Goal: Task Accomplishment & Management: Manage account settings

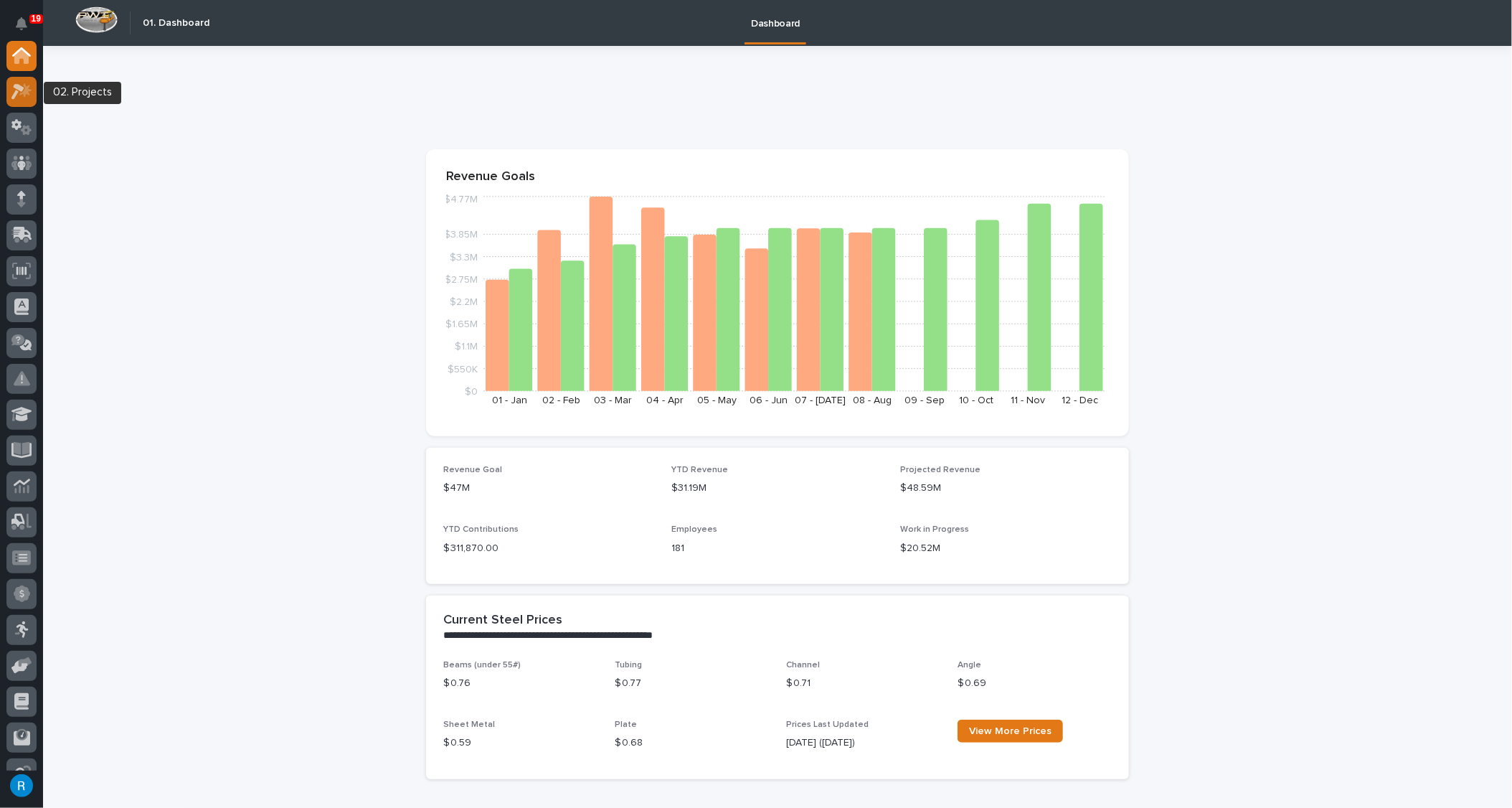
click at [19, 96] on icon at bounding box center [22, 91] width 21 height 16
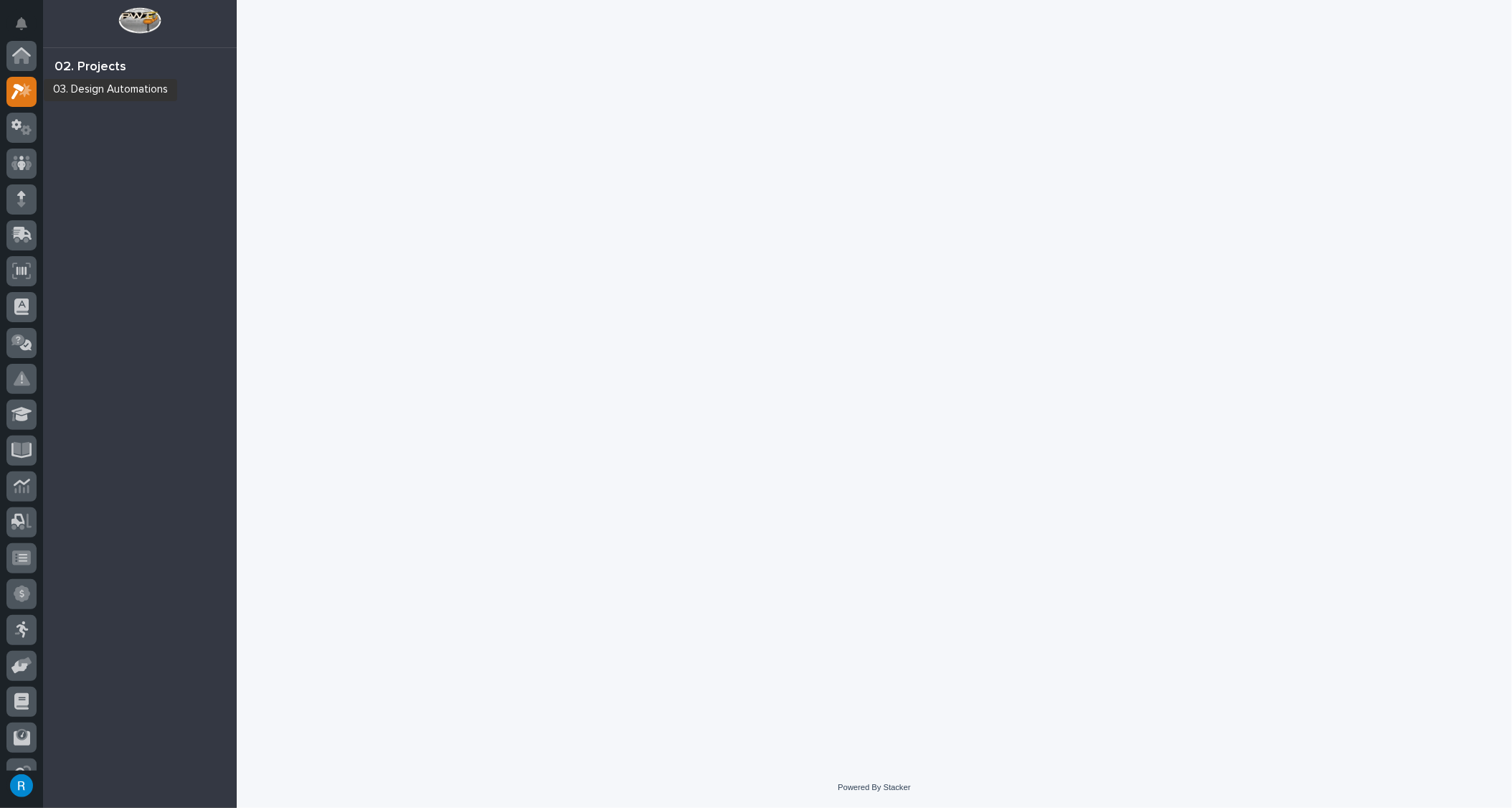
scroll to position [35, 0]
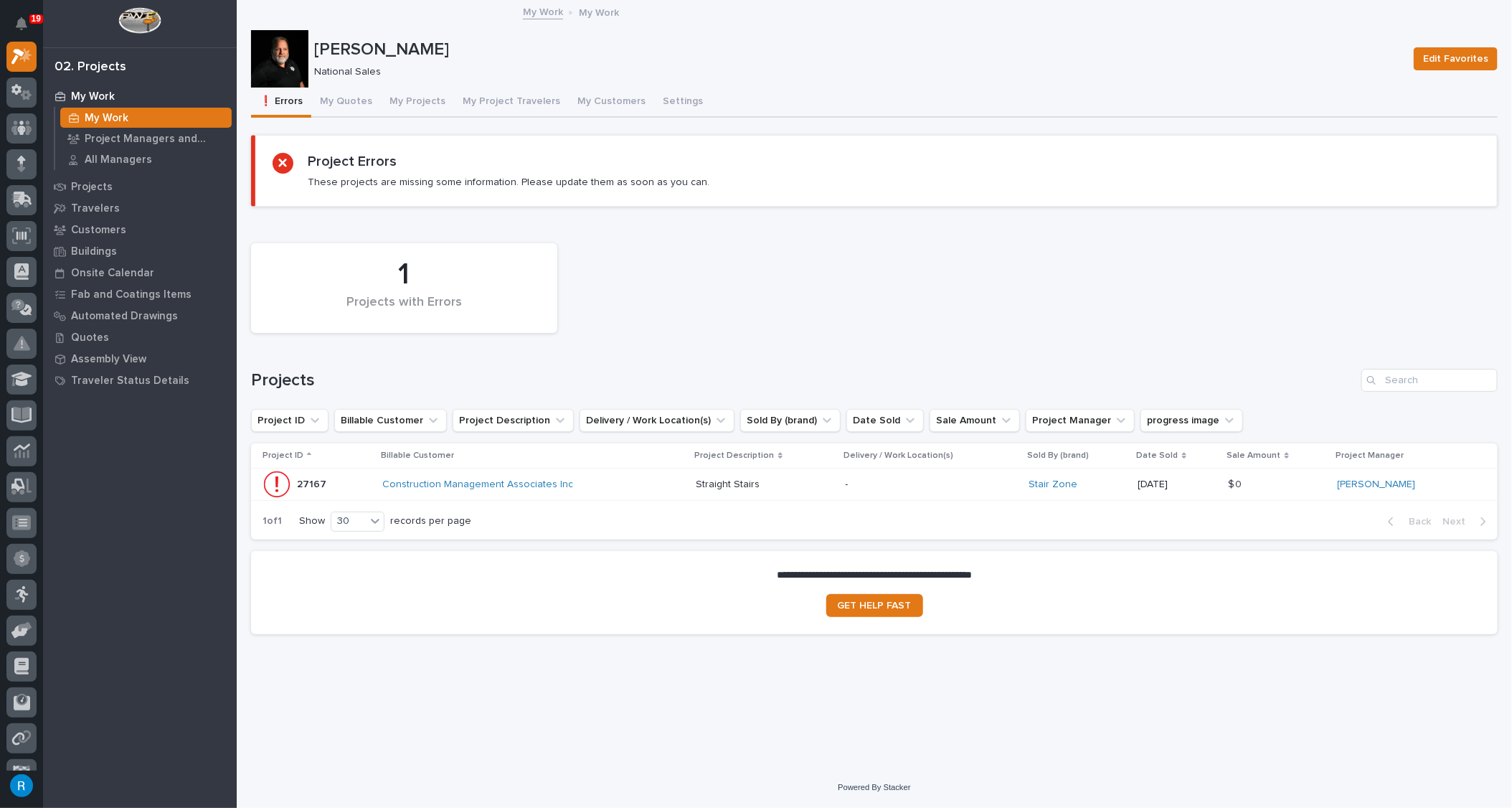
click at [631, 480] on div "Construction Management Associates Inc" at bounding box center [508, 485] width 251 height 12
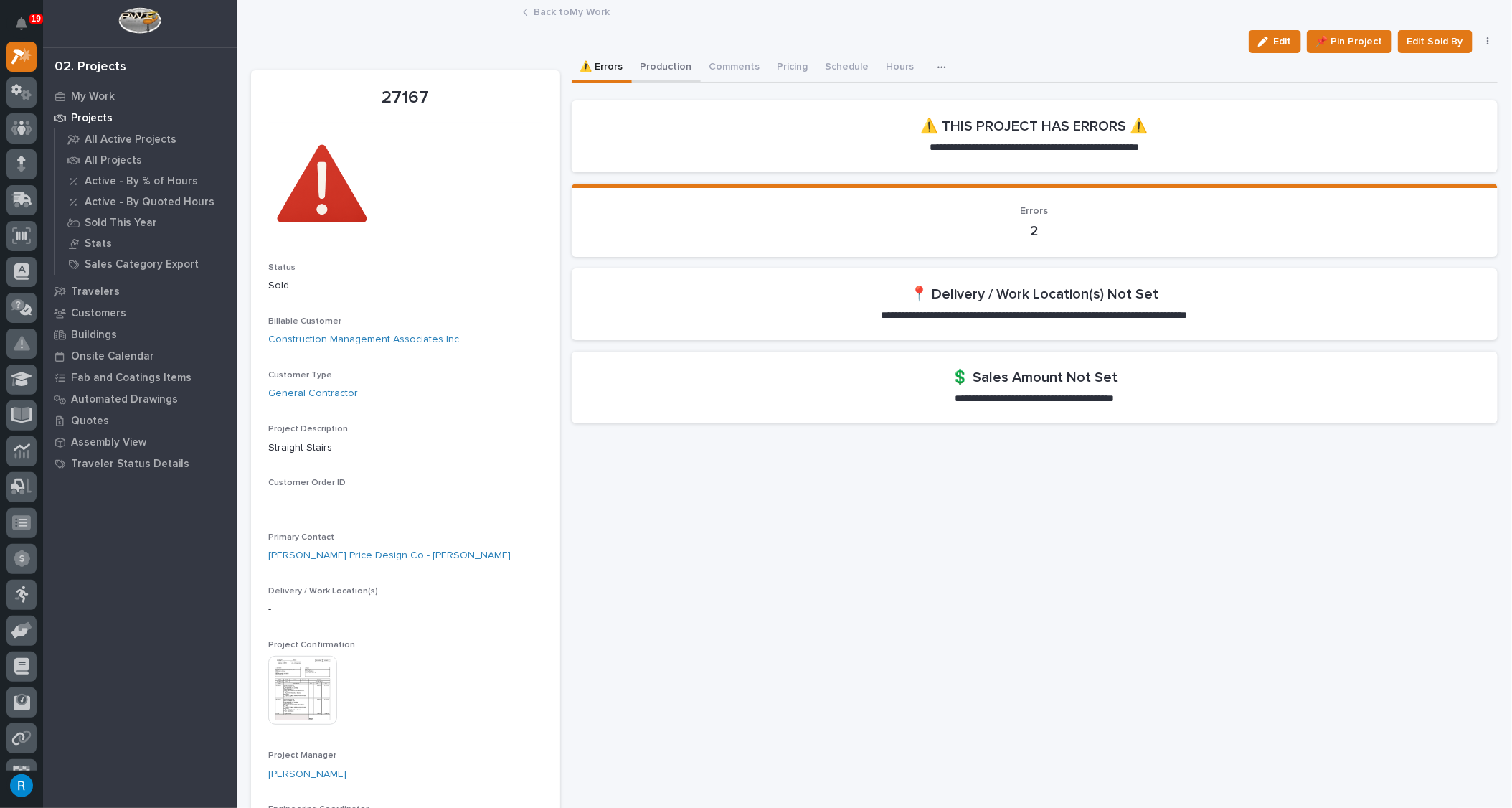
click at [681, 73] on button "Production" at bounding box center [667, 68] width 69 height 30
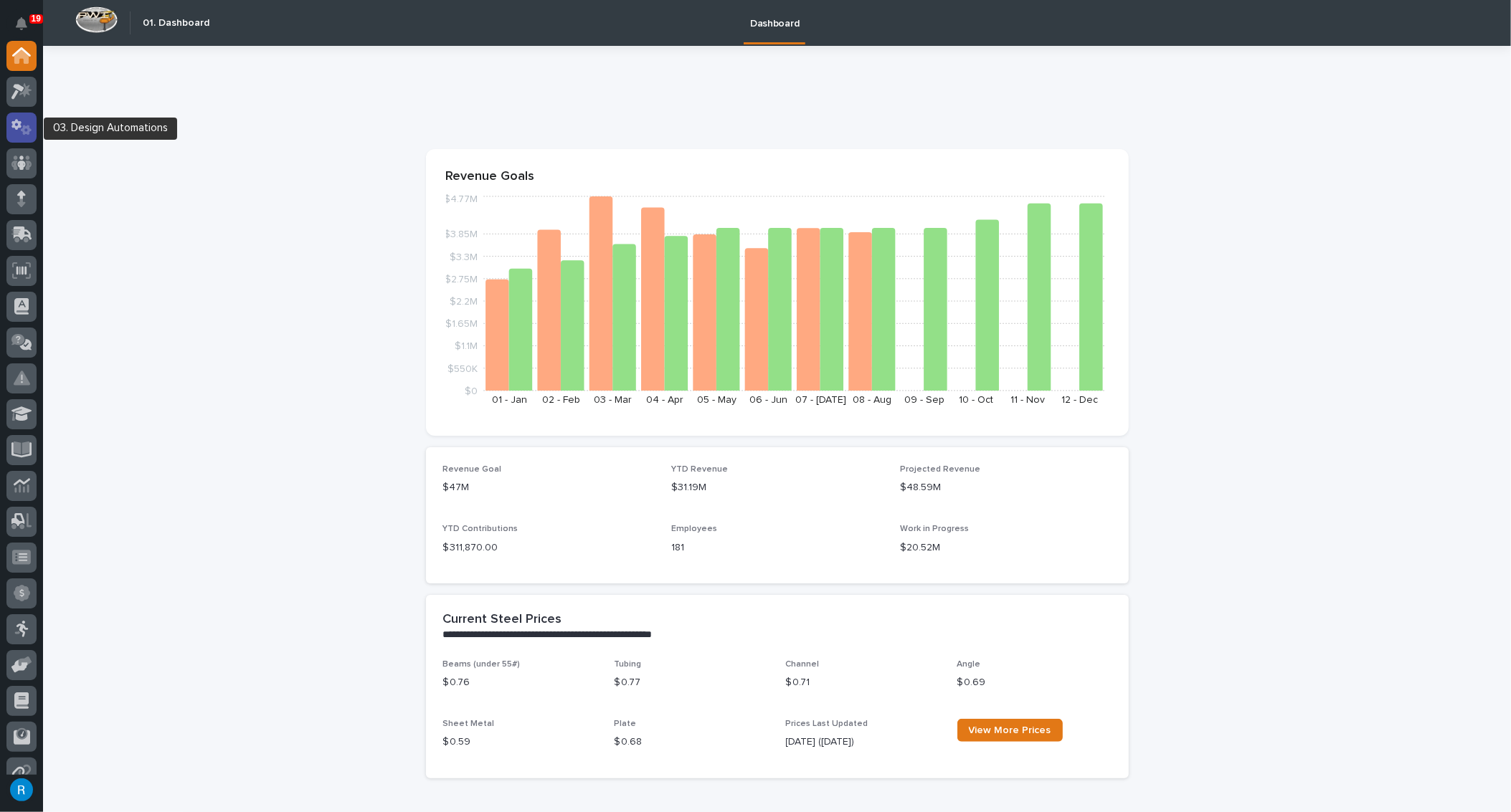
click at [16, 122] on icon at bounding box center [16, 125] width 10 height 11
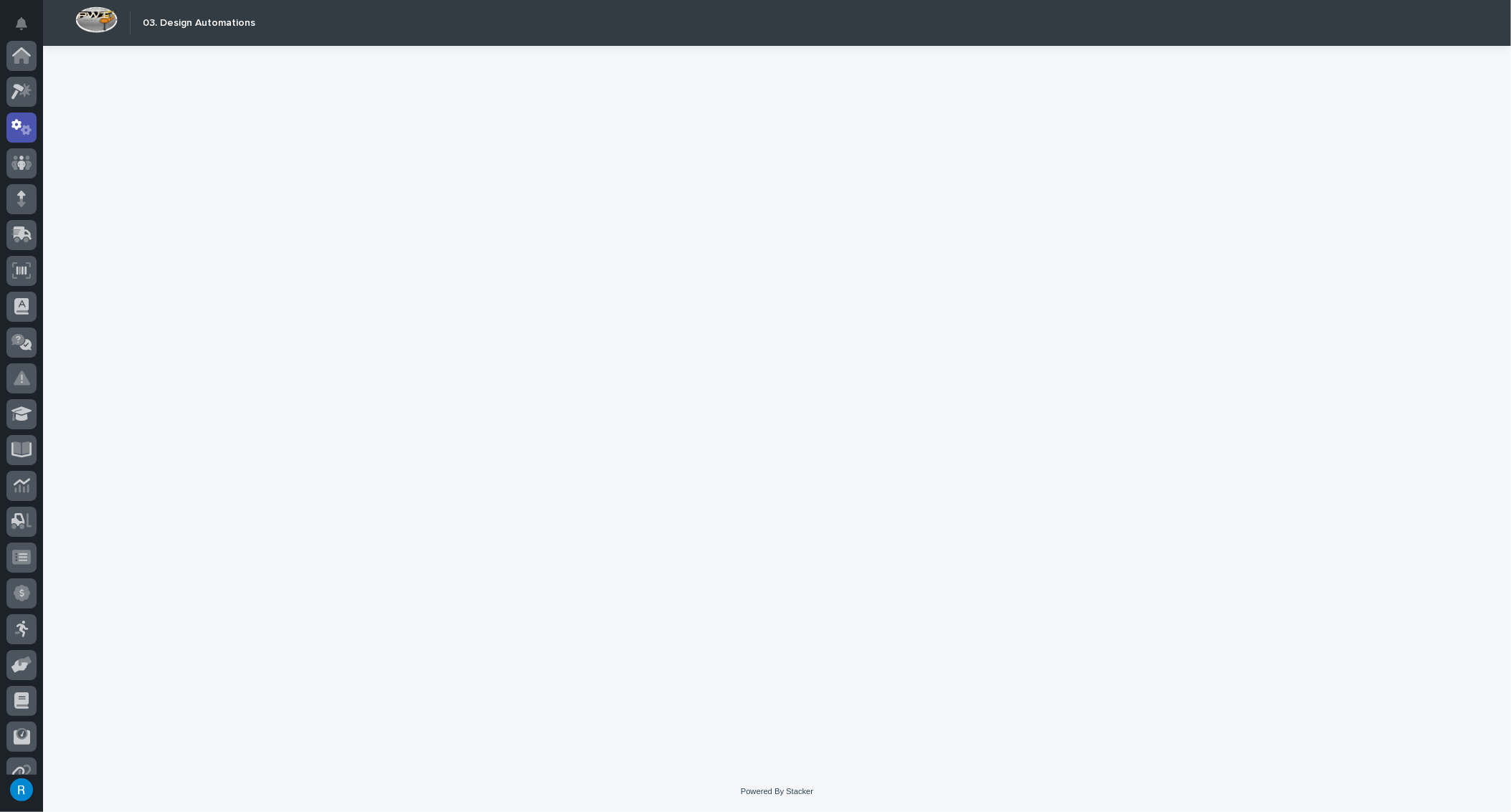
scroll to position [71, 0]
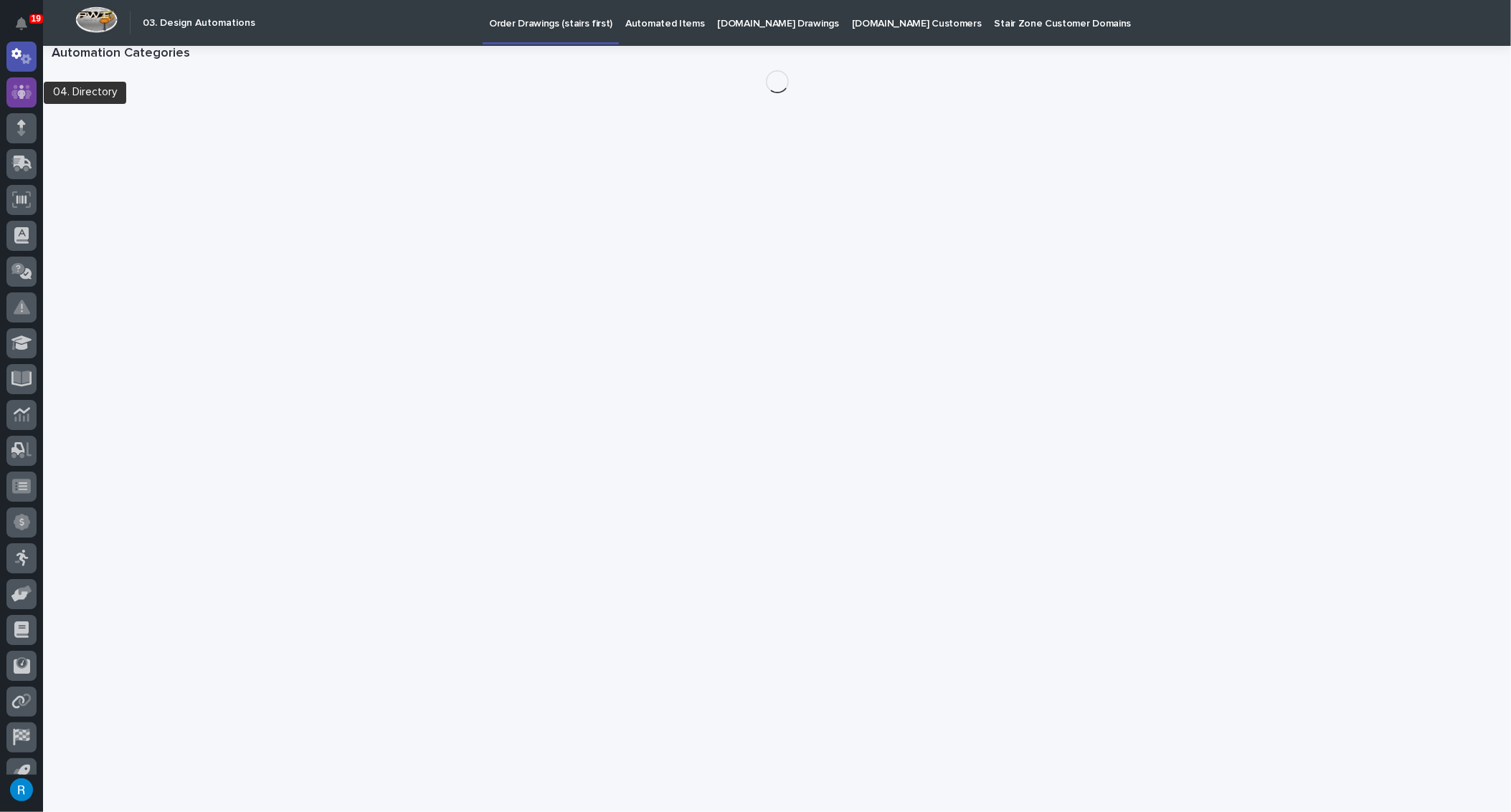
click at [20, 89] on icon at bounding box center [22, 92] width 21 height 16
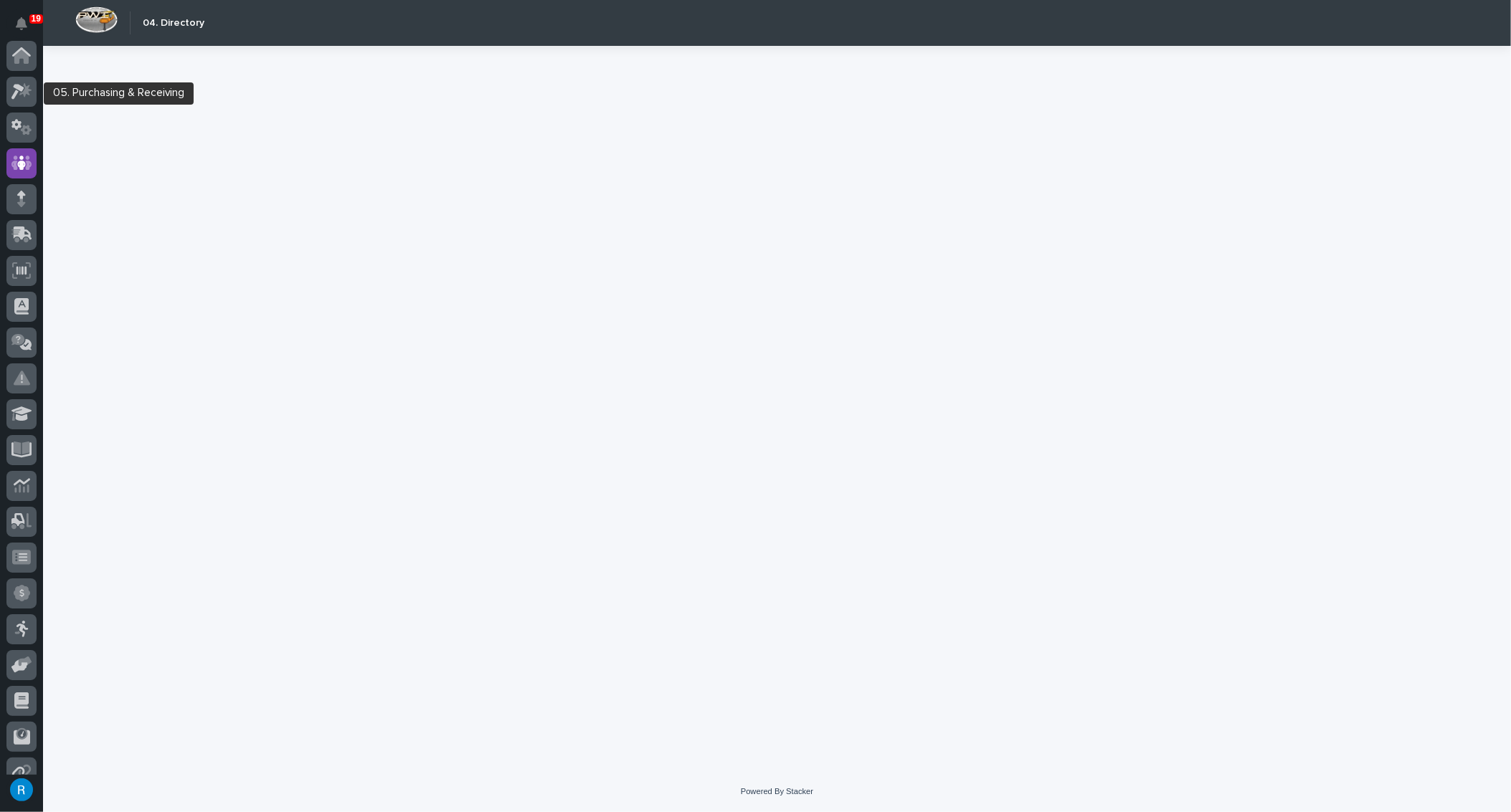
scroll to position [107, 0]
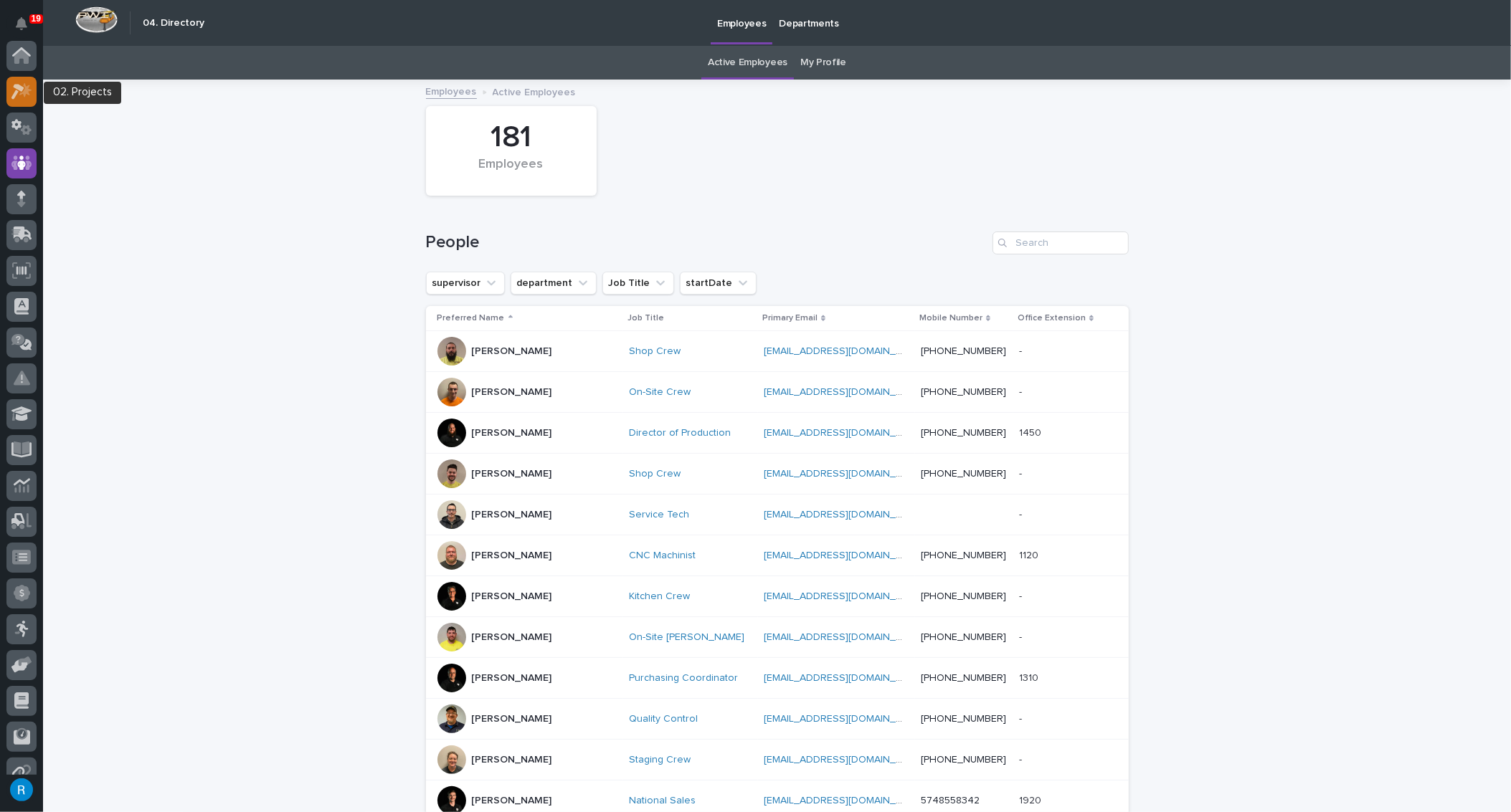
click at [21, 85] on icon at bounding box center [18, 92] width 13 height 16
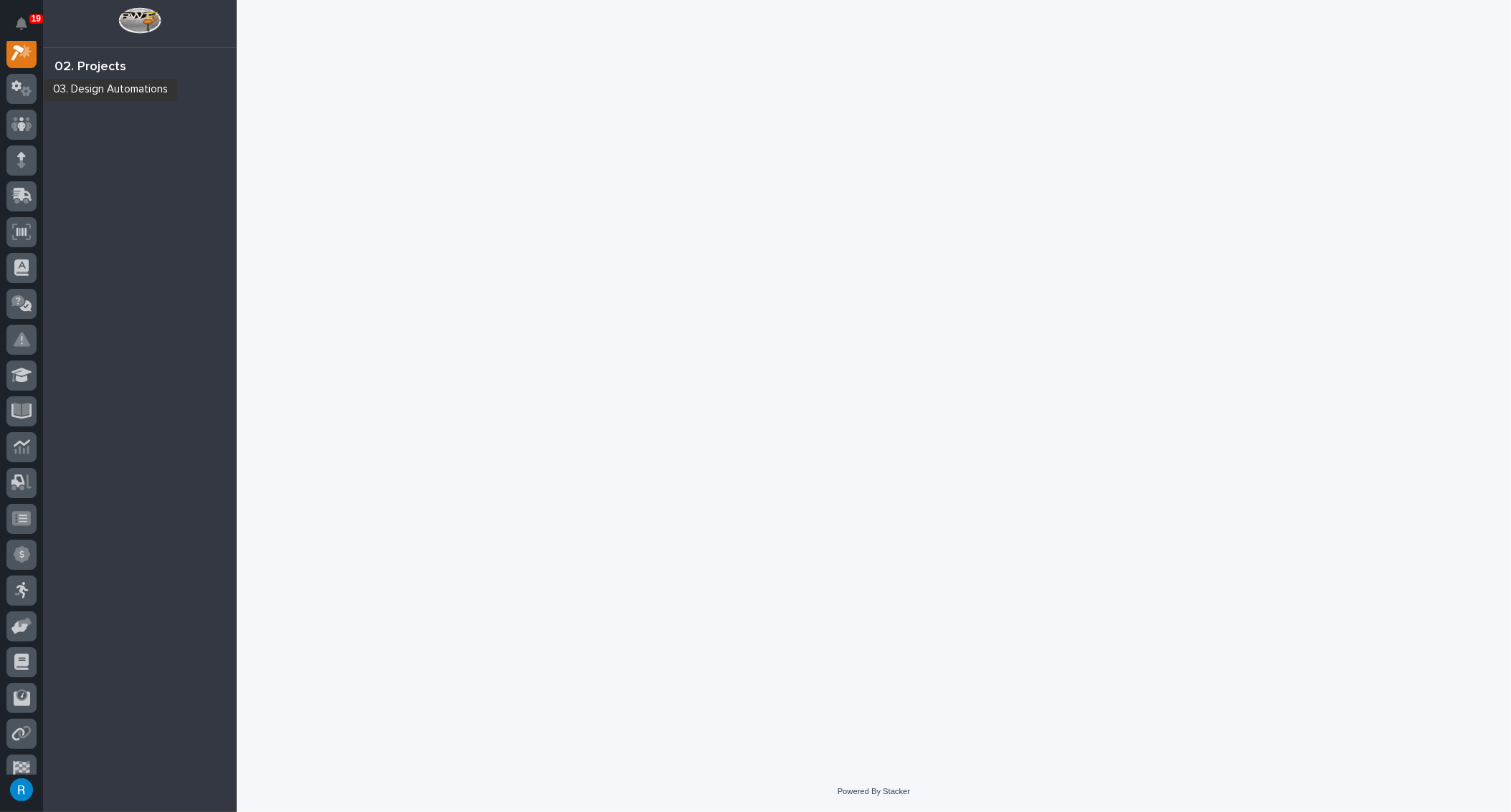
scroll to position [35, 0]
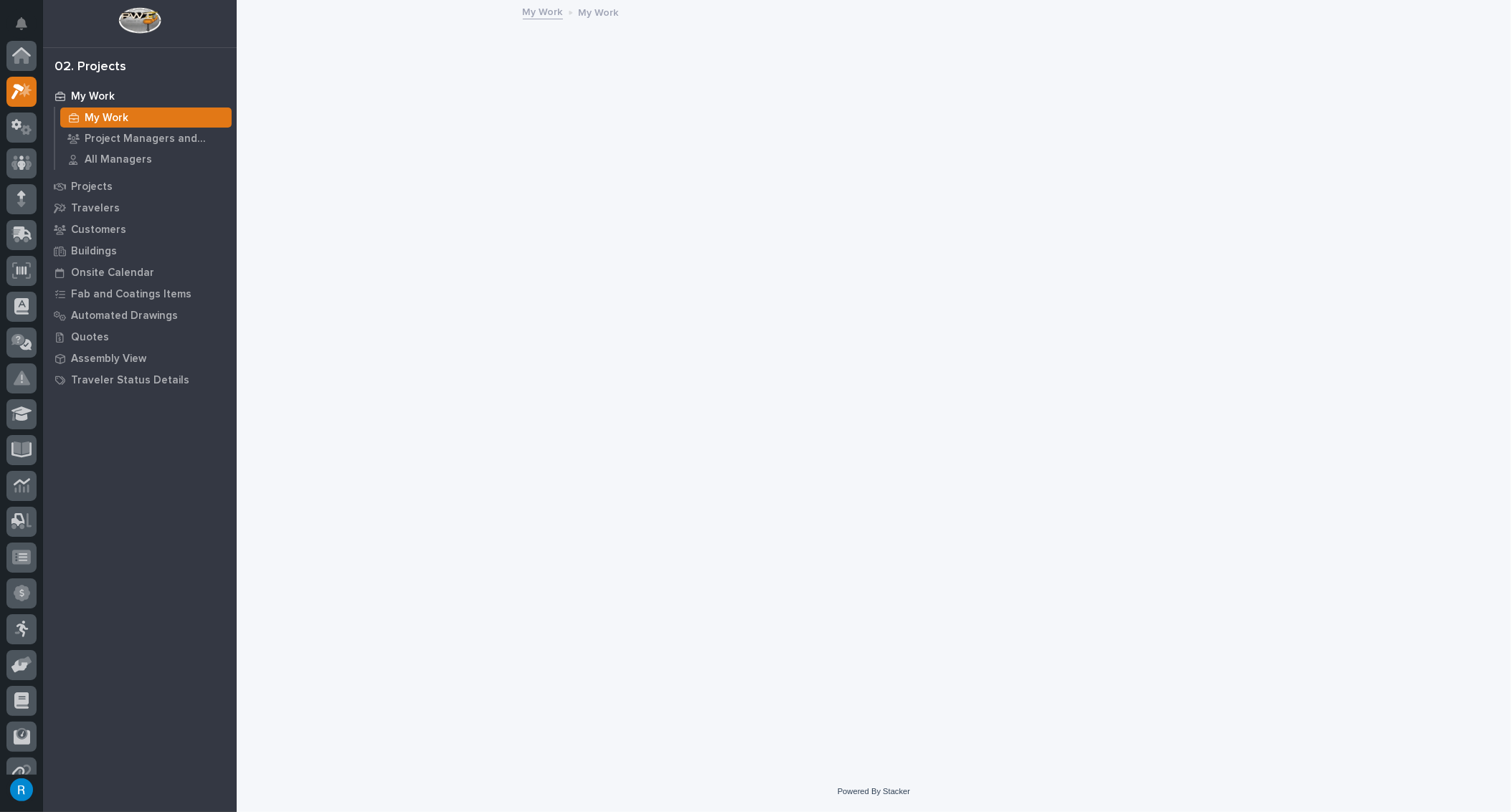
scroll to position [35, 0]
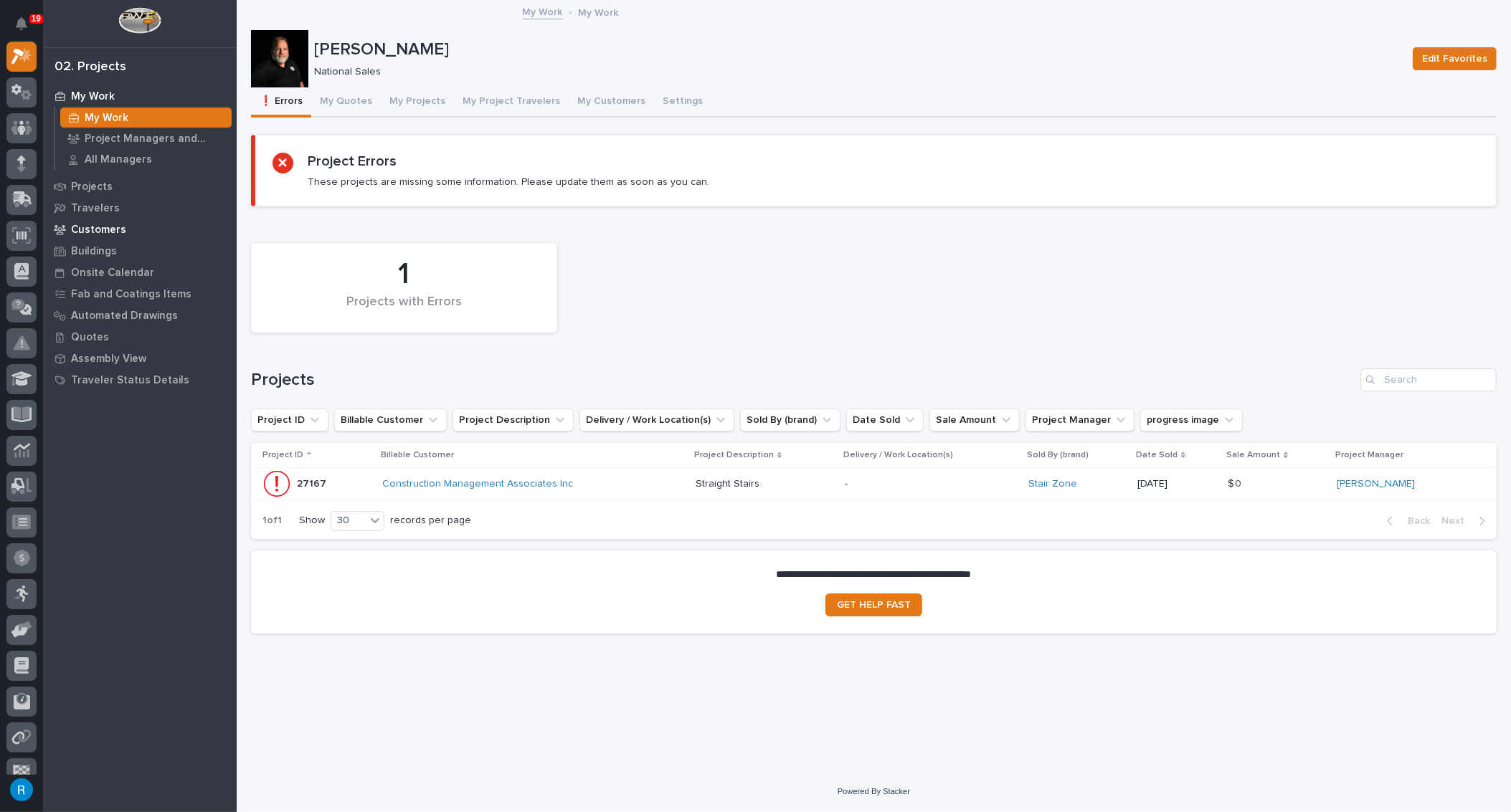
click at [90, 228] on p "Customers" at bounding box center [98, 230] width 55 height 13
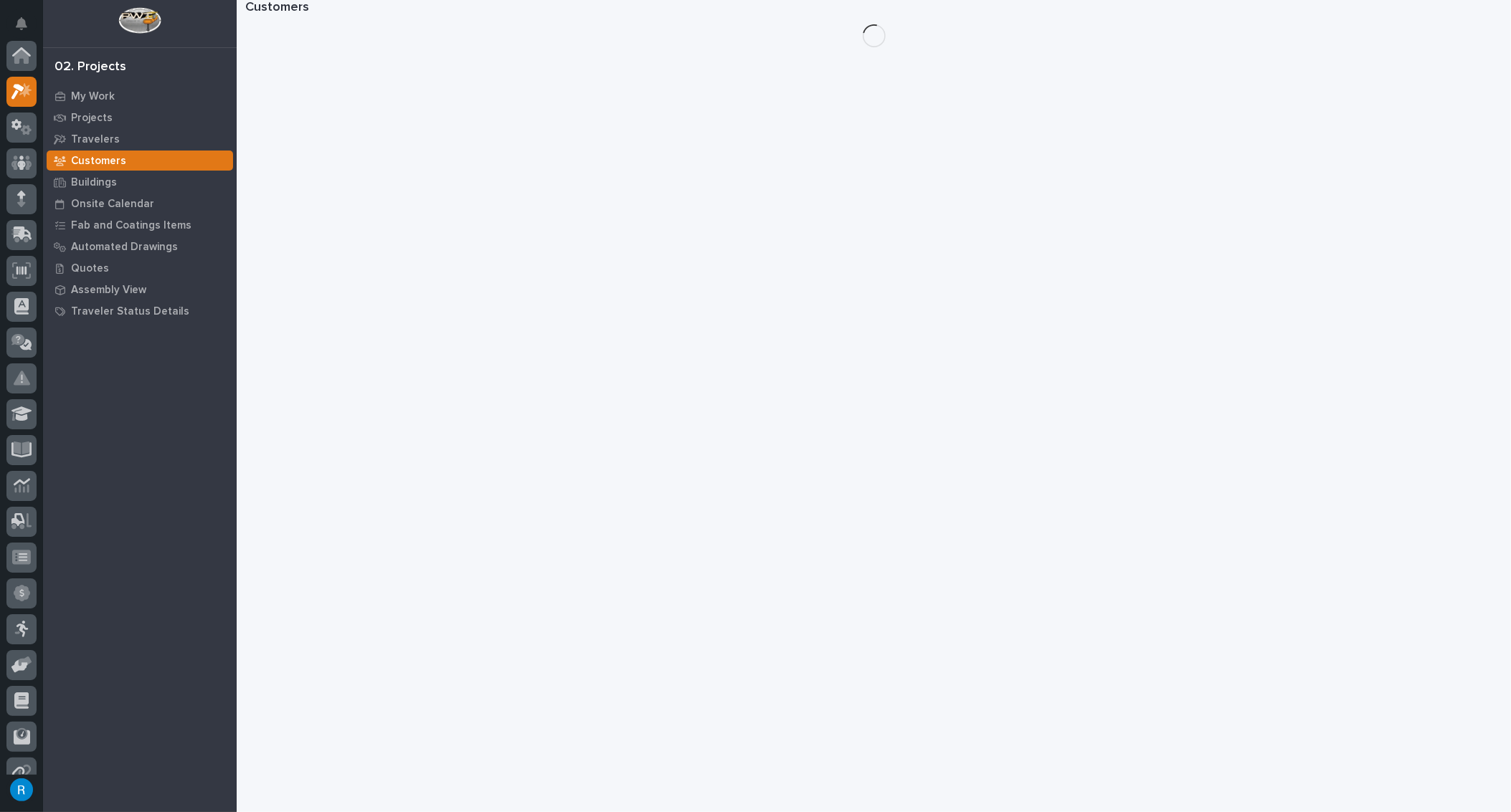
scroll to position [35, 0]
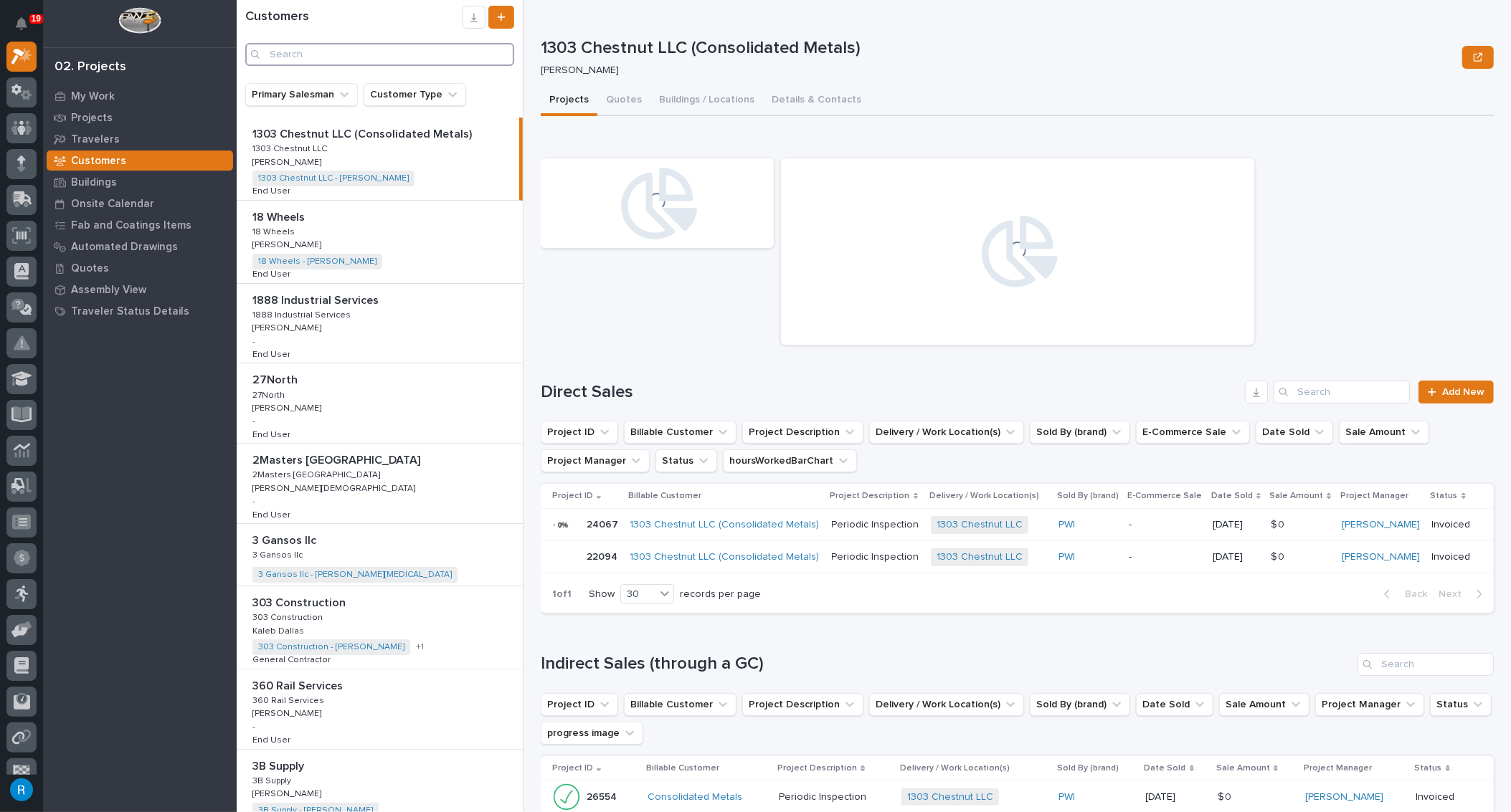
click at [310, 55] on input "Search" at bounding box center [379, 54] width 269 height 23
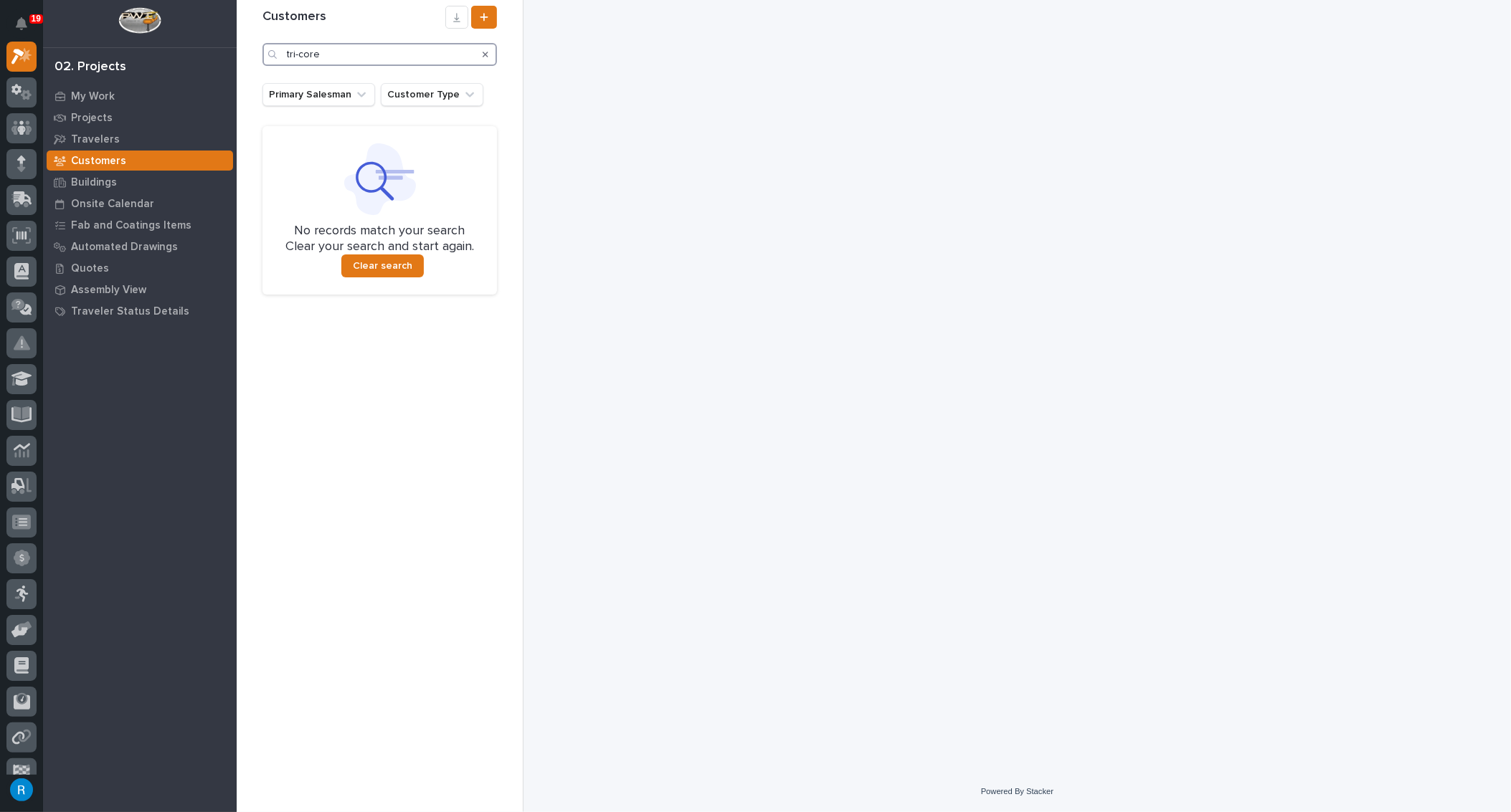
type input "tri-core"
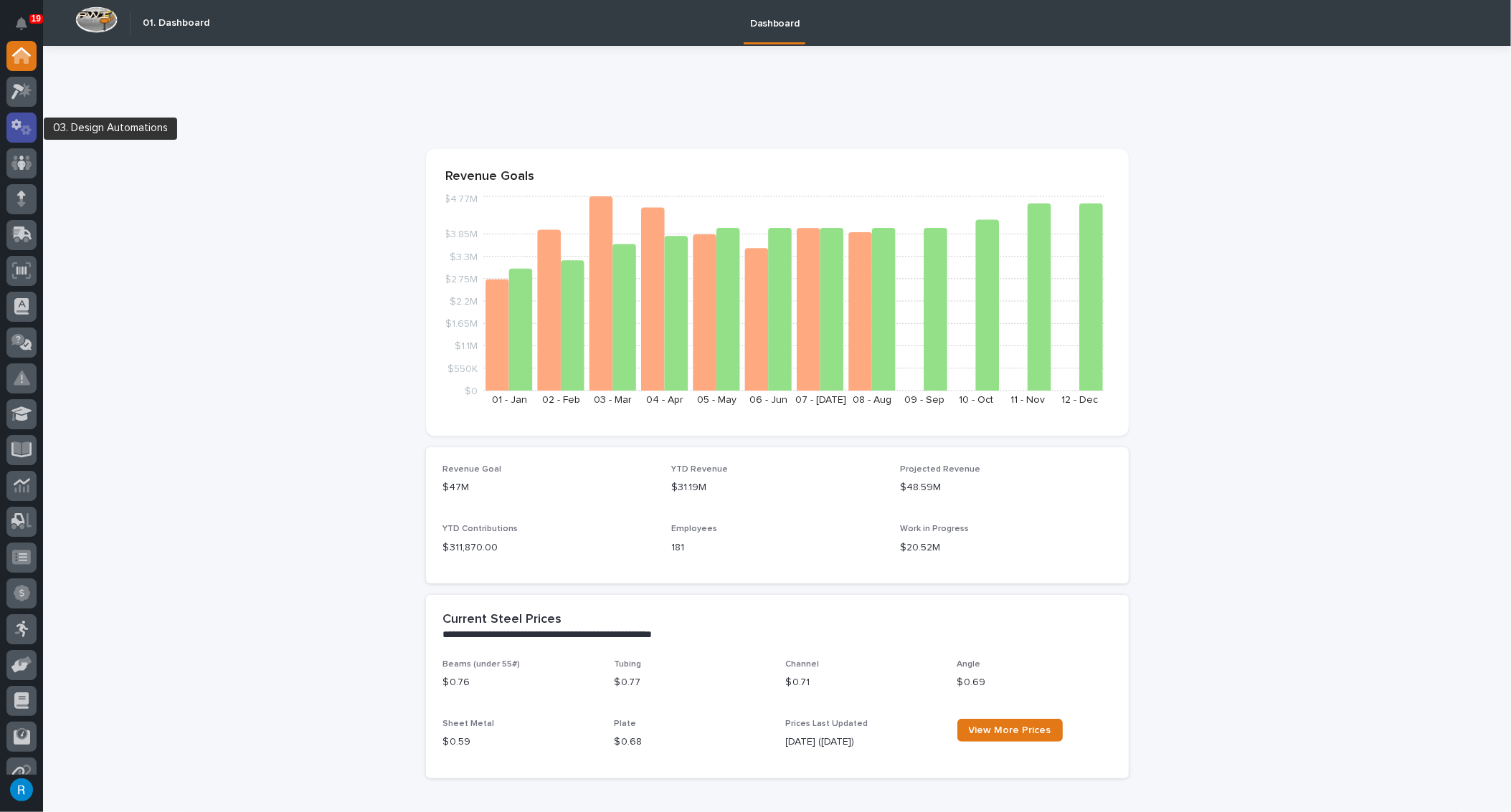
click at [21, 133] on icon at bounding box center [22, 127] width 21 height 16
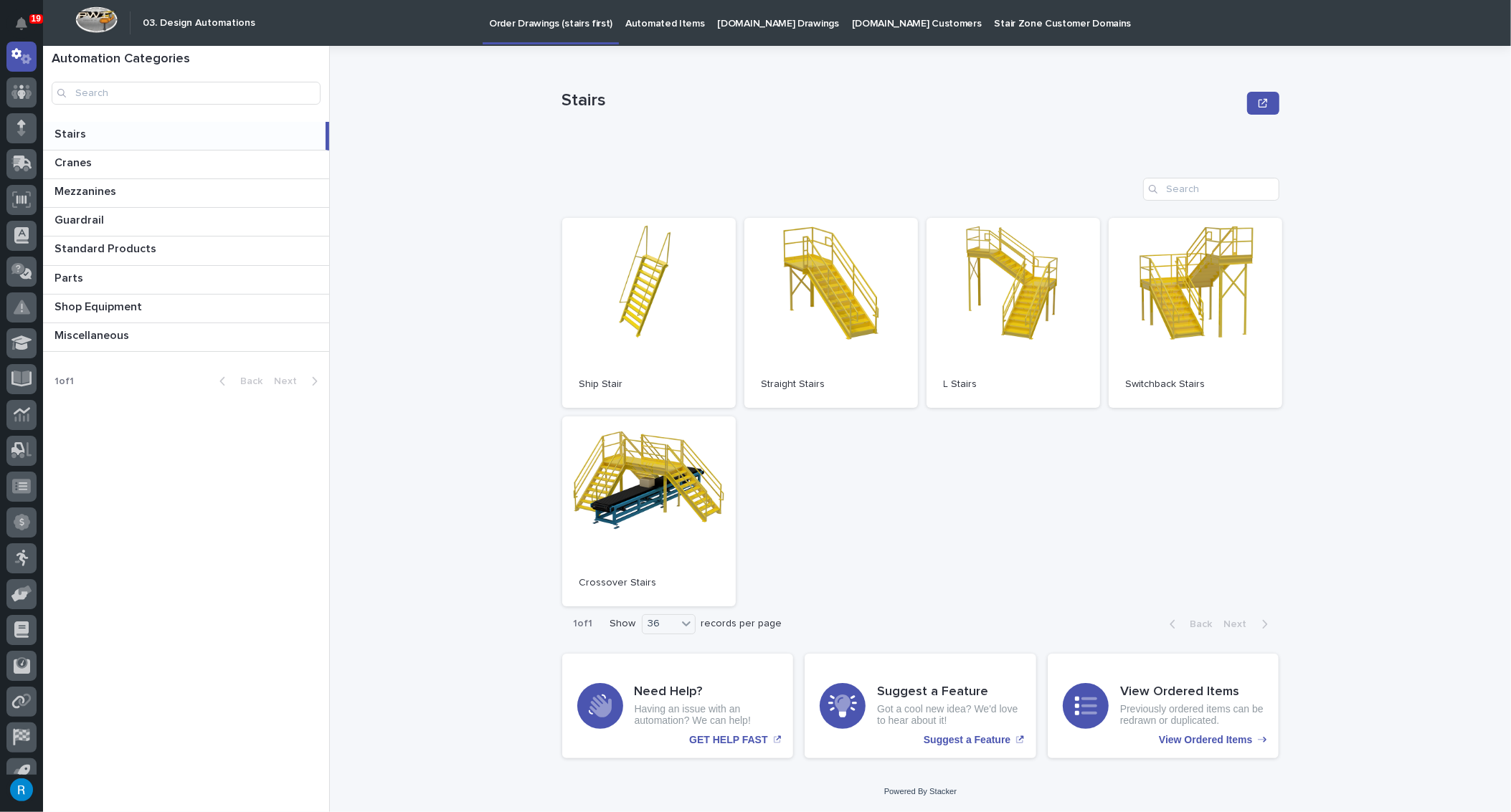
click at [759, 27] on p "[DOMAIN_NAME] Drawings" at bounding box center [778, 15] width 121 height 30
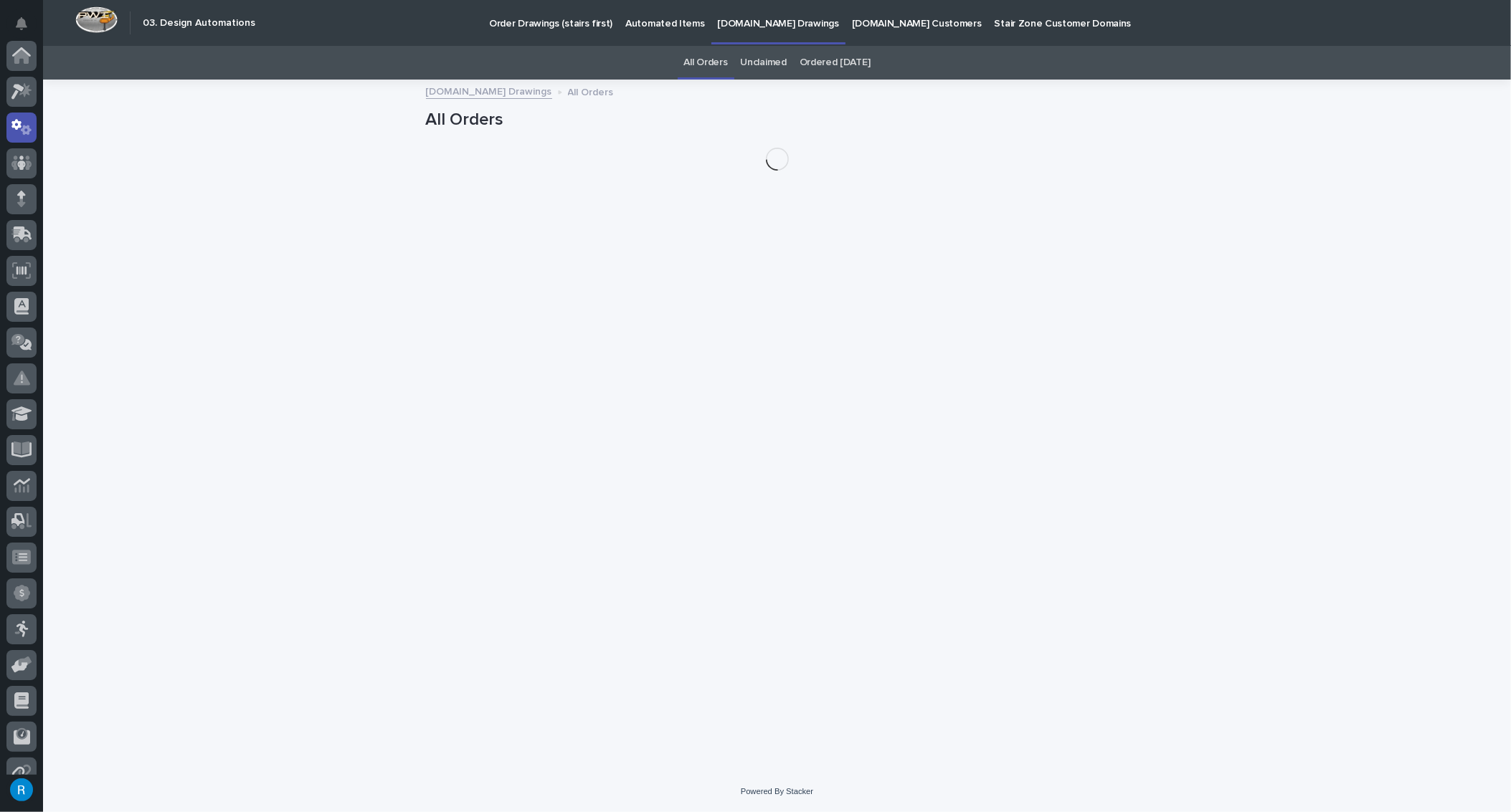
scroll to position [71, 0]
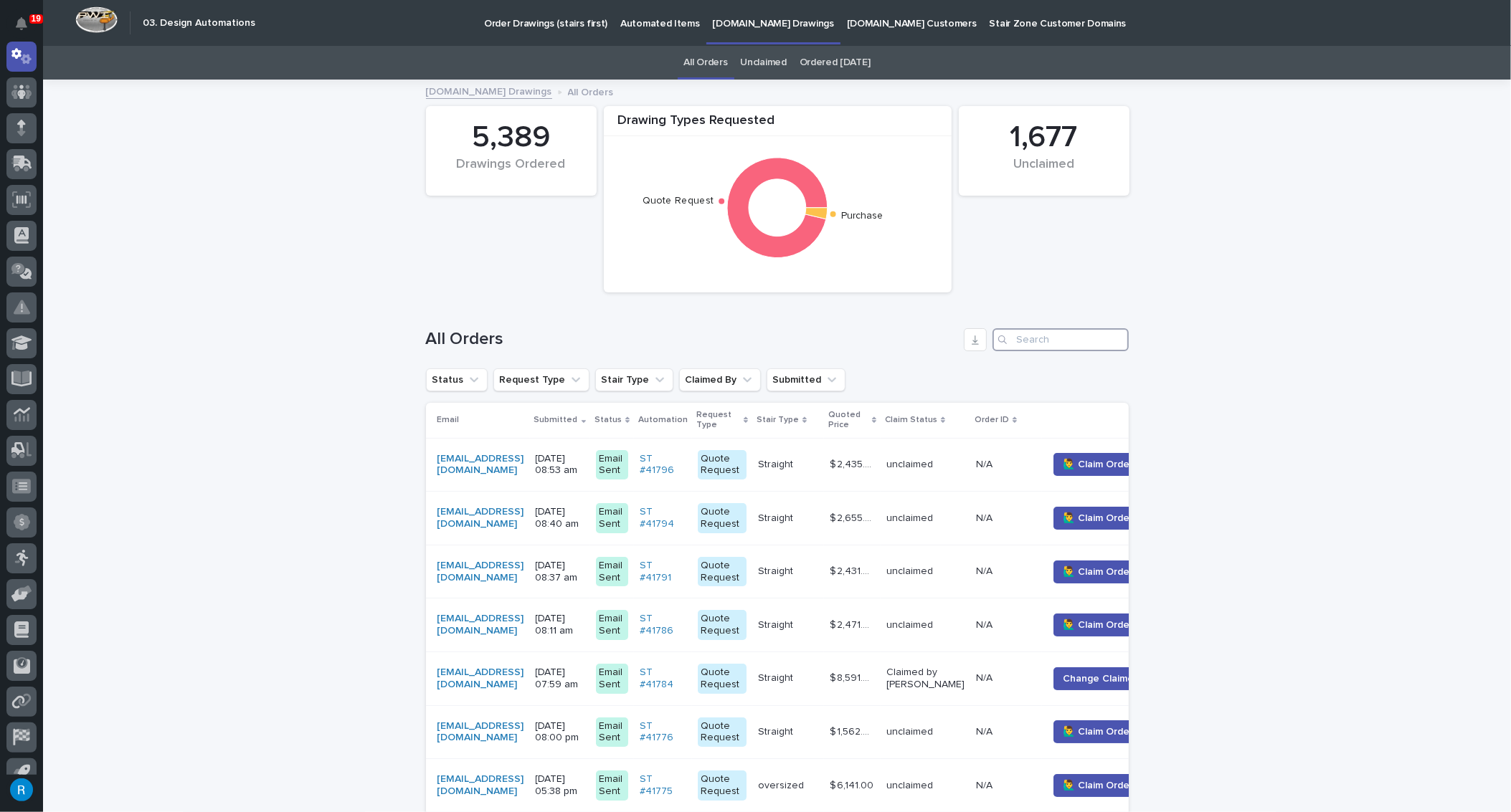
click at [1022, 342] on input "Search" at bounding box center [1061, 339] width 137 height 23
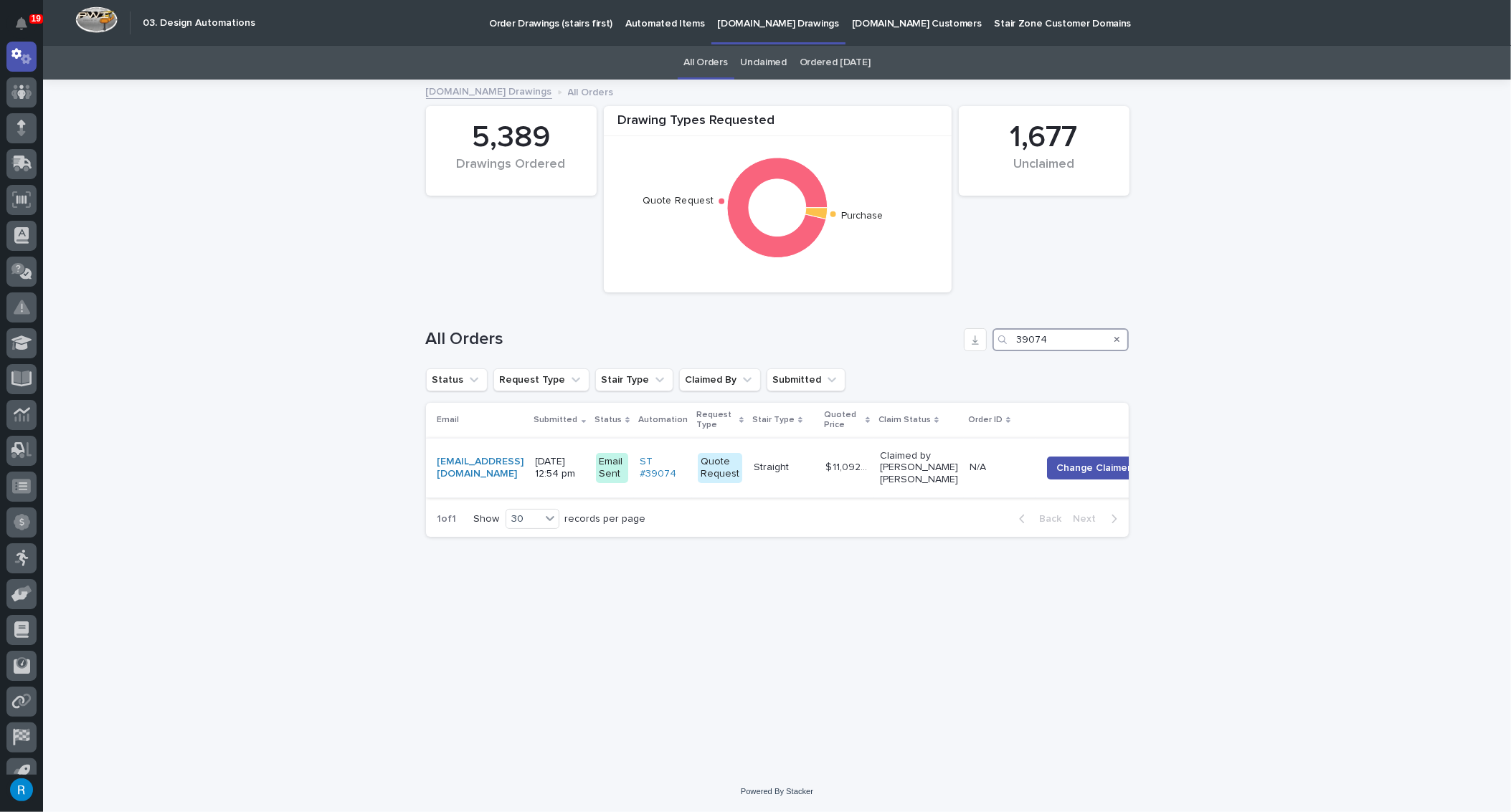
type input "39074"
click at [814, 470] on p at bounding box center [784, 468] width 60 height 12
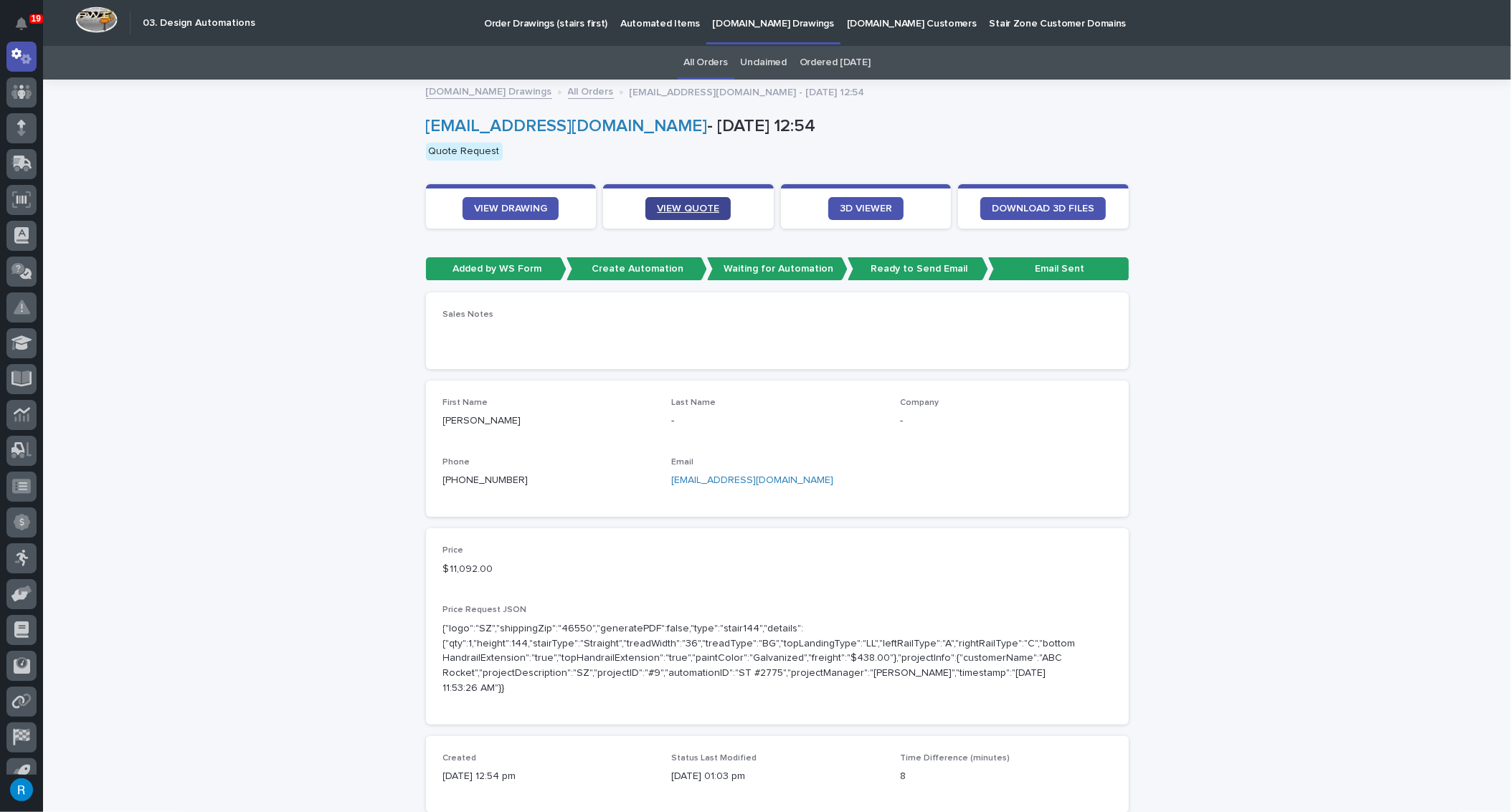
click at [686, 211] on span "VIEW QUOTE" at bounding box center [688, 208] width 62 height 10
click at [510, 204] on span "VIEW DRAWING" at bounding box center [510, 208] width 73 height 10
click at [694, 199] on link "VIEW QUOTE" at bounding box center [688, 208] width 85 height 23
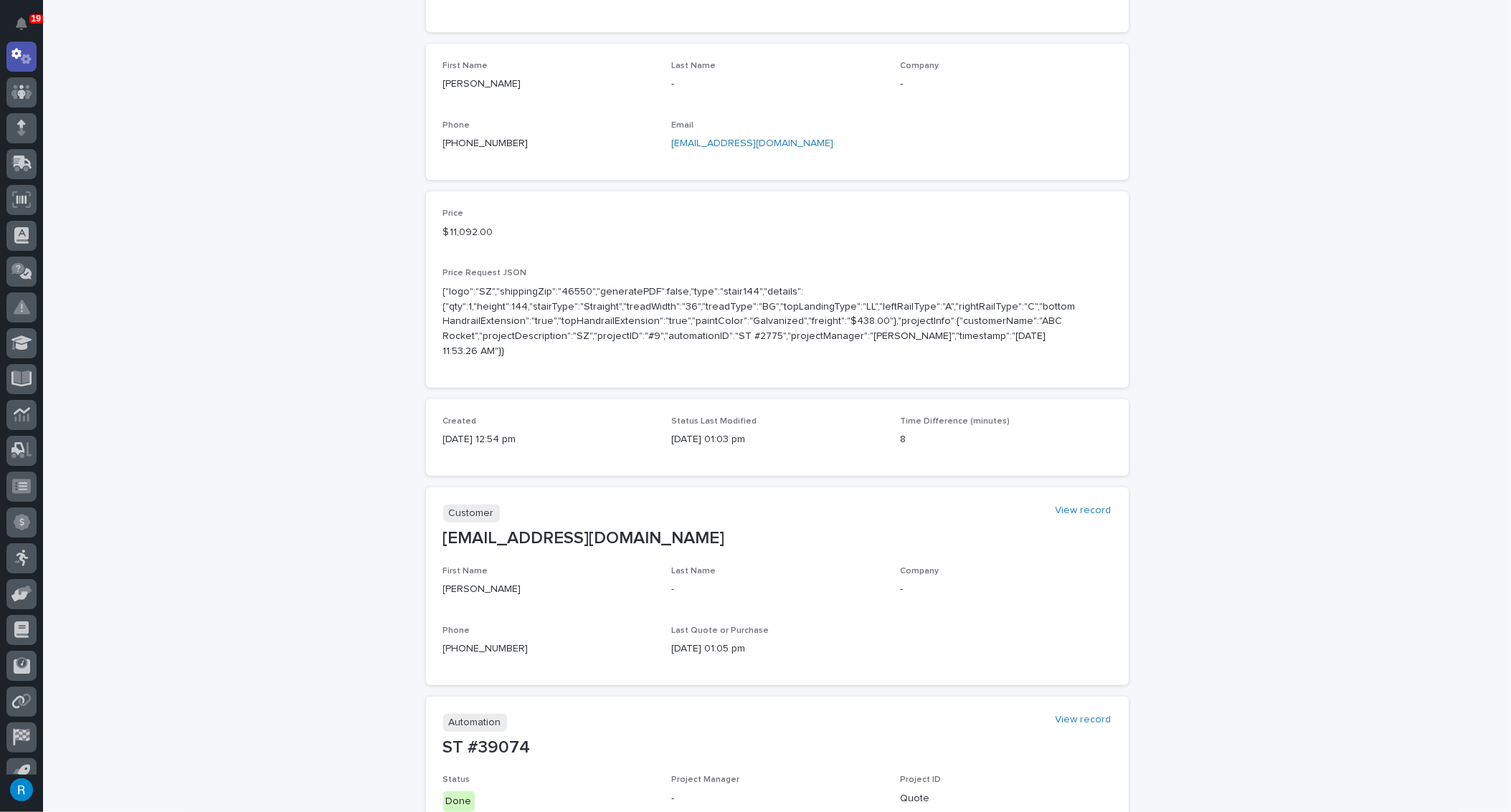
scroll to position [644, 0]
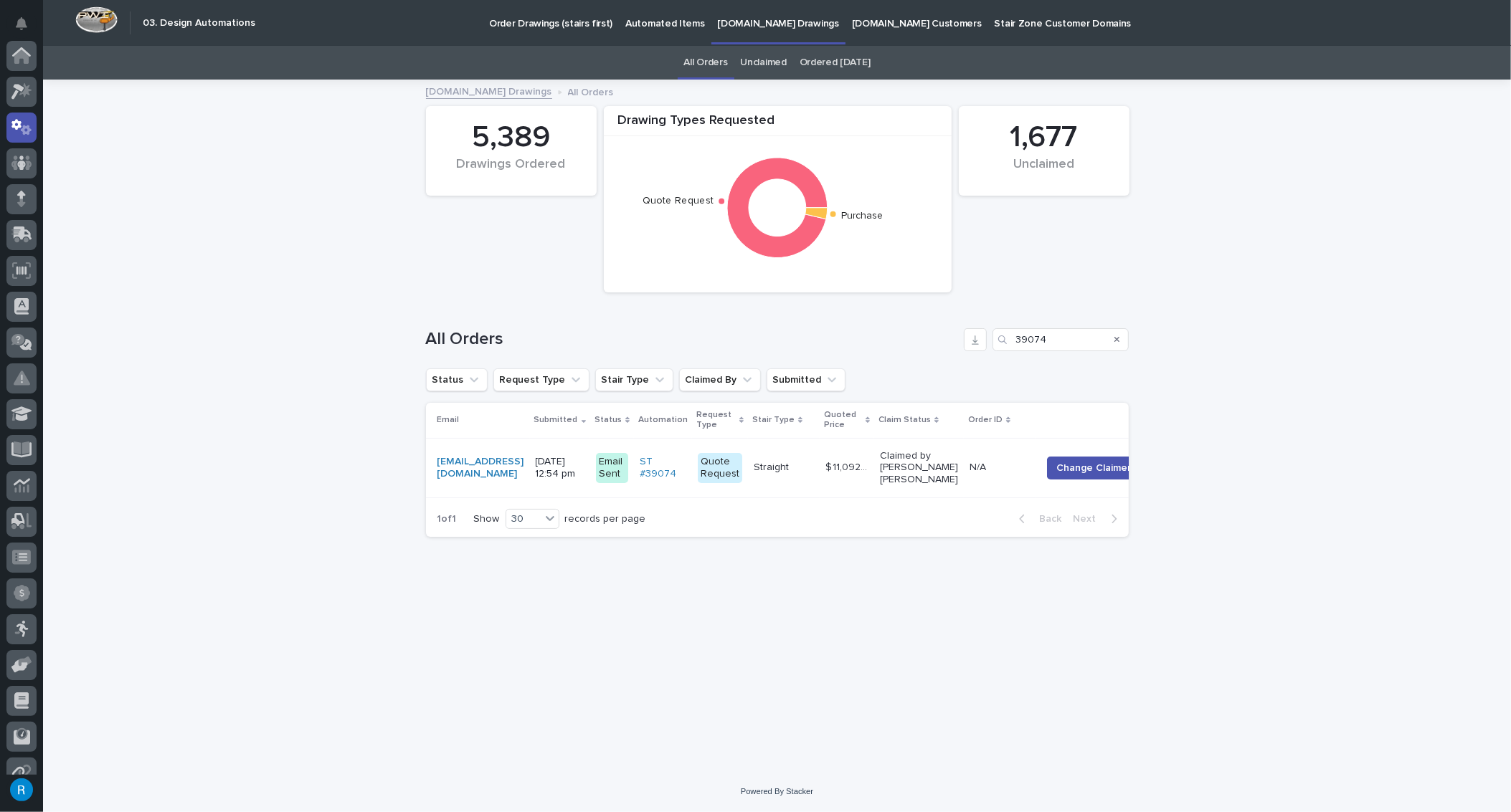
scroll to position [71, 0]
type input "390"
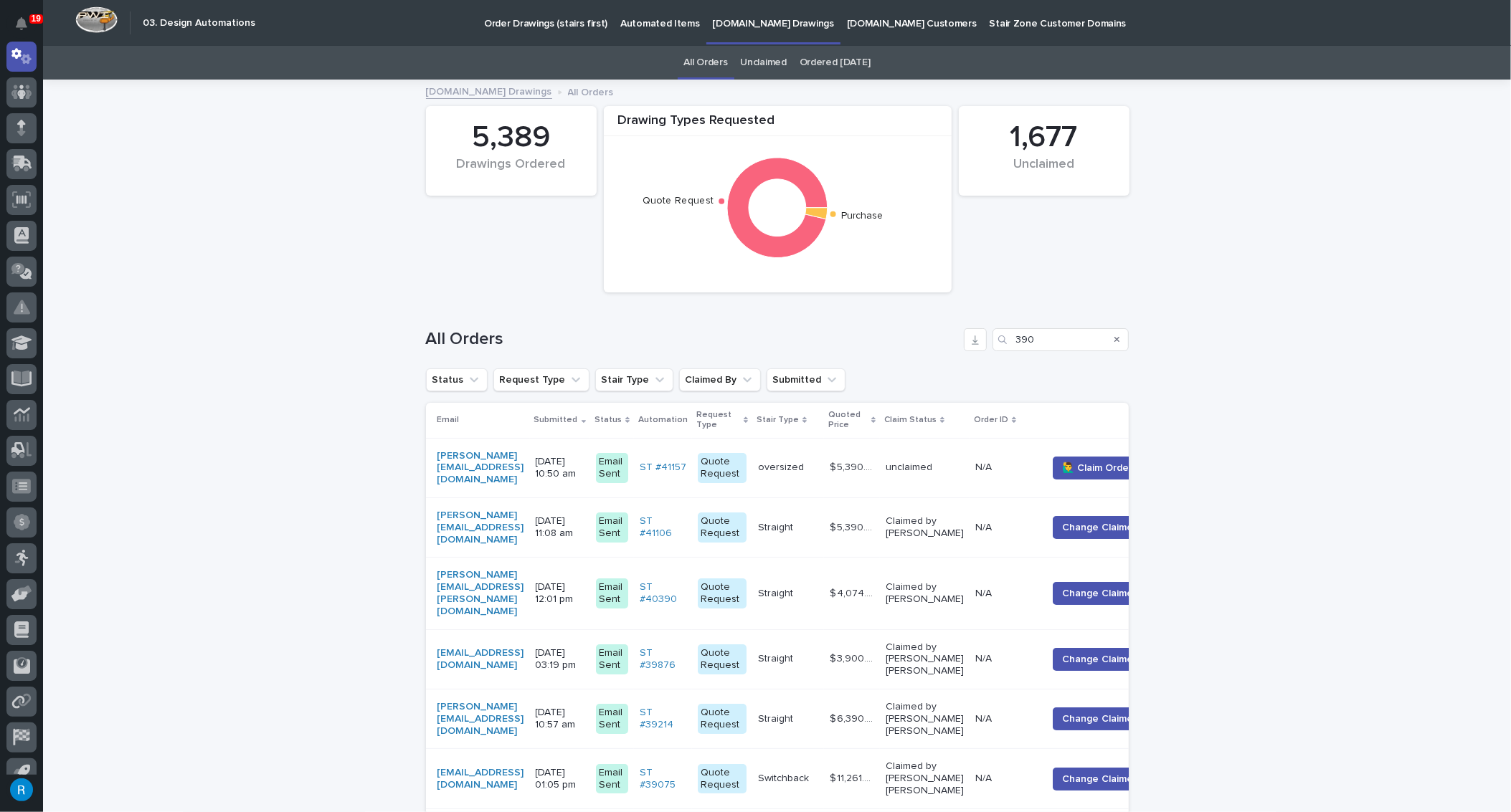
click at [636, 24] on p "Automated Items" at bounding box center [660, 15] width 79 height 30
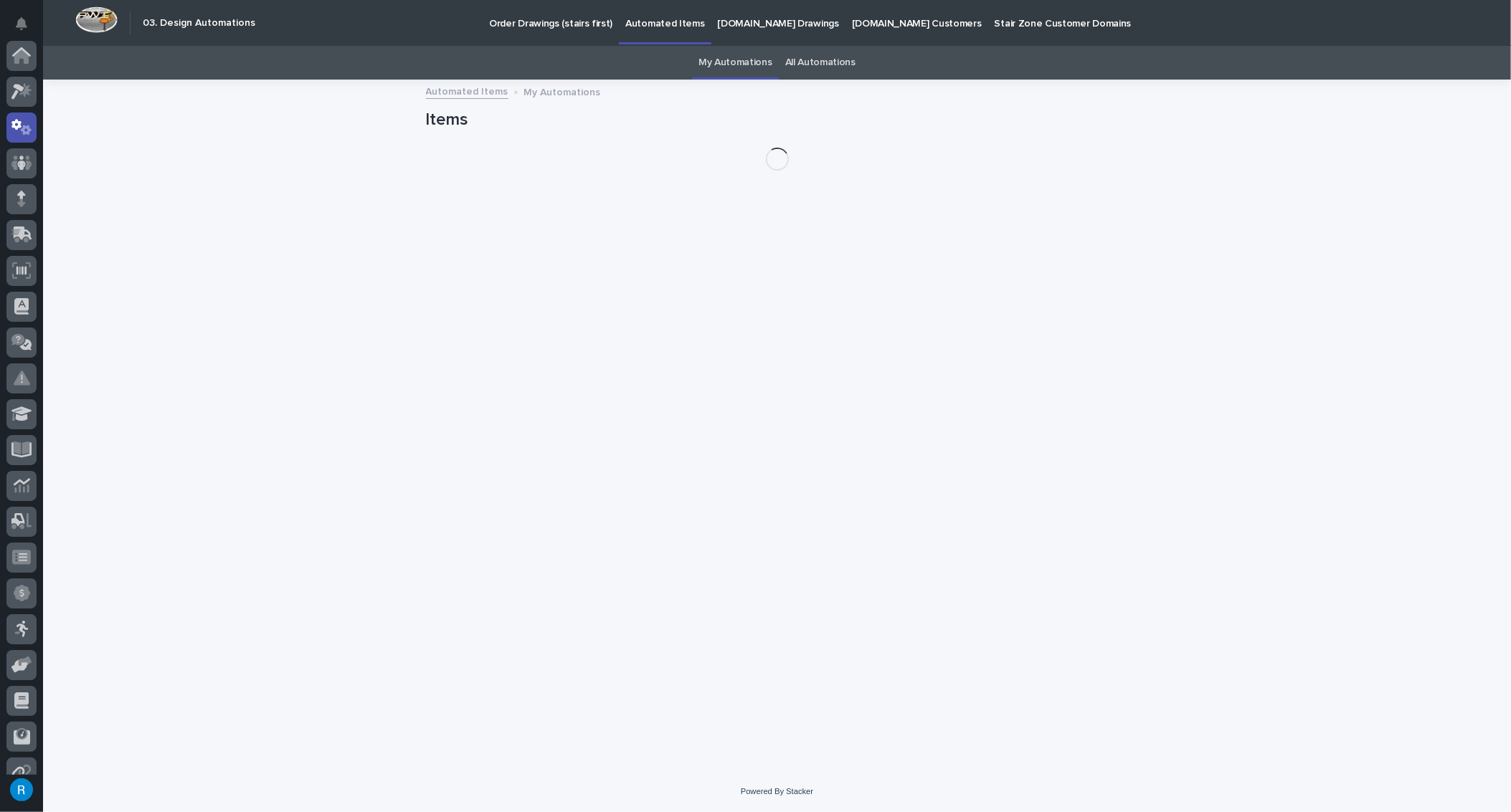
scroll to position [71, 0]
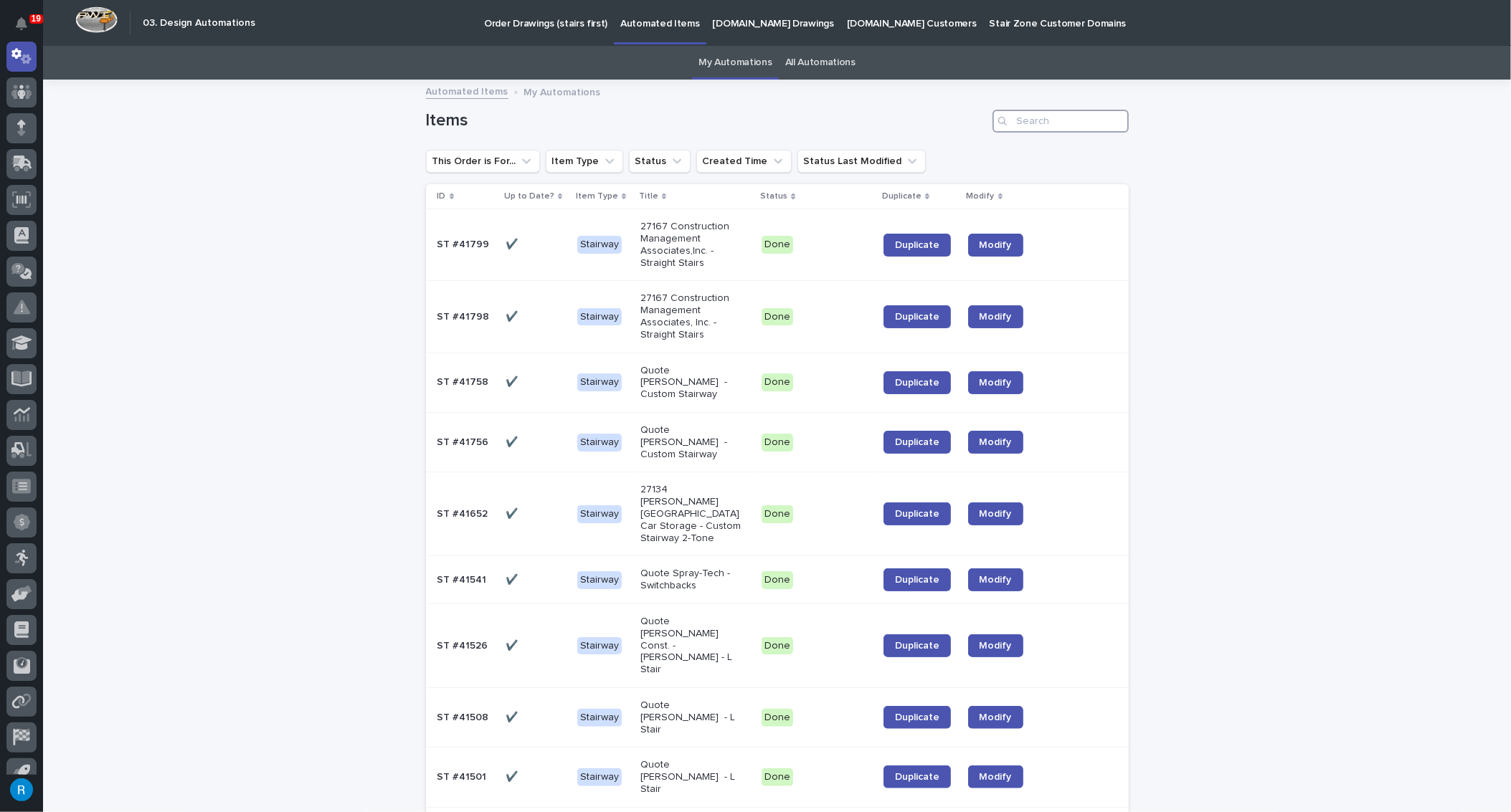
click at [1024, 124] on input "Search" at bounding box center [1061, 121] width 137 height 23
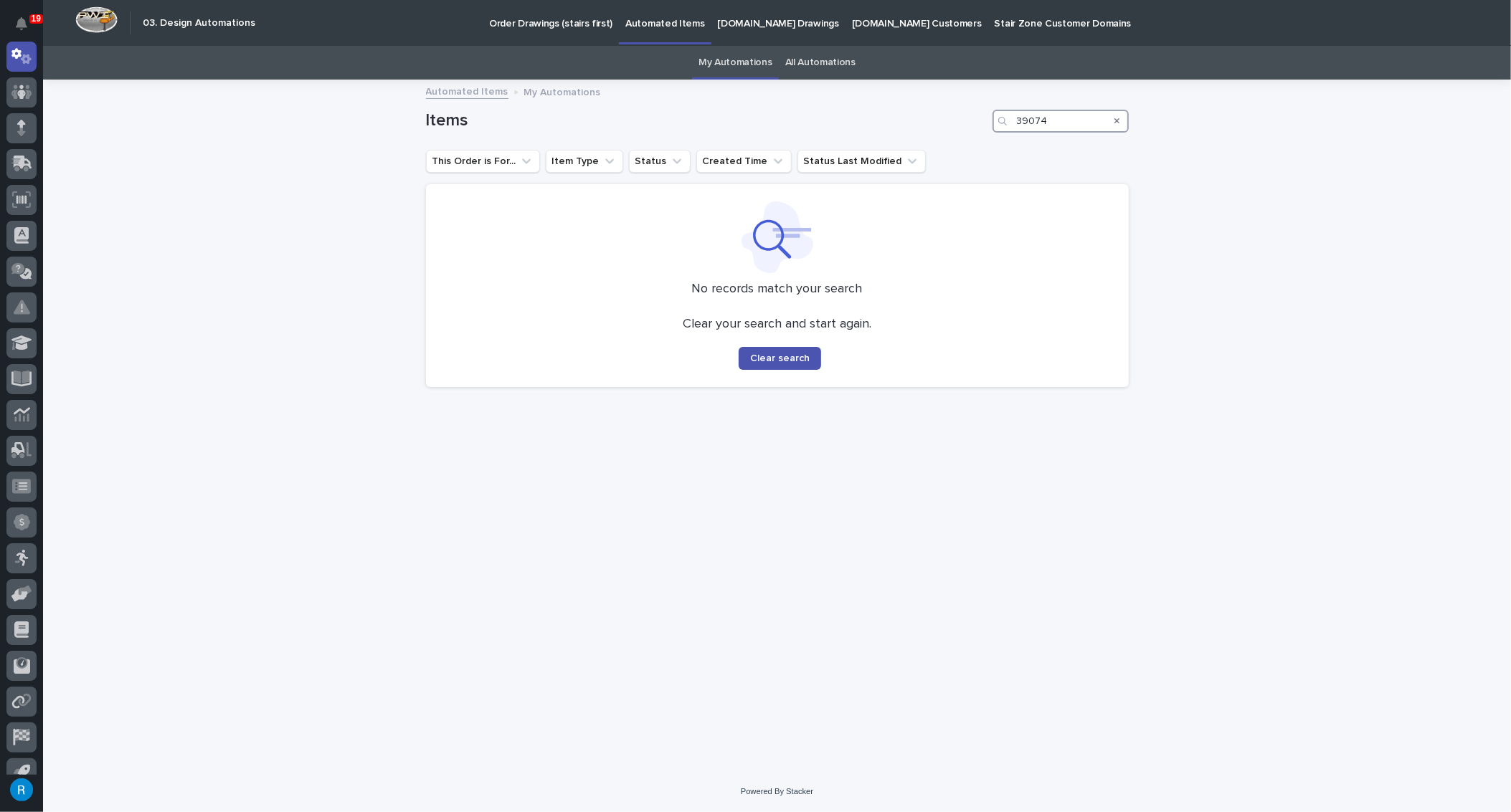
drag, startPoint x: 1017, startPoint y: 119, endPoint x: 1015, endPoint y: 137, distance: 18.1
click at [1017, 119] on input "39074" at bounding box center [1061, 121] width 137 height 23
type input "st #39074"
click at [876, 24] on p "StairZone.com Customers" at bounding box center [917, 15] width 130 height 30
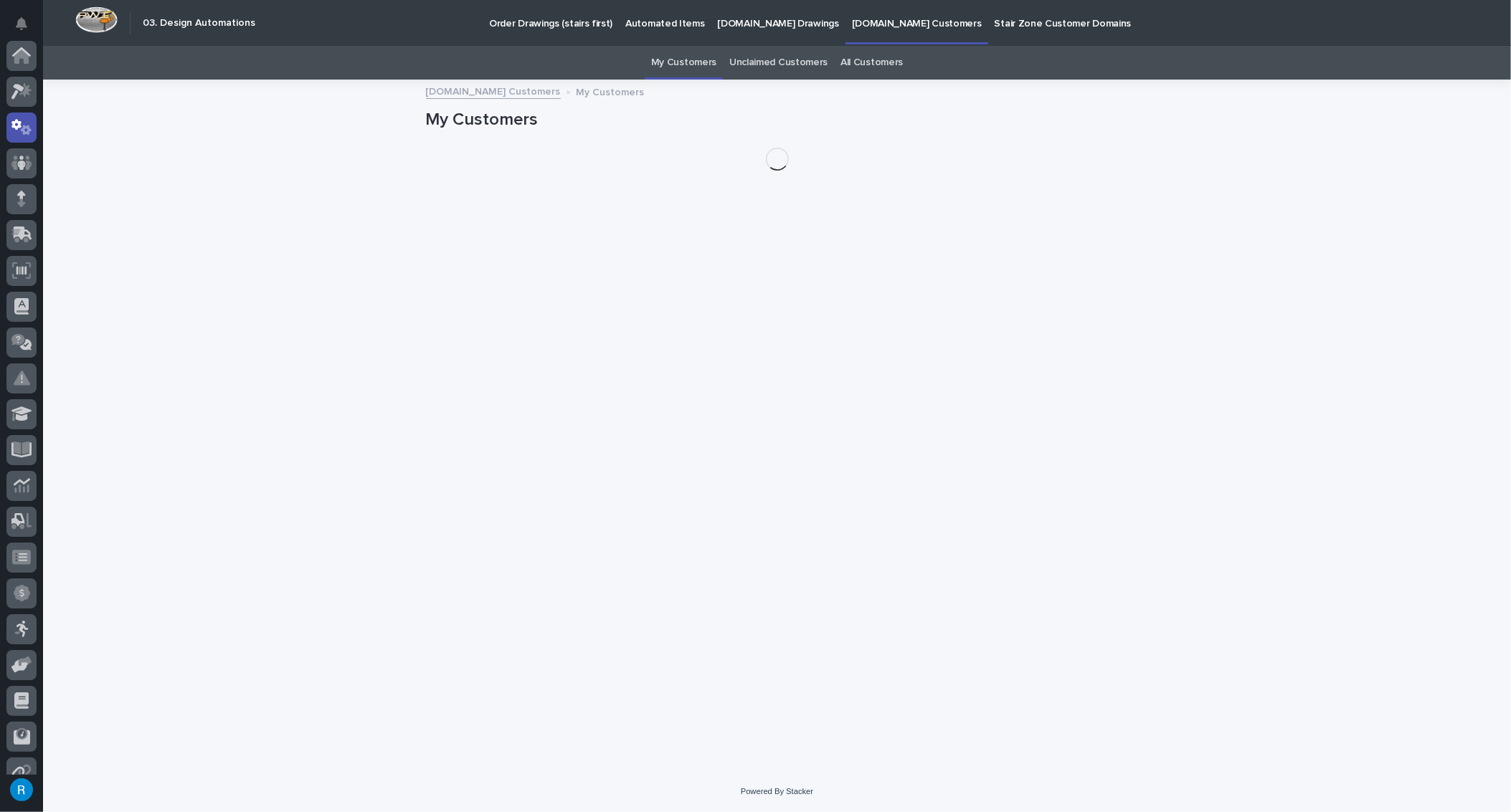
scroll to position [71, 0]
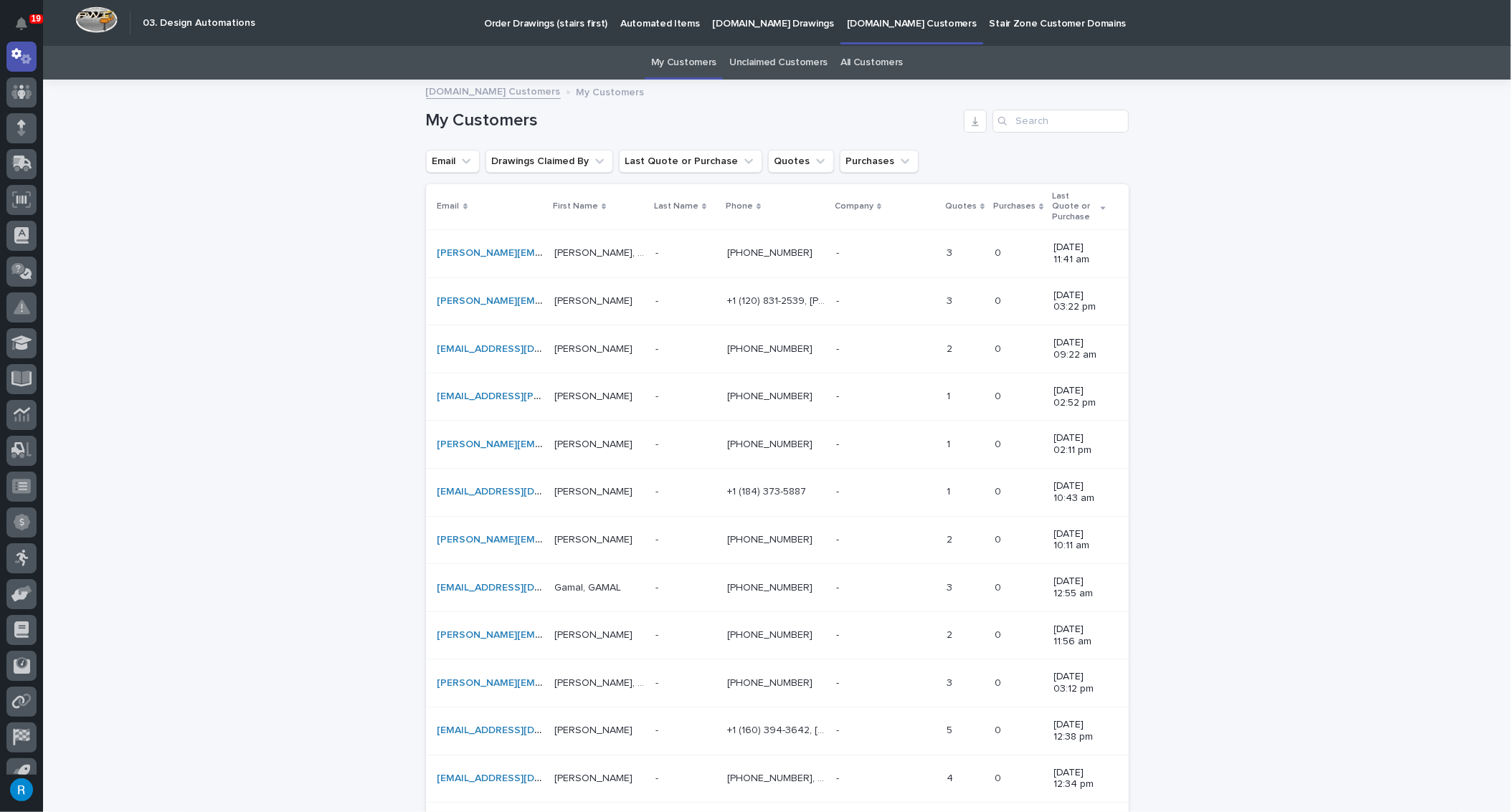
click at [753, 15] on p "StairZone.com Drawings" at bounding box center [773, 15] width 121 height 30
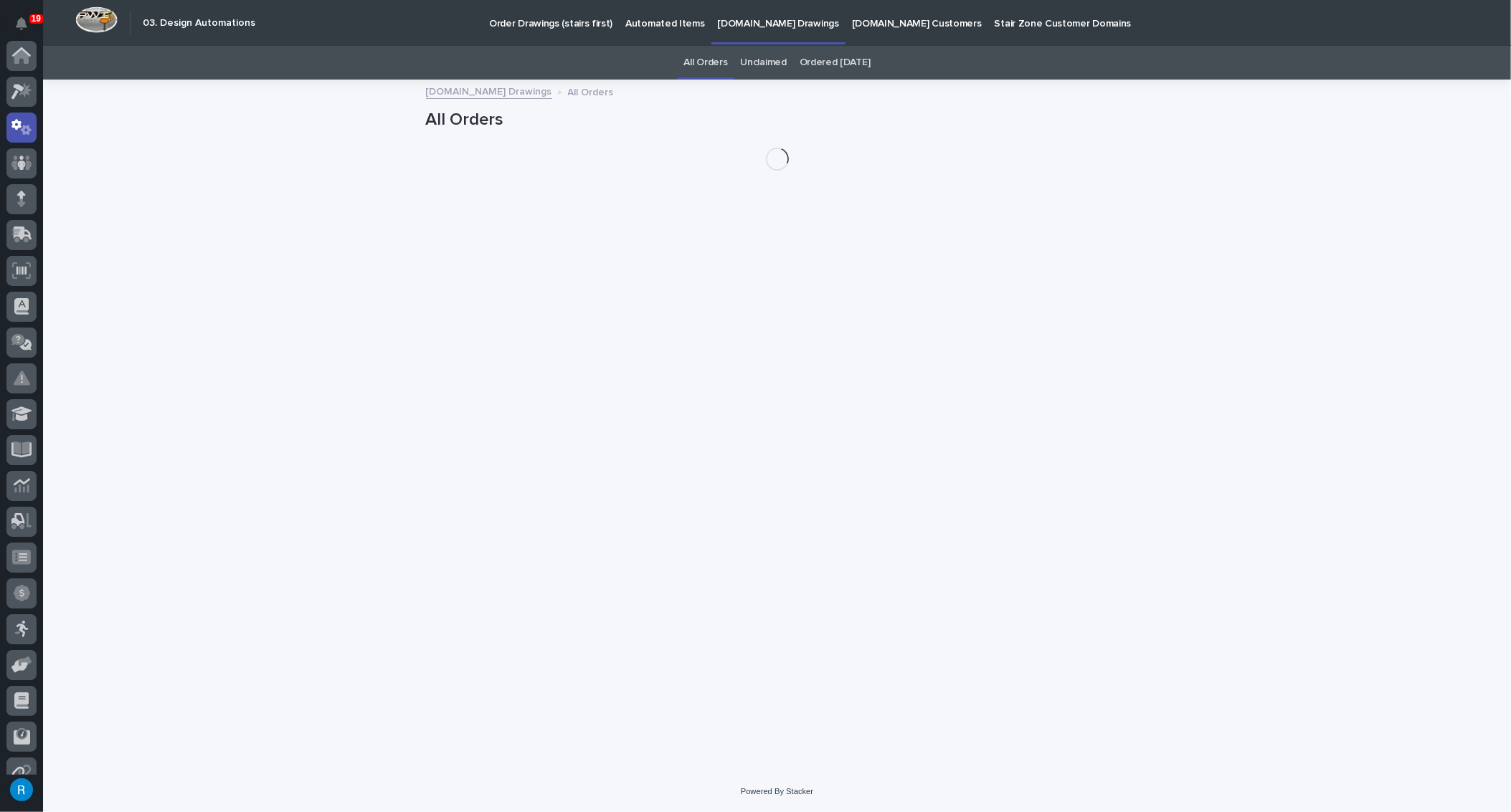
scroll to position [71, 0]
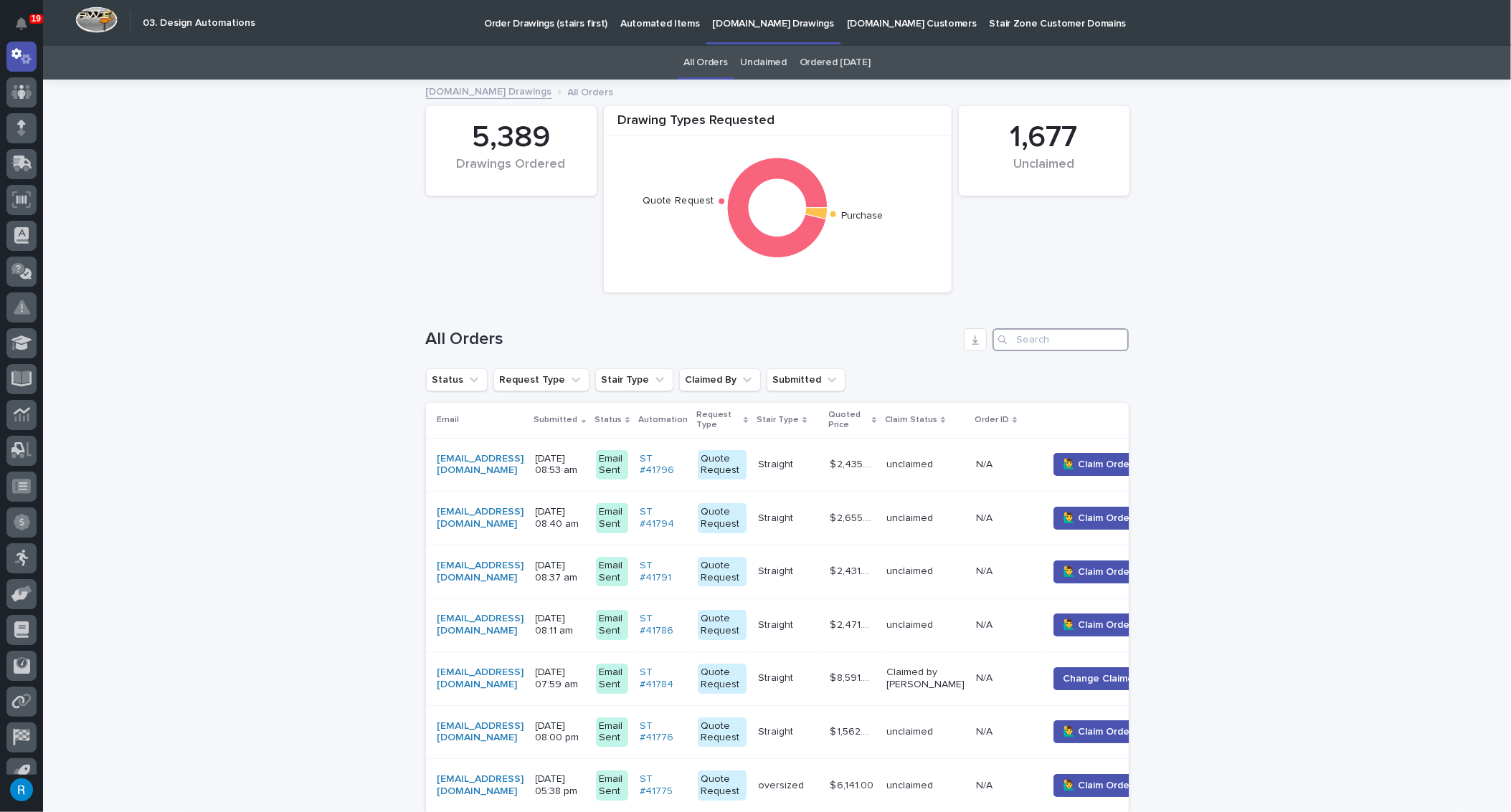
click at [1019, 340] on input "Search" at bounding box center [1061, 339] width 137 height 23
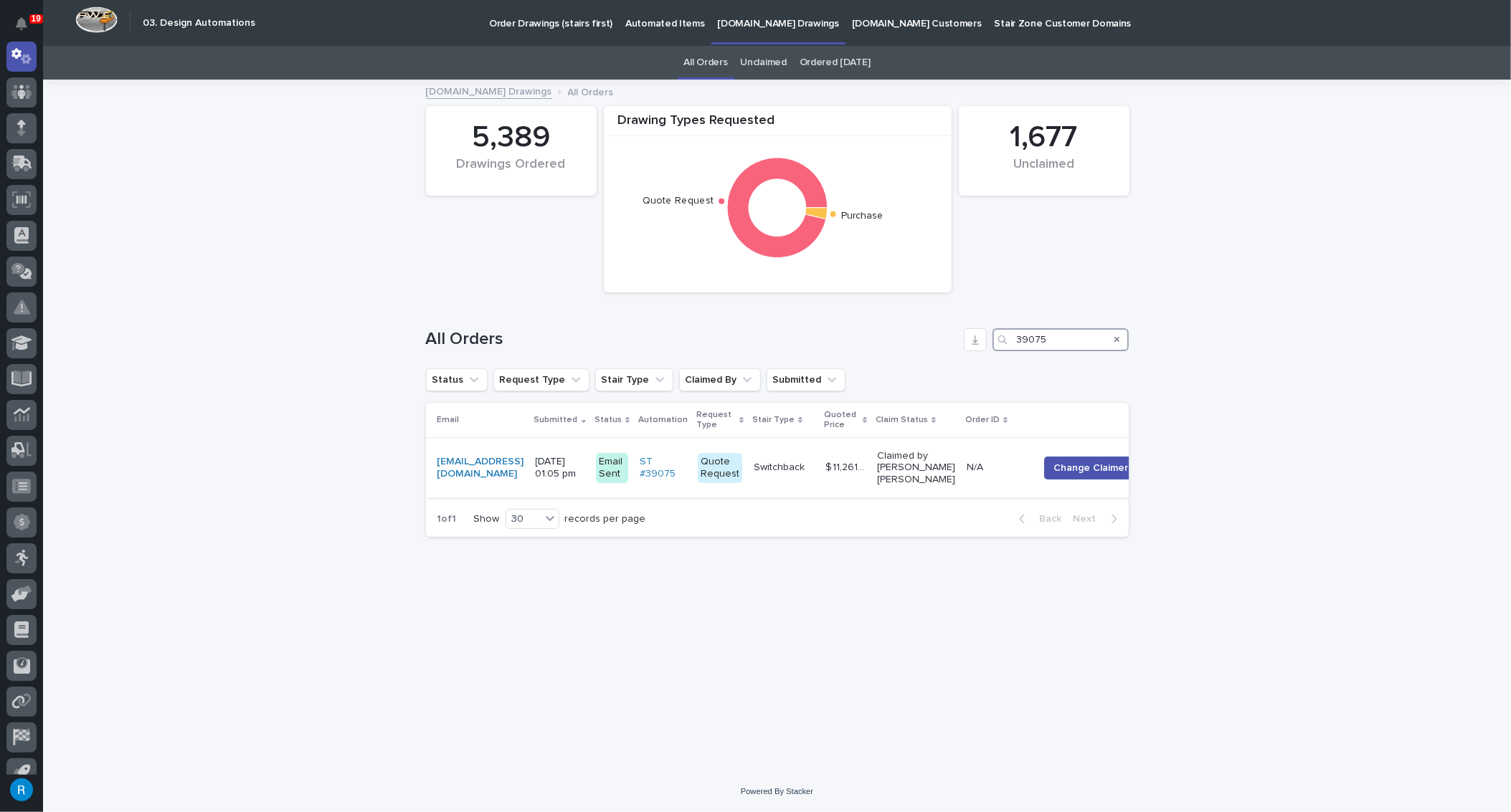
type input "39075"
click at [524, 458] on div "marcusjones@tricorbuilders.com" at bounding box center [481, 468] width 87 height 36
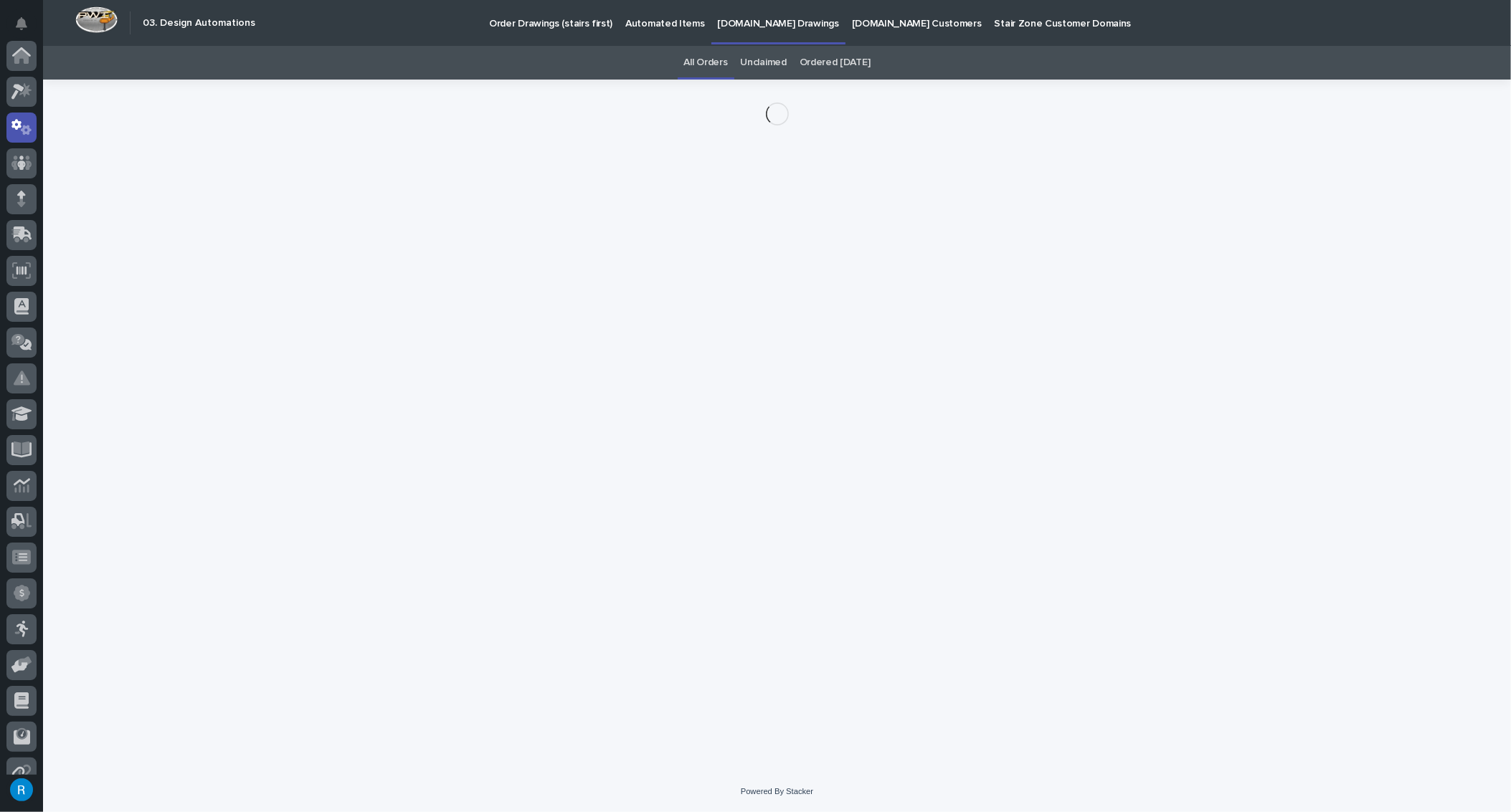
scroll to position [71, 0]
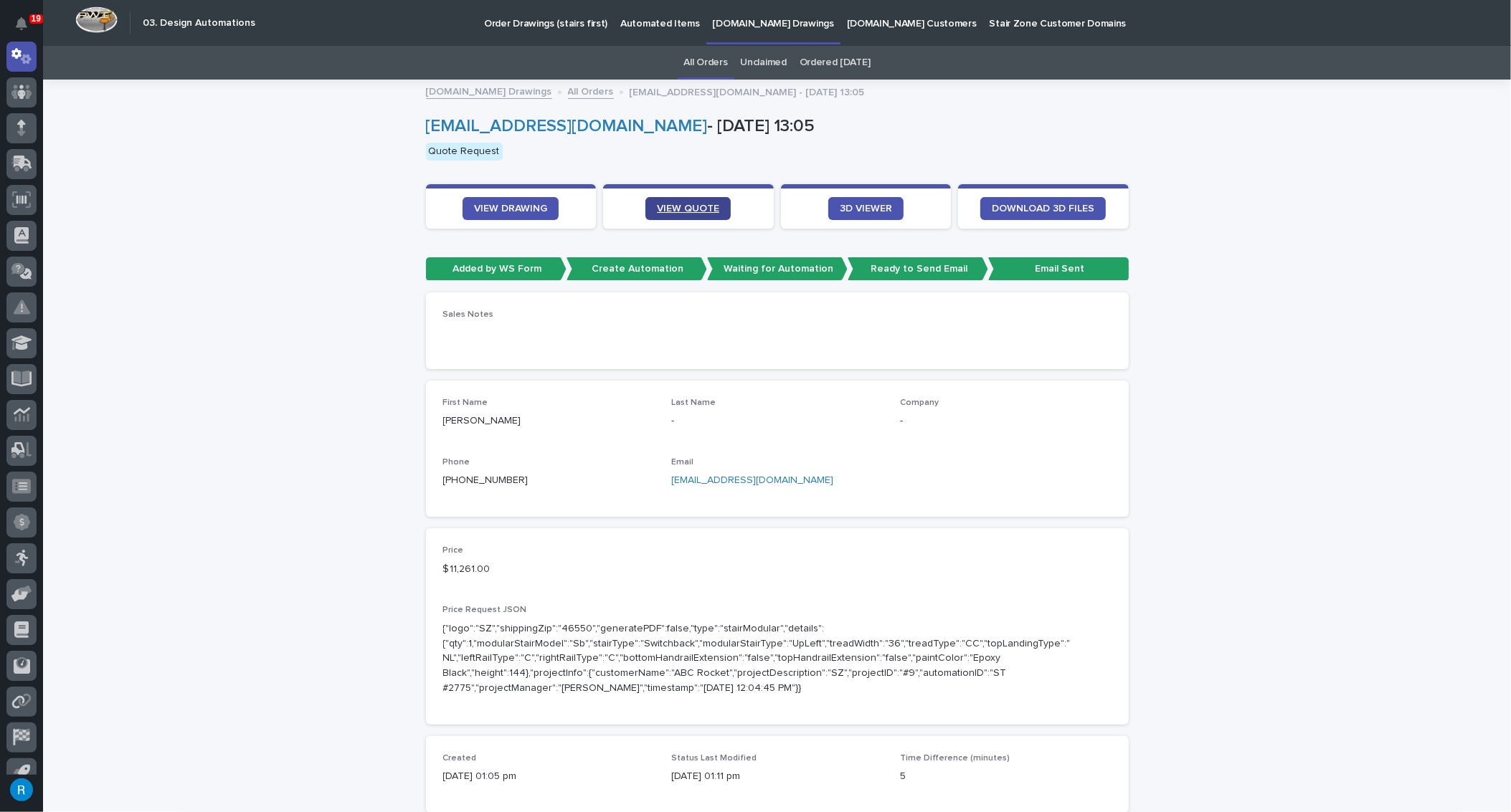
click at [693, 211] on span "VIEW QUOTE" at bounding box center [688, 208] width 62 height 10
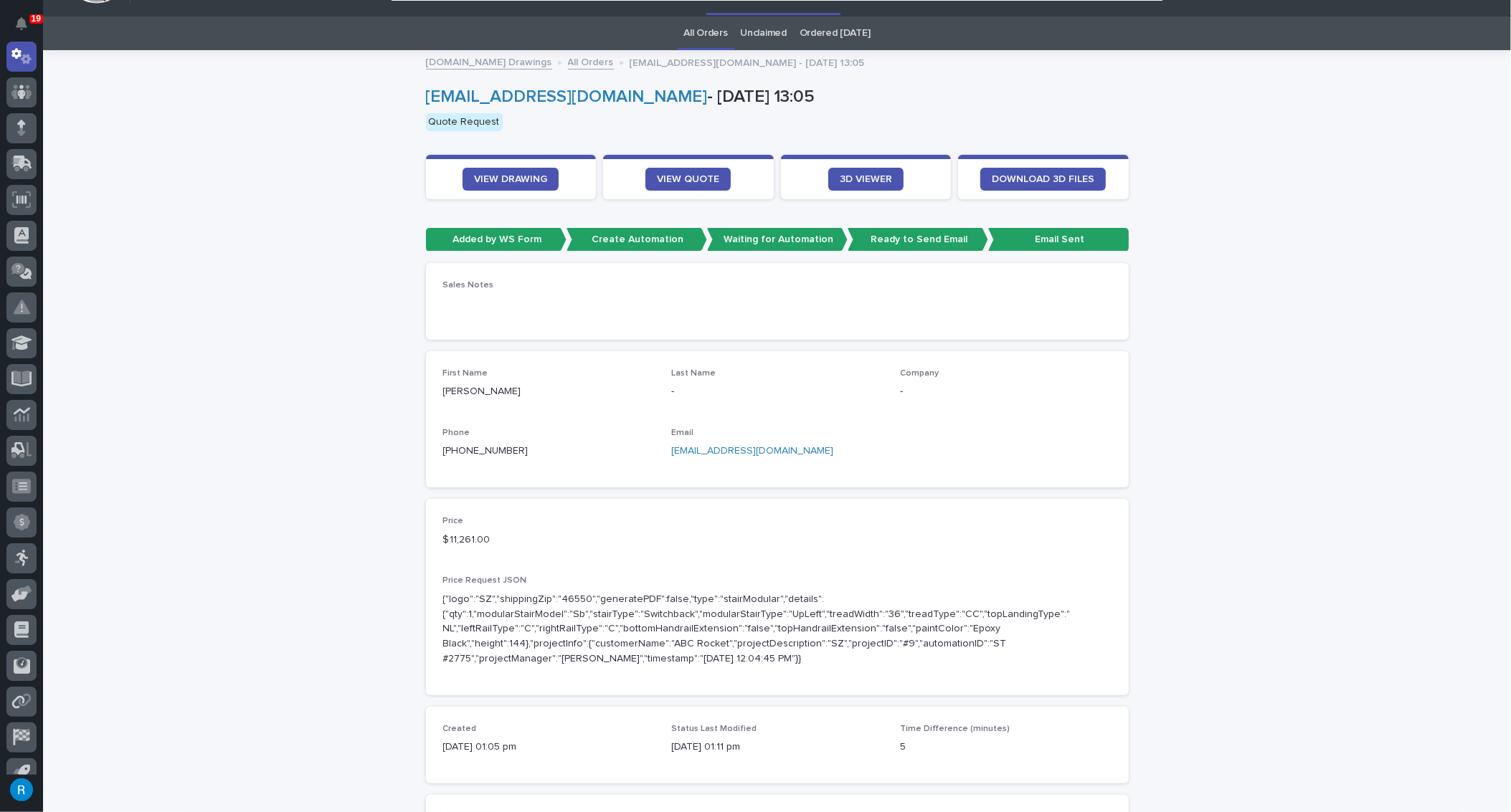
scroll to position [7, 0]
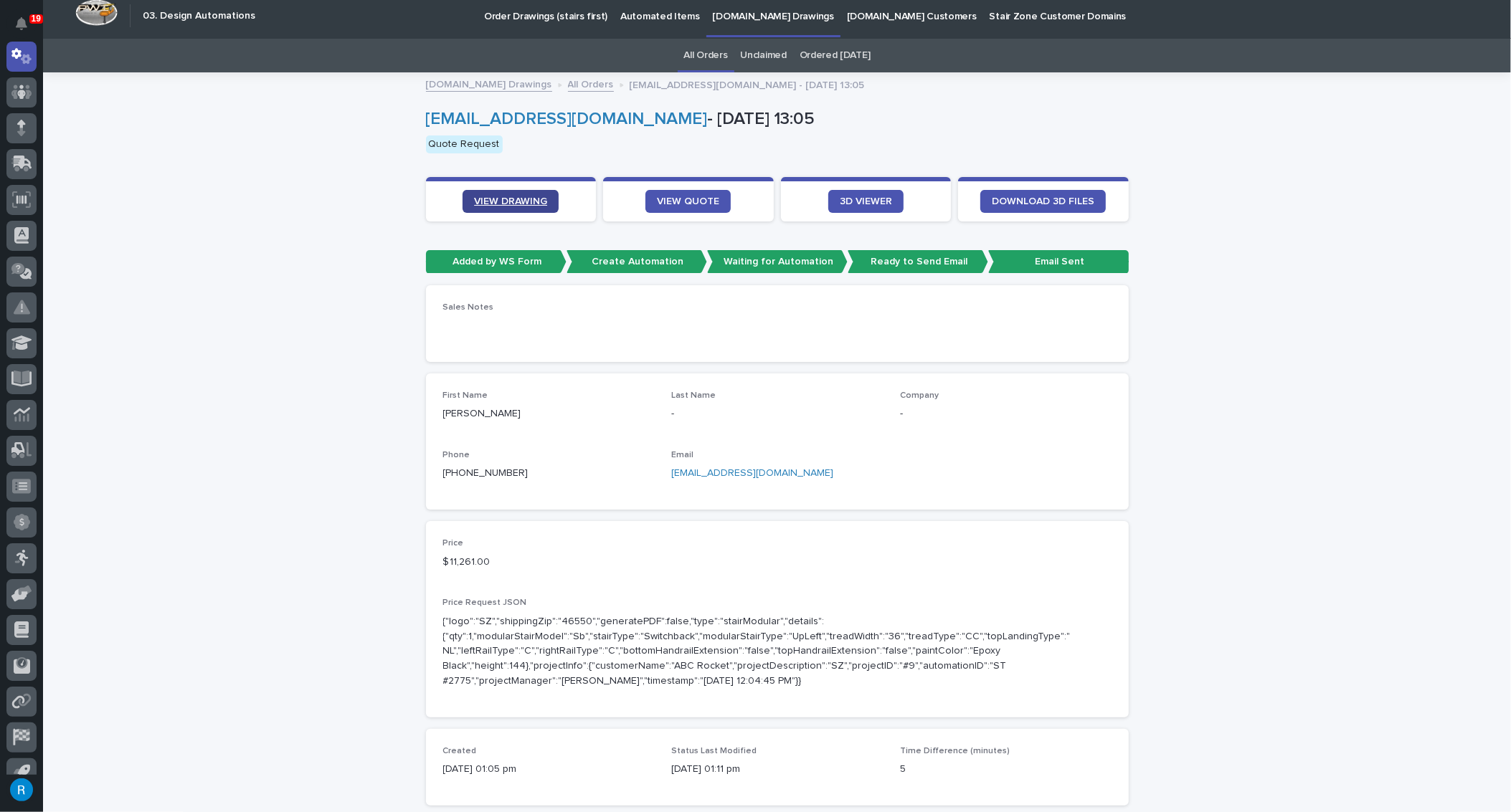
click at [491, 203] on span "VIEW DRAWING" at bounding box center [510, 201] width 73 height 10
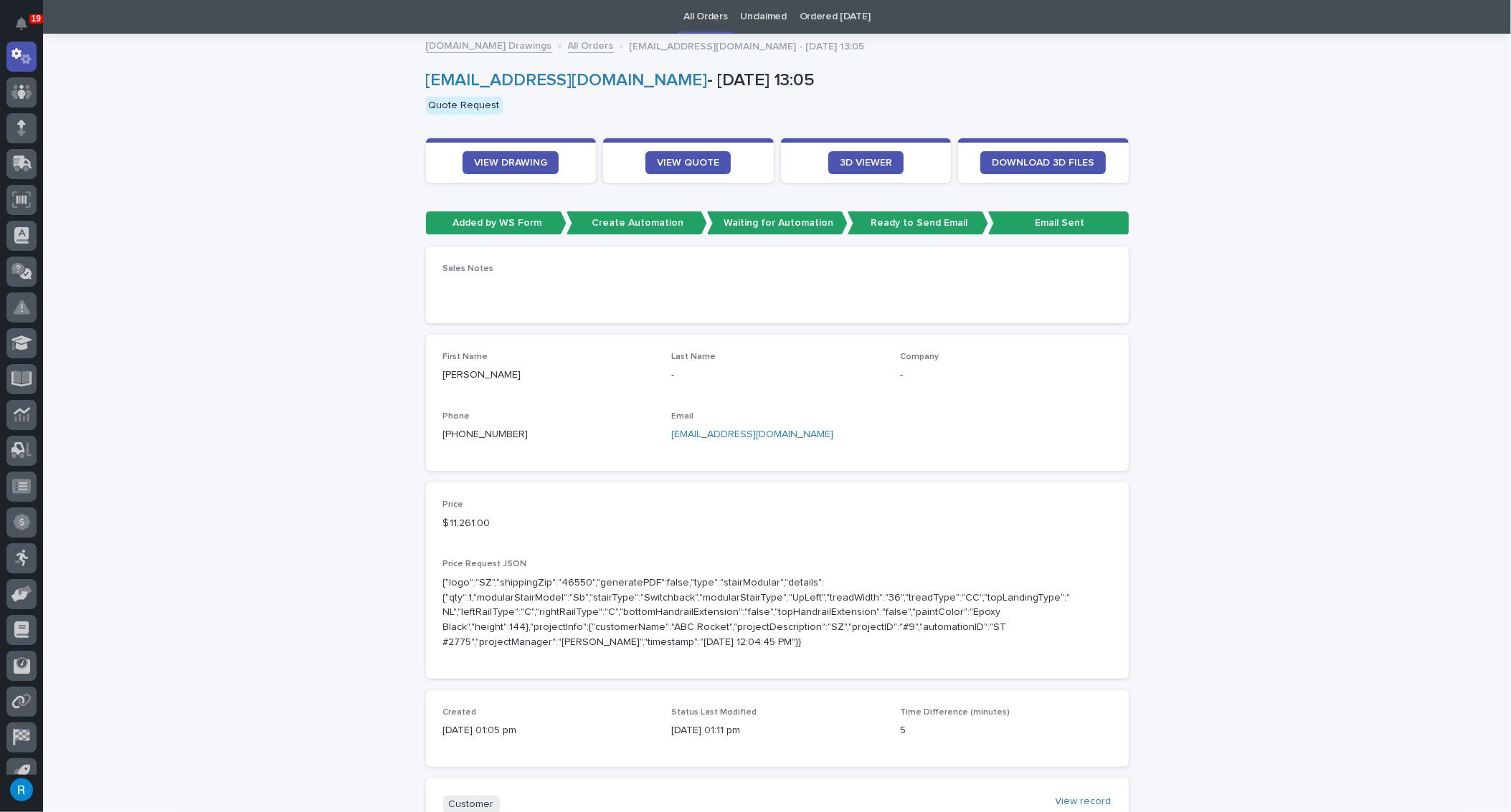
scroll to position [73, 0]
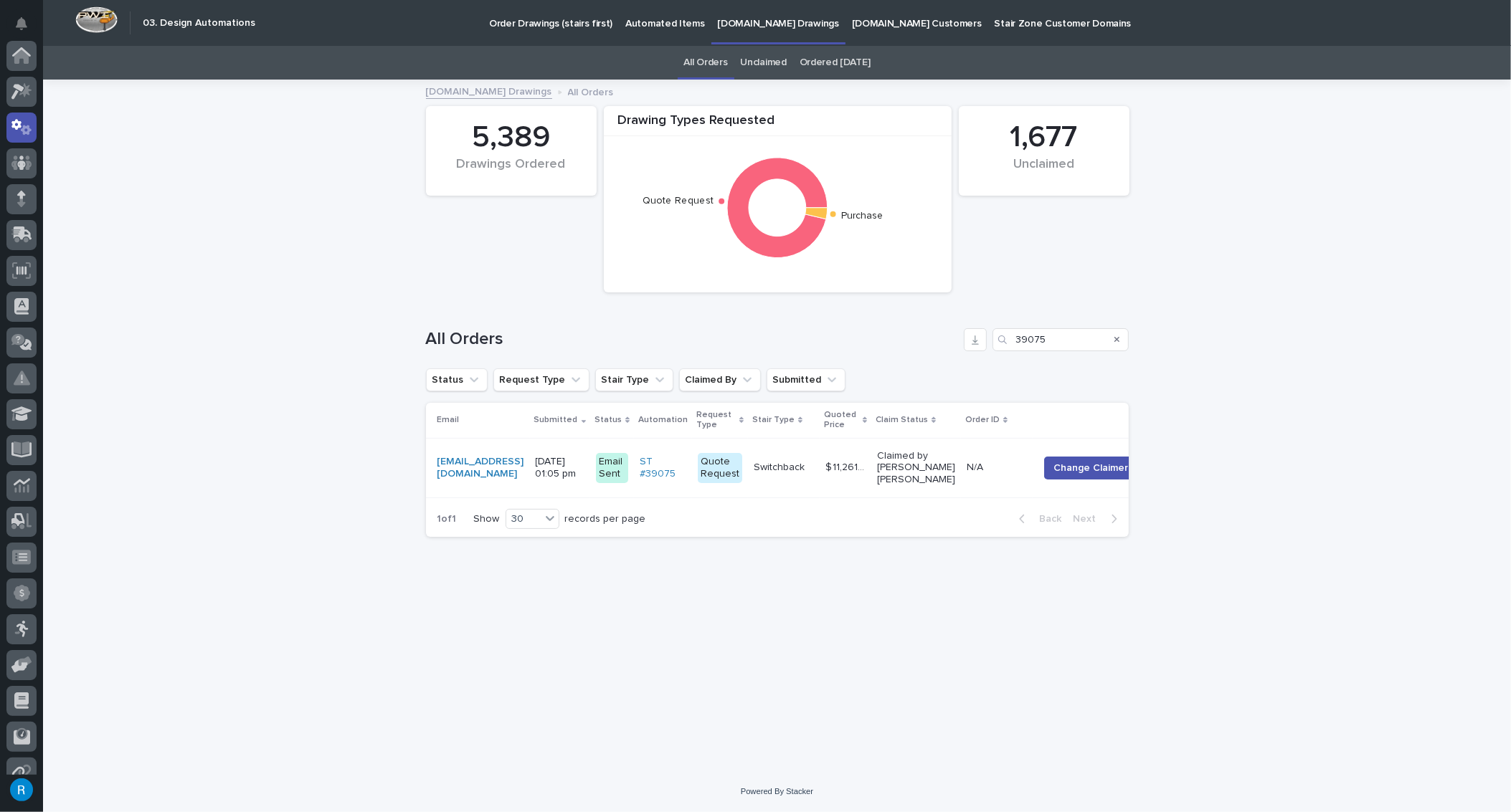
scroll to position [71, 0]
click at [1107, 472] on span "Change Claimer" at bounding box center [1091, 468] width 75 height 14
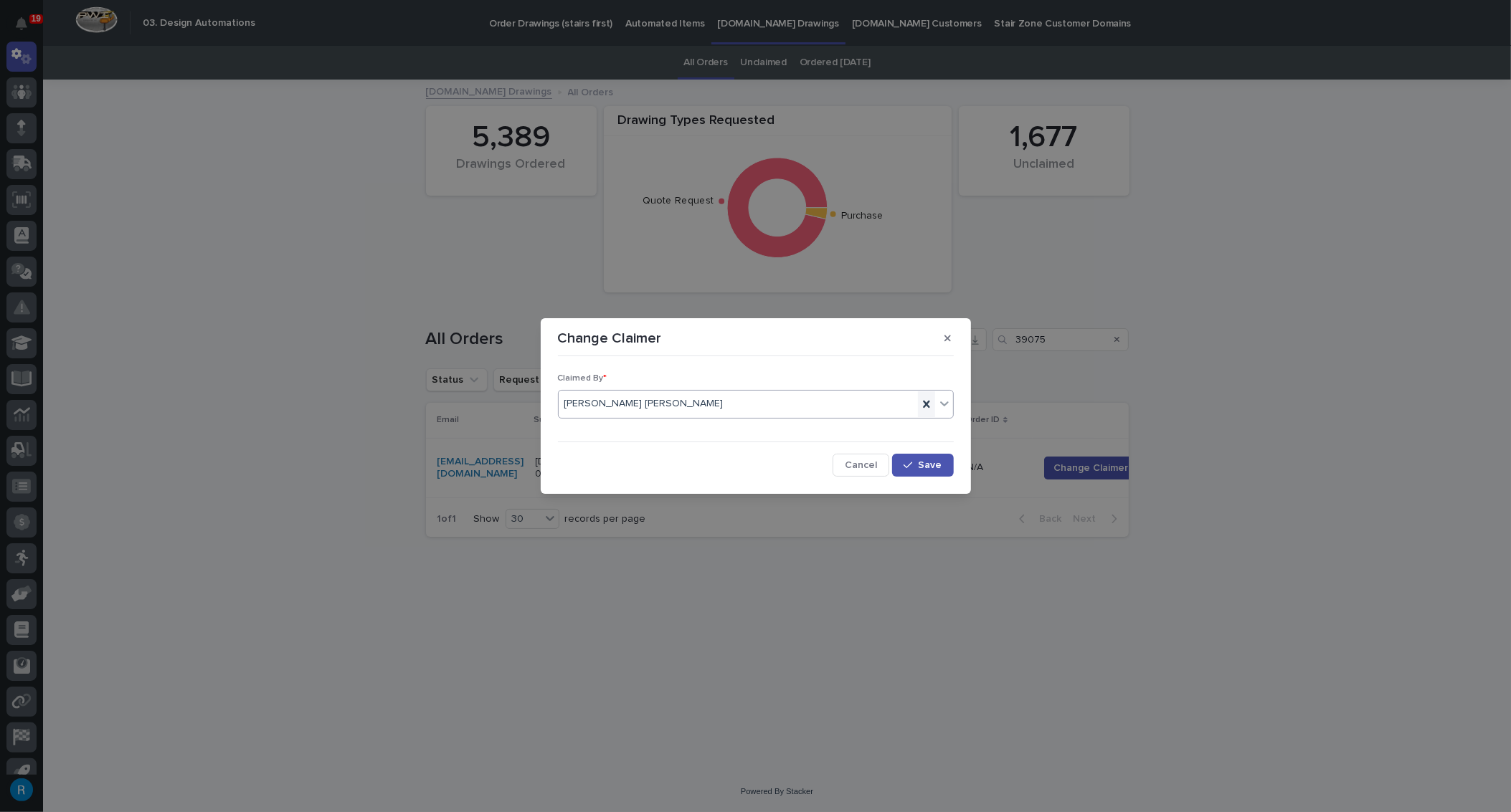
click at [926, 406] on icon at bounding box center [926, 404] width 14 height 14
type input "*****"
click at [674, 434] on div "[PERSON_NAME]" at bounding box center [756, 431] width 394 height 25
click at [925, 465] on span "Save" at bounding box center [930, 465] width 23 height 10
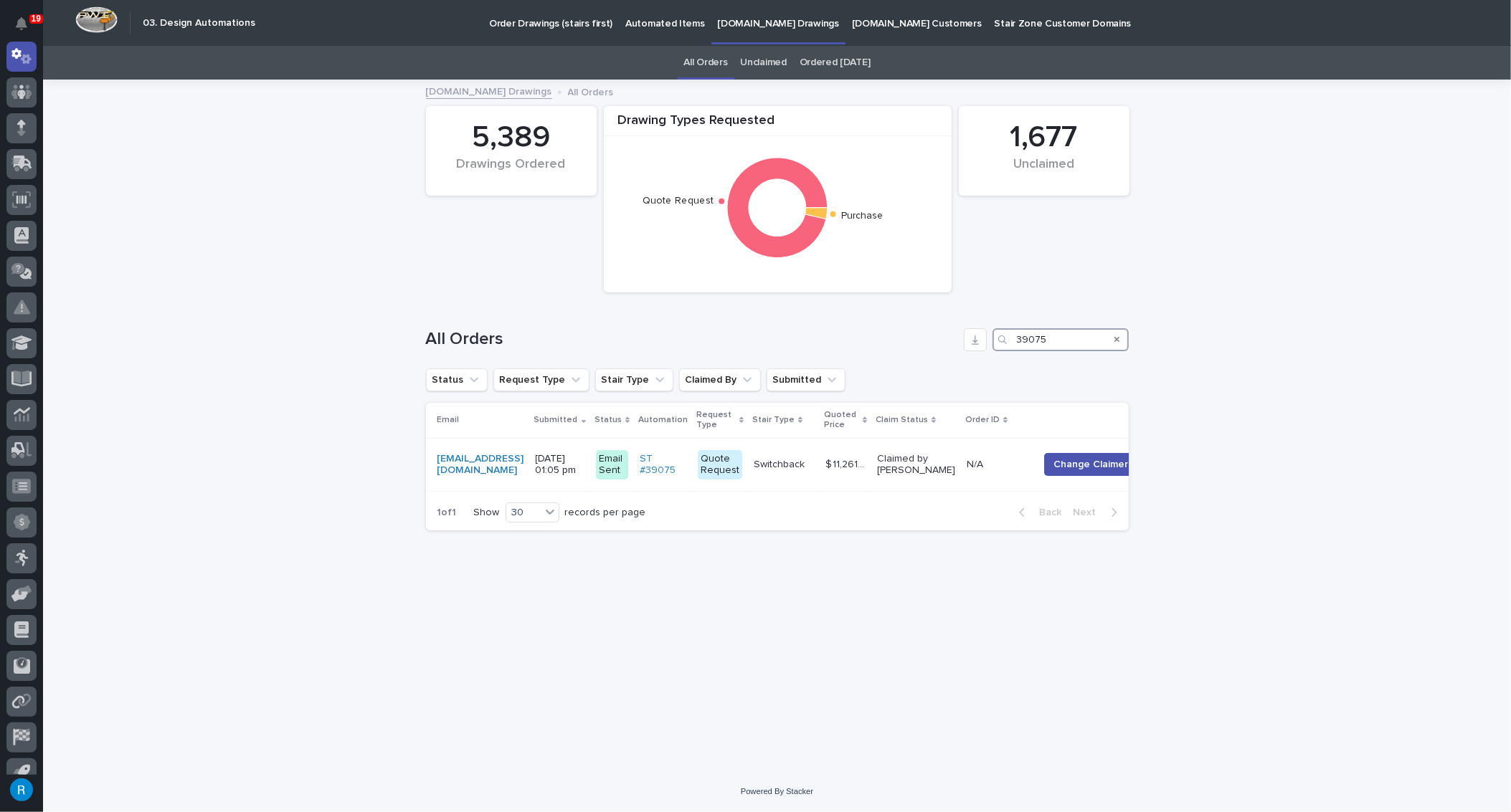
click at [1056, 339] on input "39075" at bounding box center [1061, 339] width 137 height 23
type input "39074"
click at [1114, 467] on span "Change Claimer" at bounding box center [1094, 468] width 75 height 14
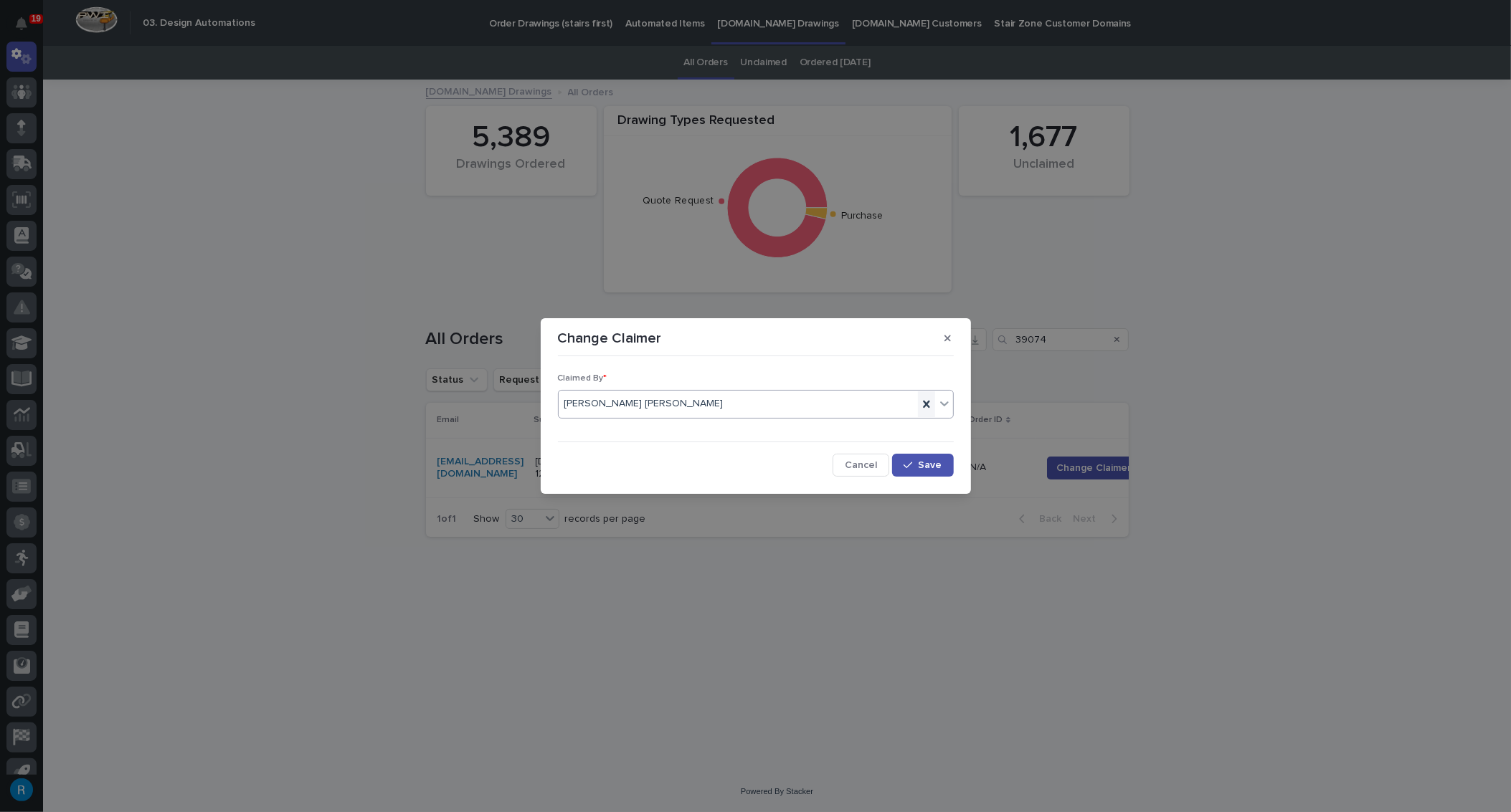
click at [928, 402] on icon at bounding box center [926, 404] width 14 height 14
type input "*****"
click at [615, 434] on div "[PERSON_NAME]" at bounding box center [756, 431] width 394 height 25
click at [937, 470] on button "Save" at bounding box center [923, 465] width 61 height 23
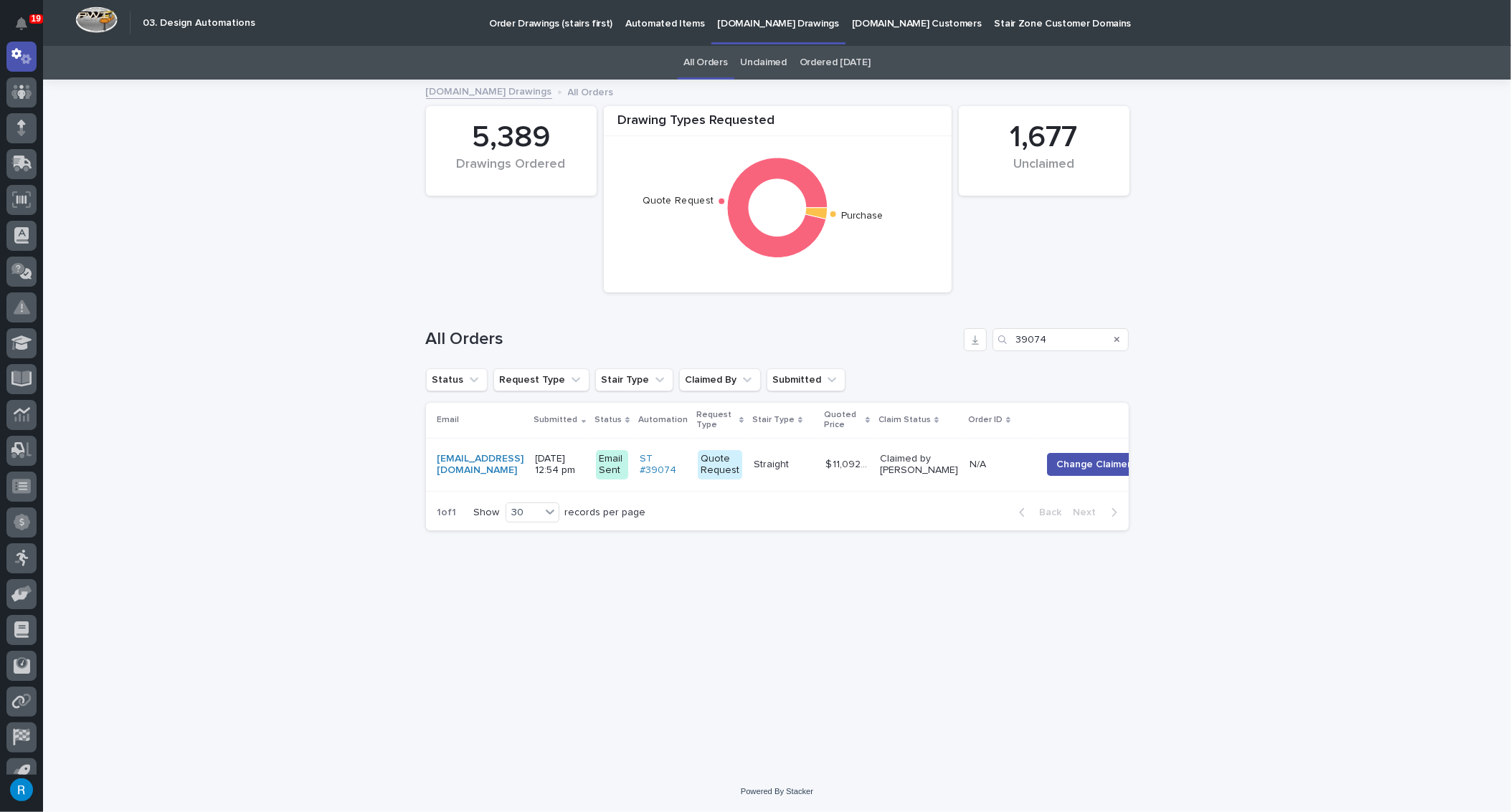
click at [530, 446] on td "marcusjones@tricorbuilders.com" at bounding box center [478, 464] width 104 height 54
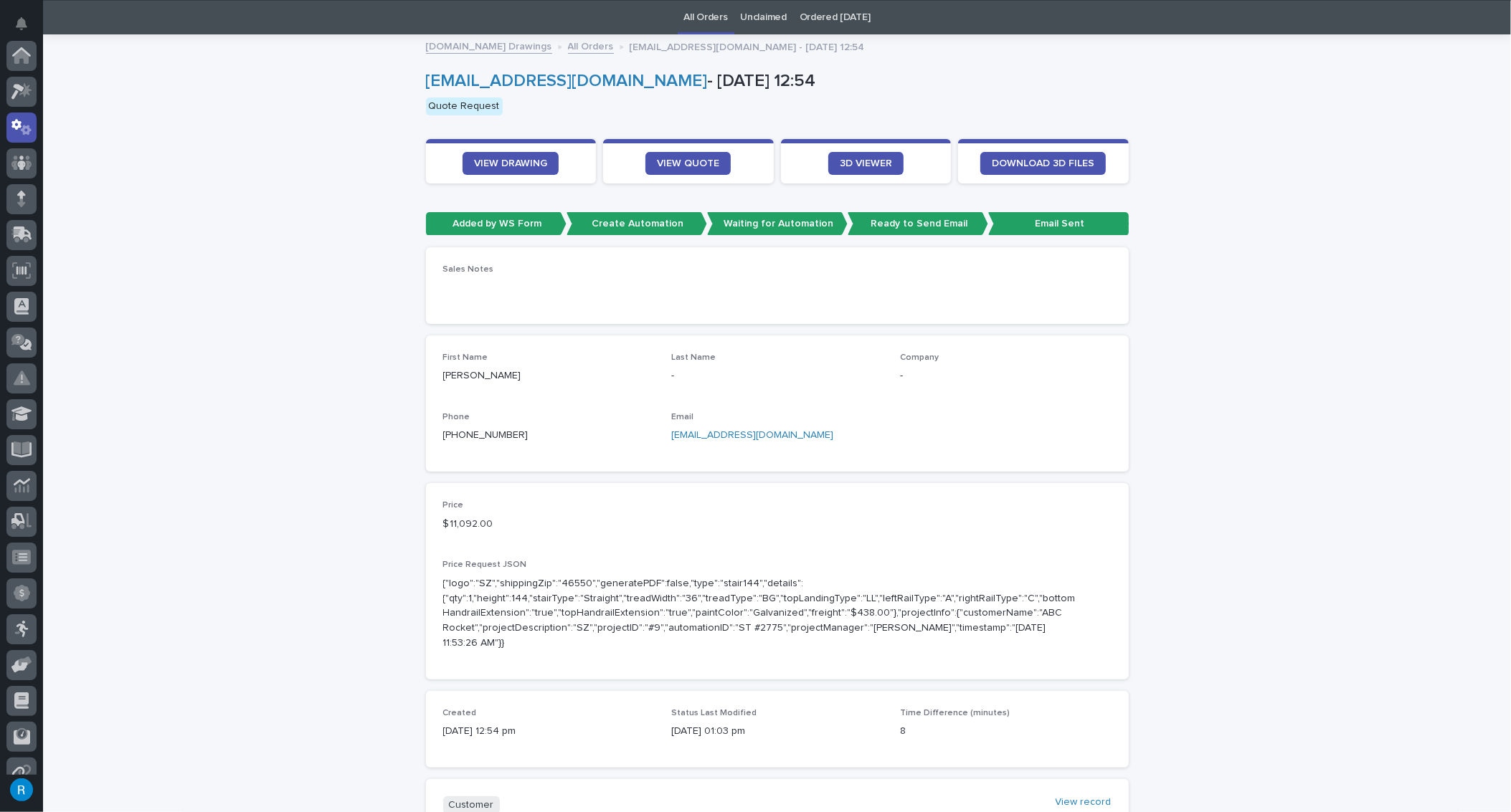
scroll to position [71, 0]
click at [687, 164] on span "VIEW QUOTE" at bounding box center [688, 163] width 62 height 10
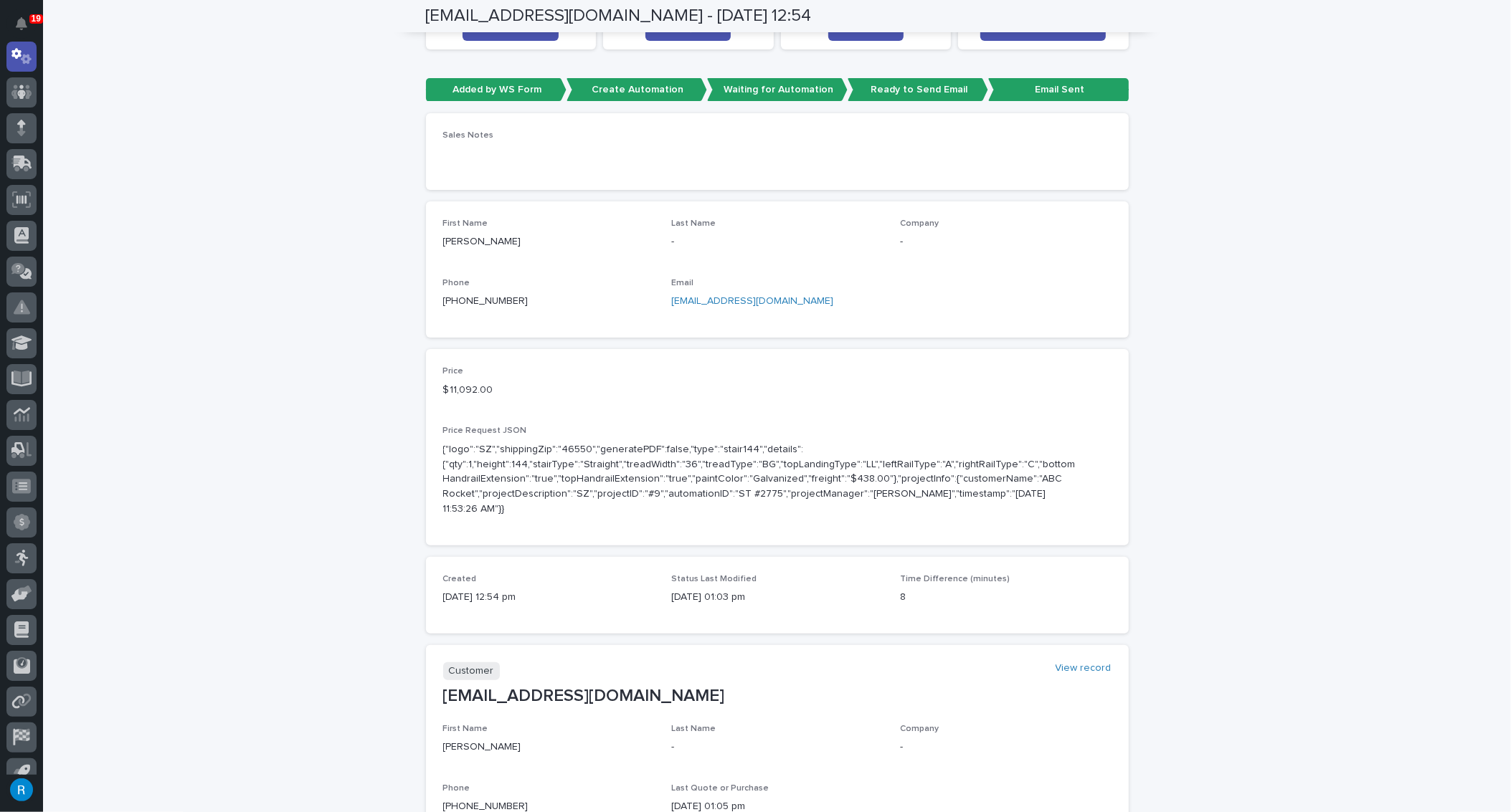
scroll to position [0, 0]
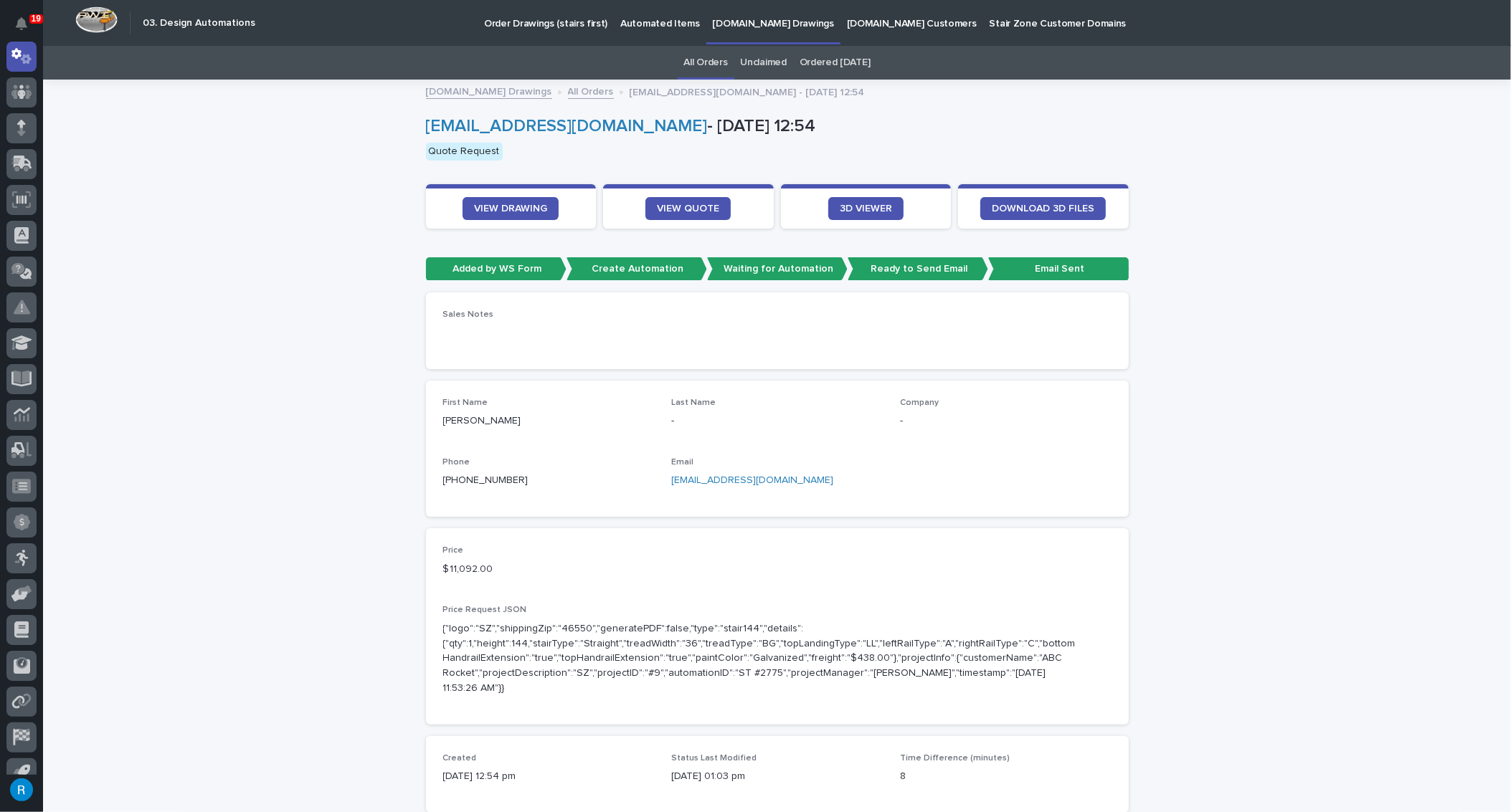
click at [646, 26] on p "Automated Items" at bounding box center [660, 15] width 79 height 30
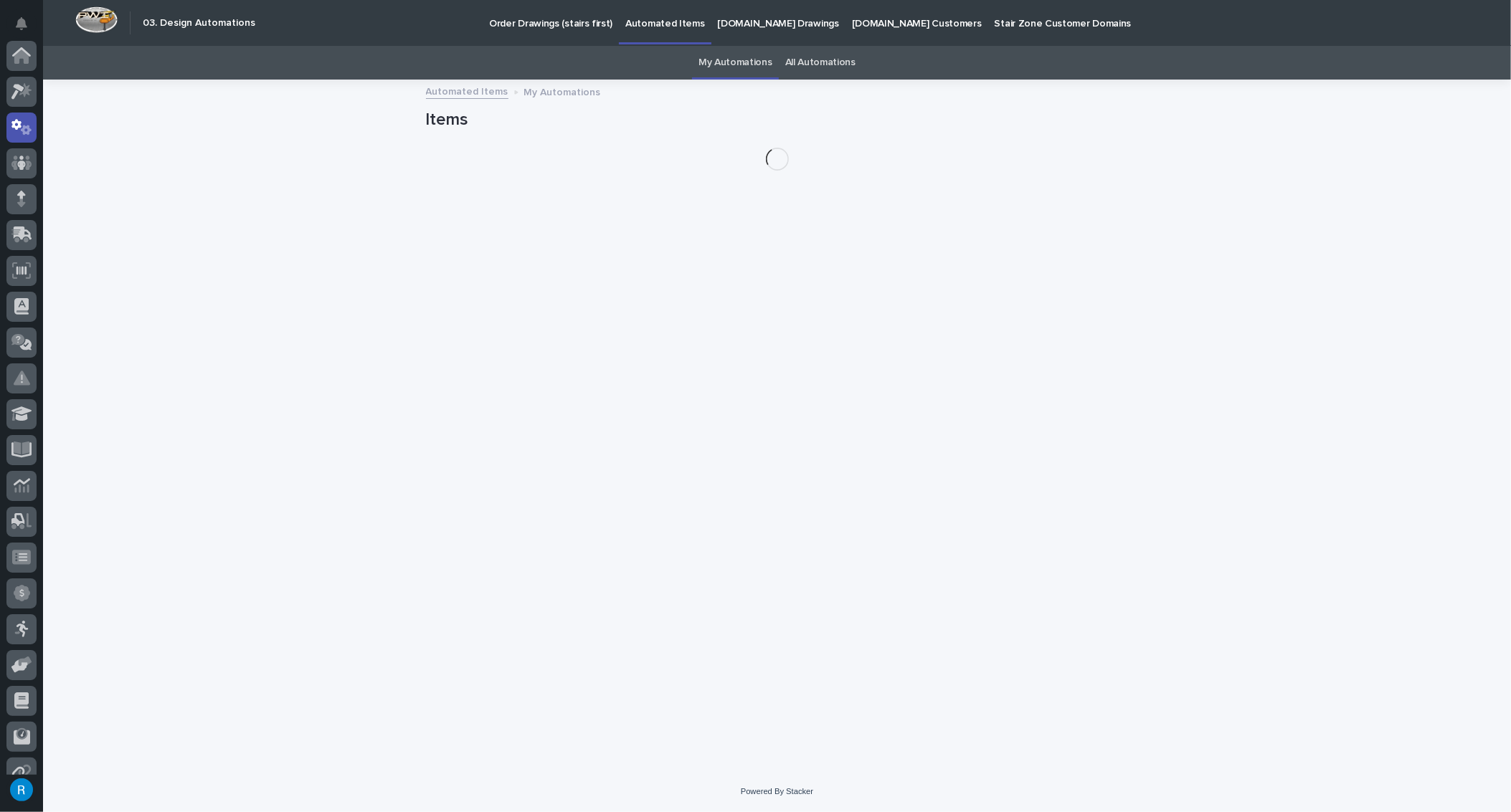
scroll to position [71, 0]
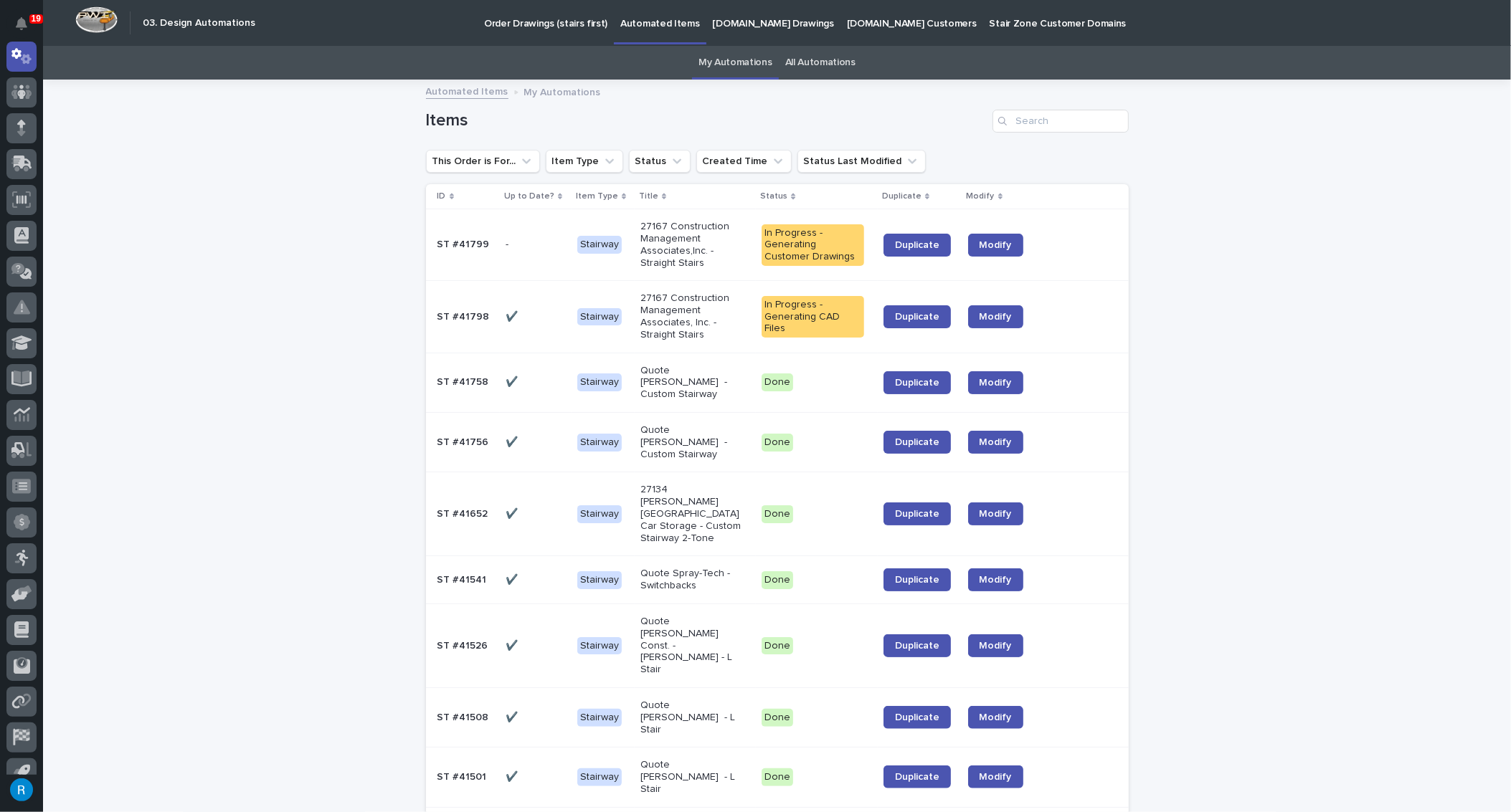
click at [801, 63] on link "All Automations" at bounding box center [820, 62] width 70 height 34
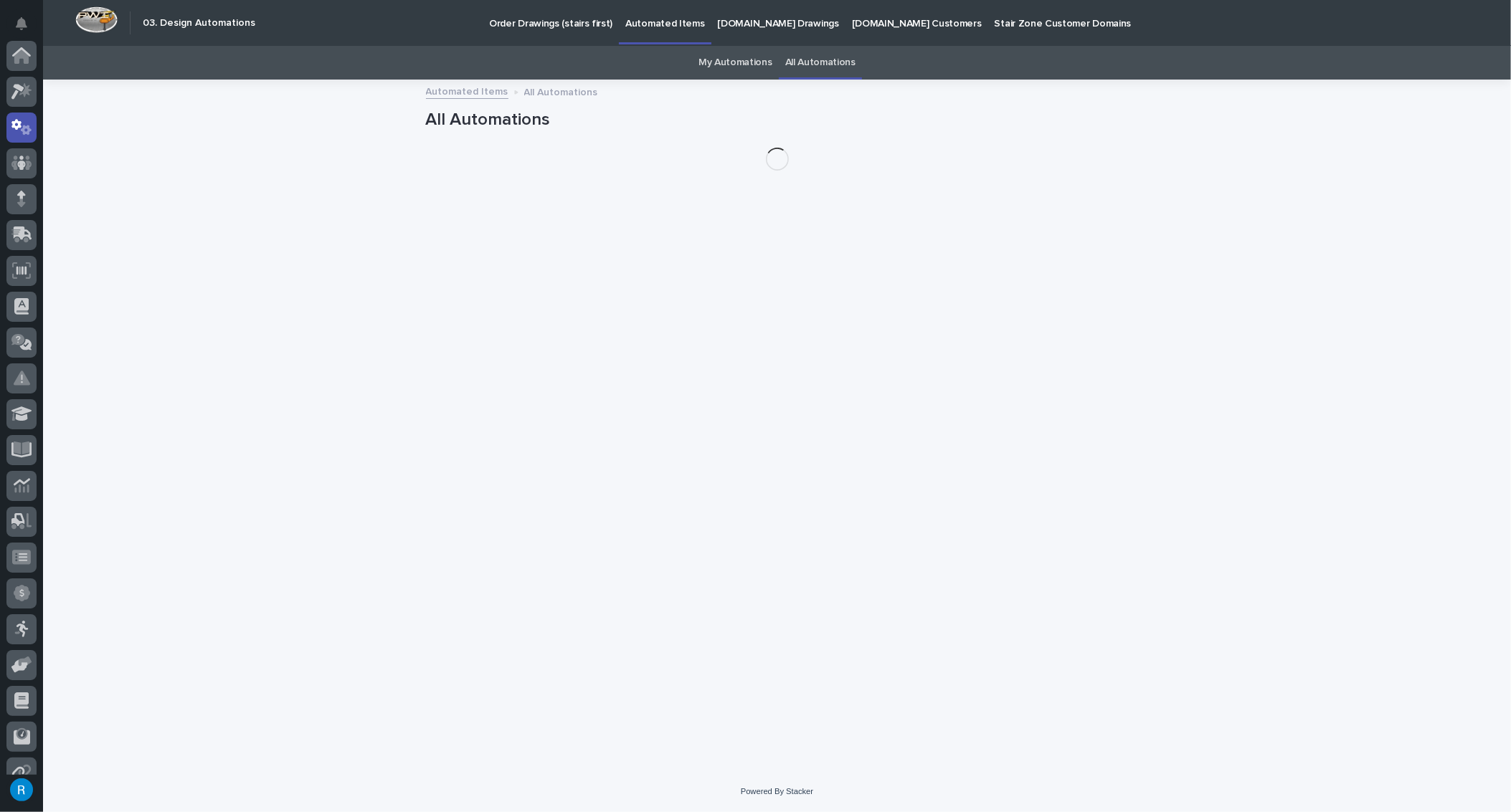
scroll to position [71, 0]
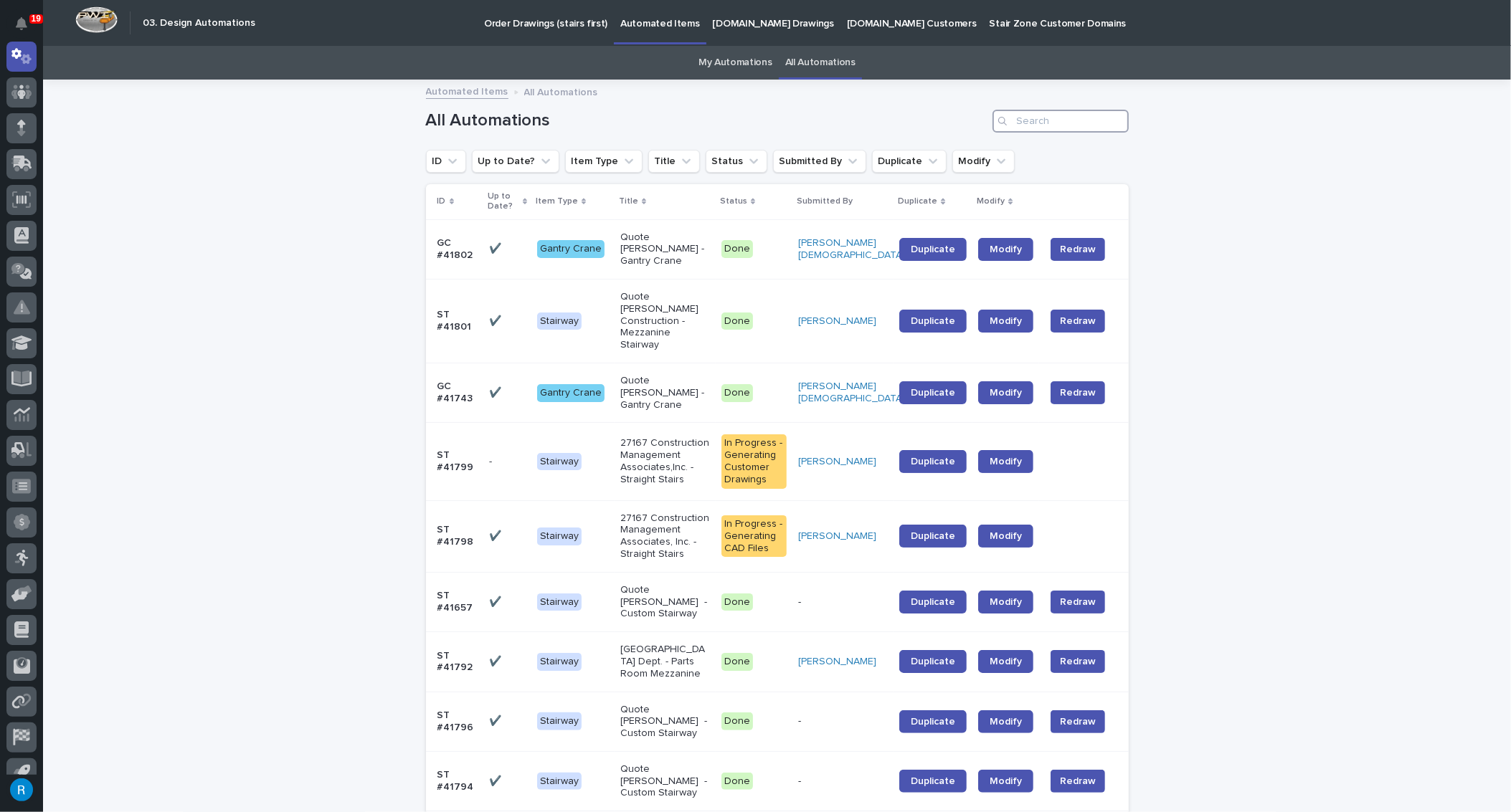
click at [1030, 117] on input "Search" at bounding box center [1061, 121] width 137 height 23
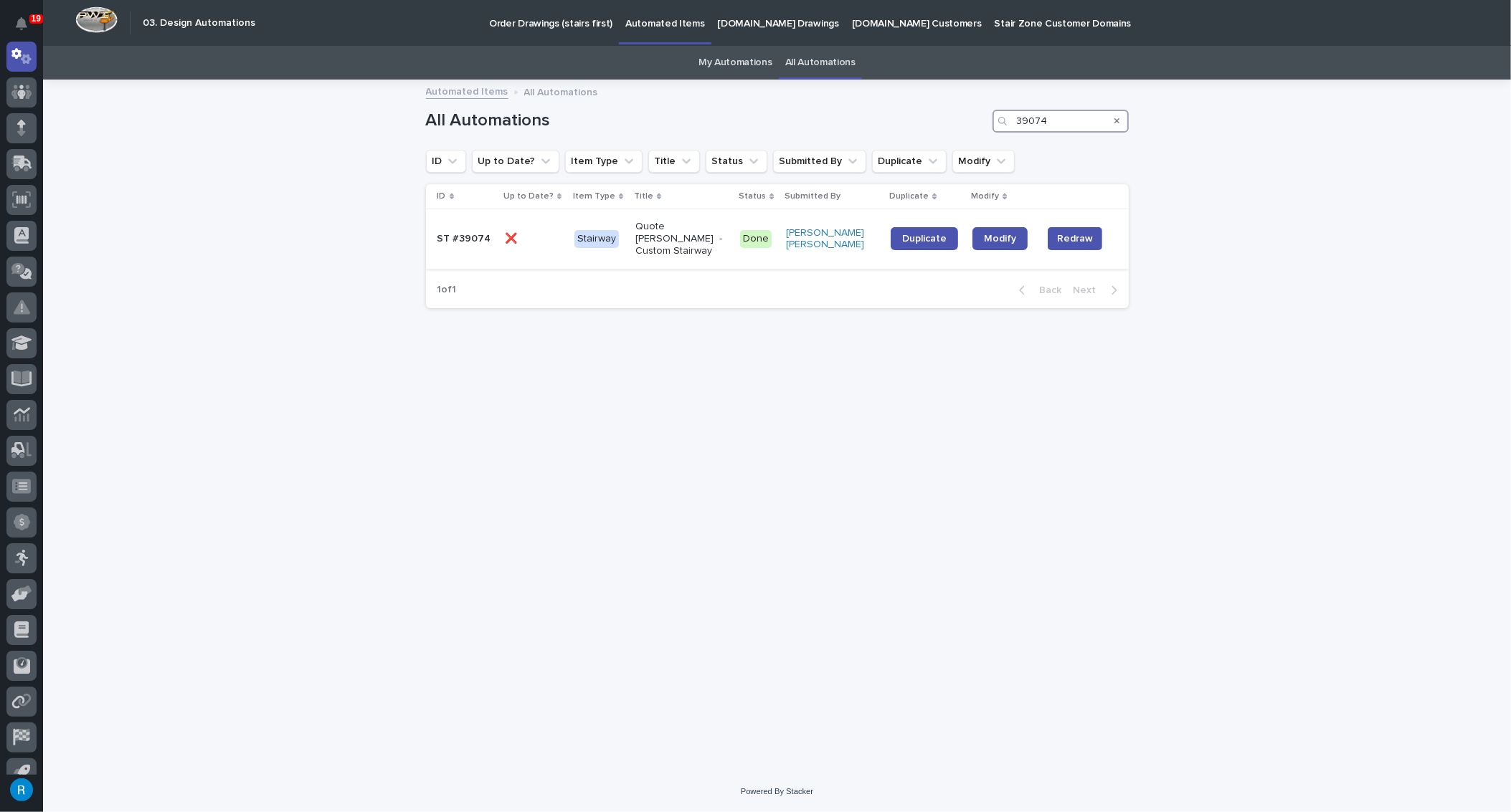
type input "39074"
click at [551, 233] on p at bounding box center [534, 239] width 58 height 12
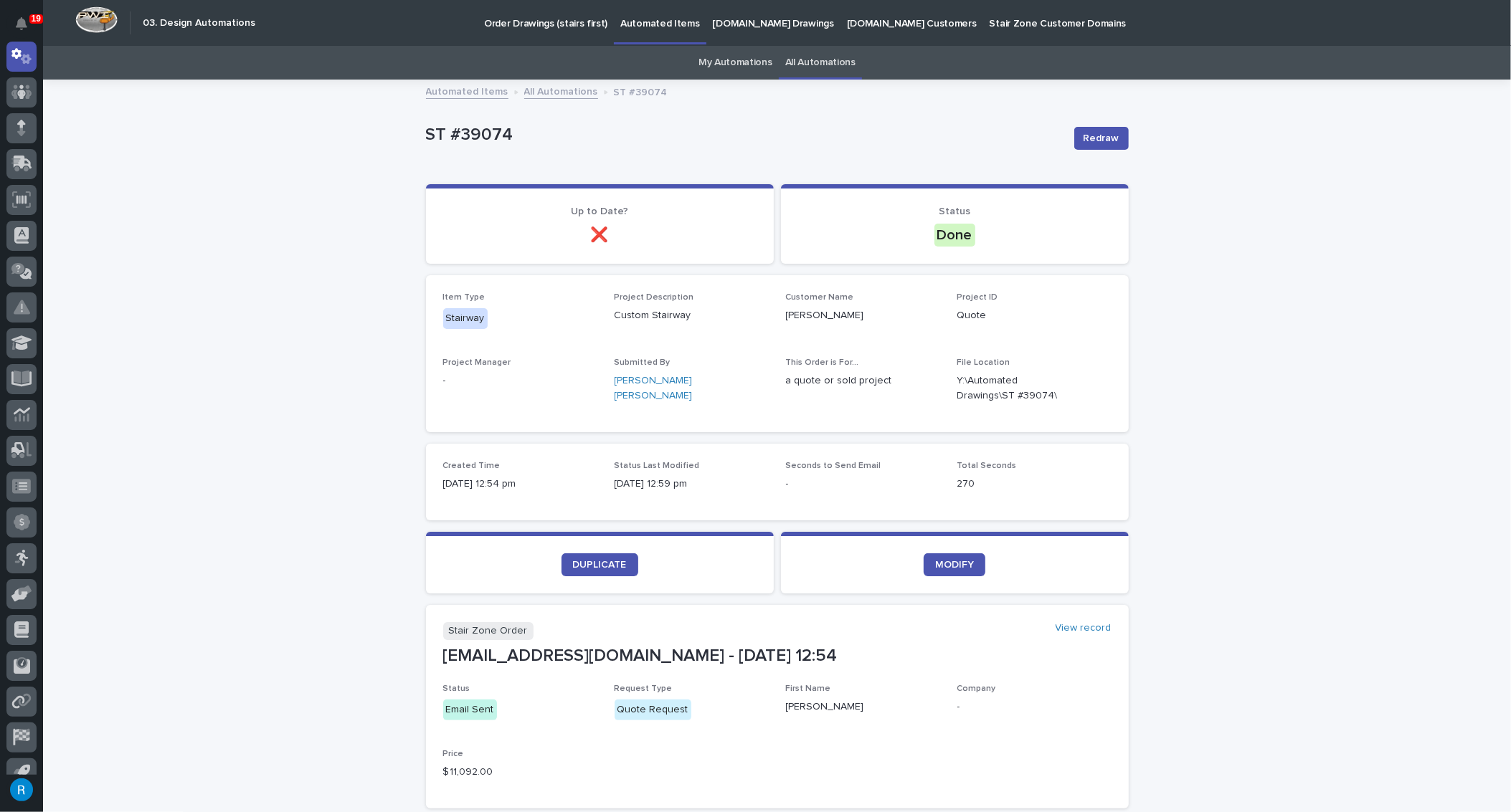
click at [517, 22] on p "Order Drawings (stairs first)" at bounding box center [546, 15] width 123 height 30
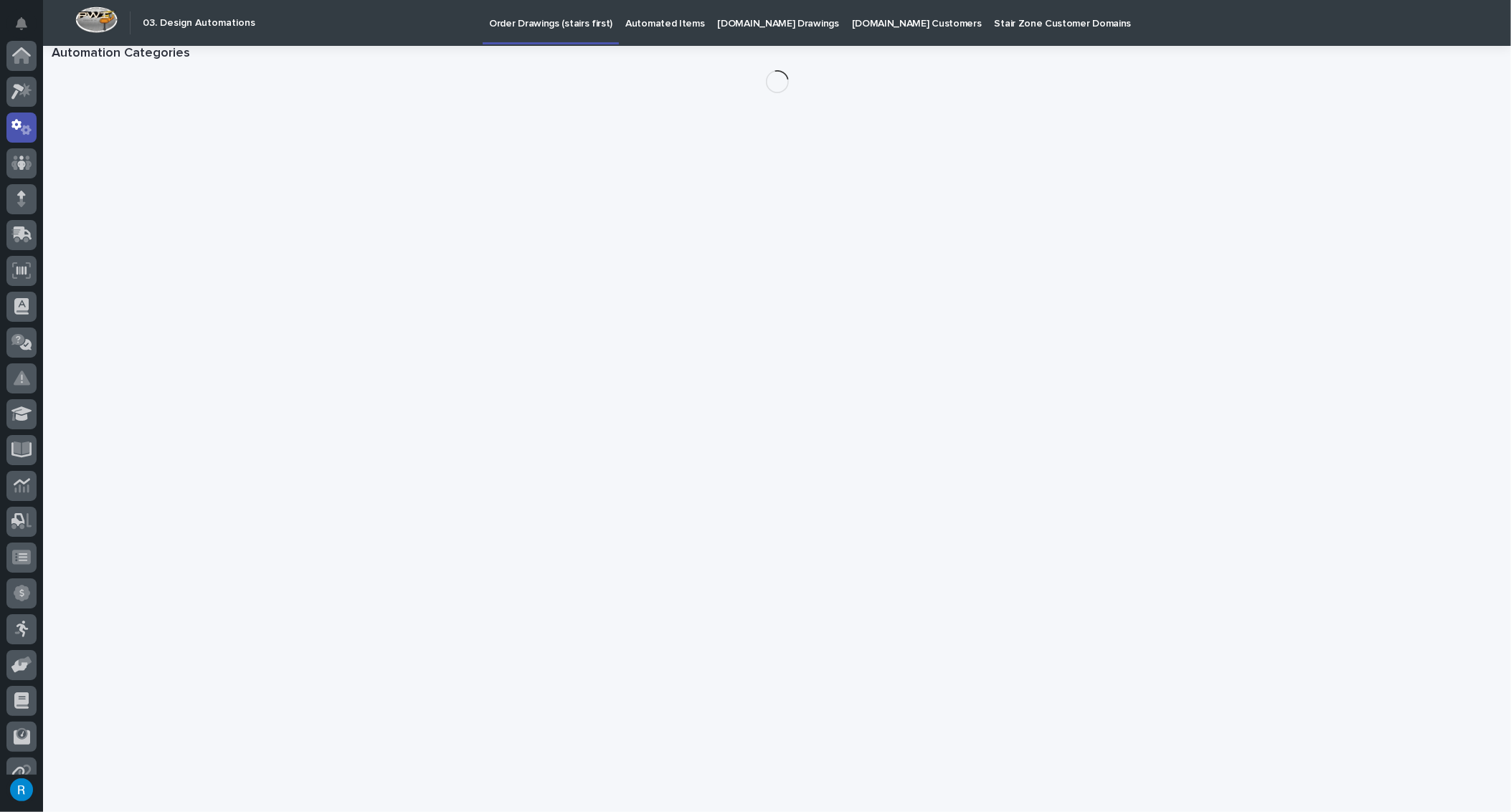
scroll to position [71, 0]
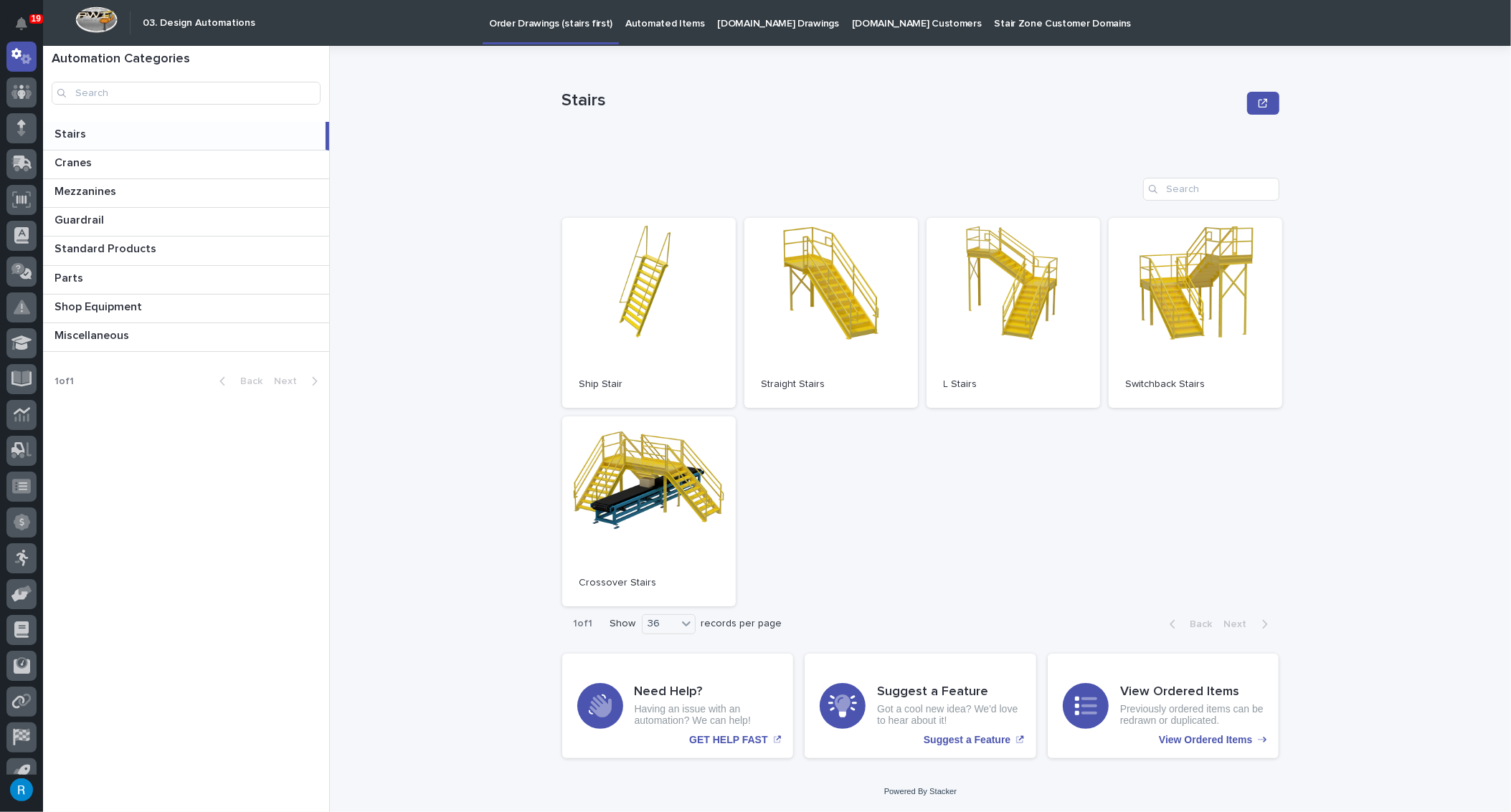
click at [642, 23] on p "Automated Items" at bounding box center [664, 15] width 79 height 30
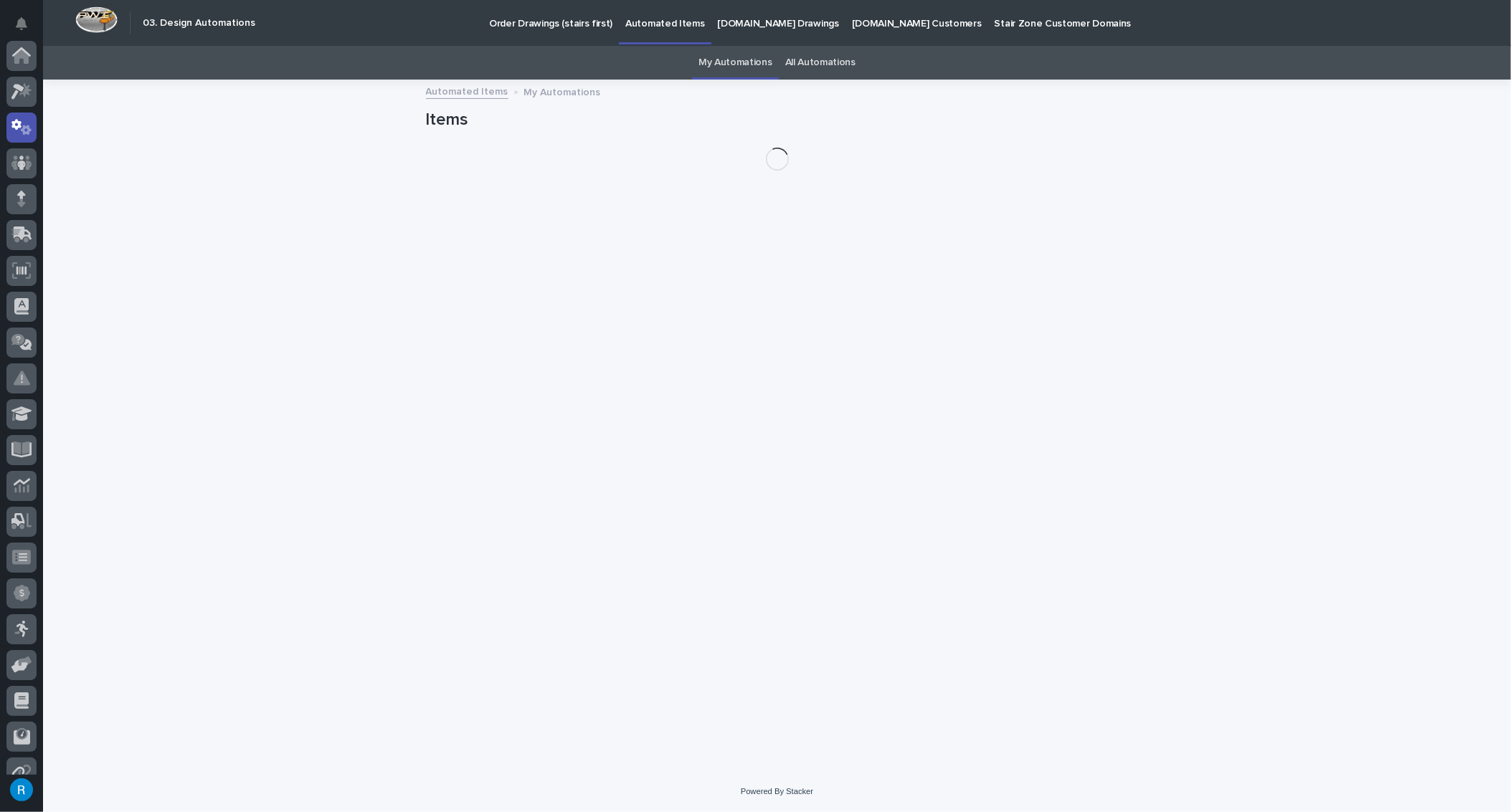
scroll to position [71, 0]
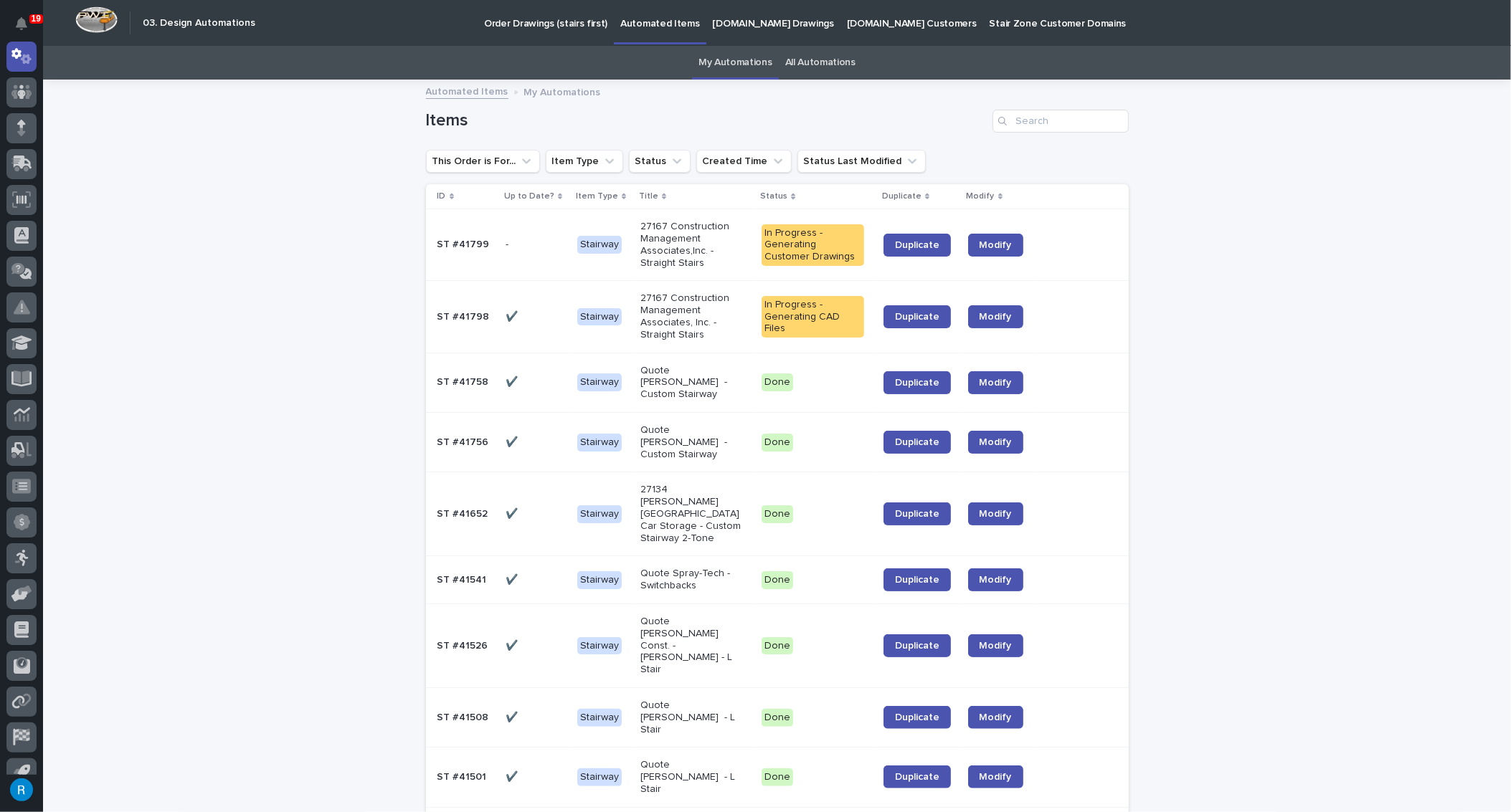
click at [716, 22] on p "StairZone.com Drawings" at bounding box center [773, 15] width 121 height 30
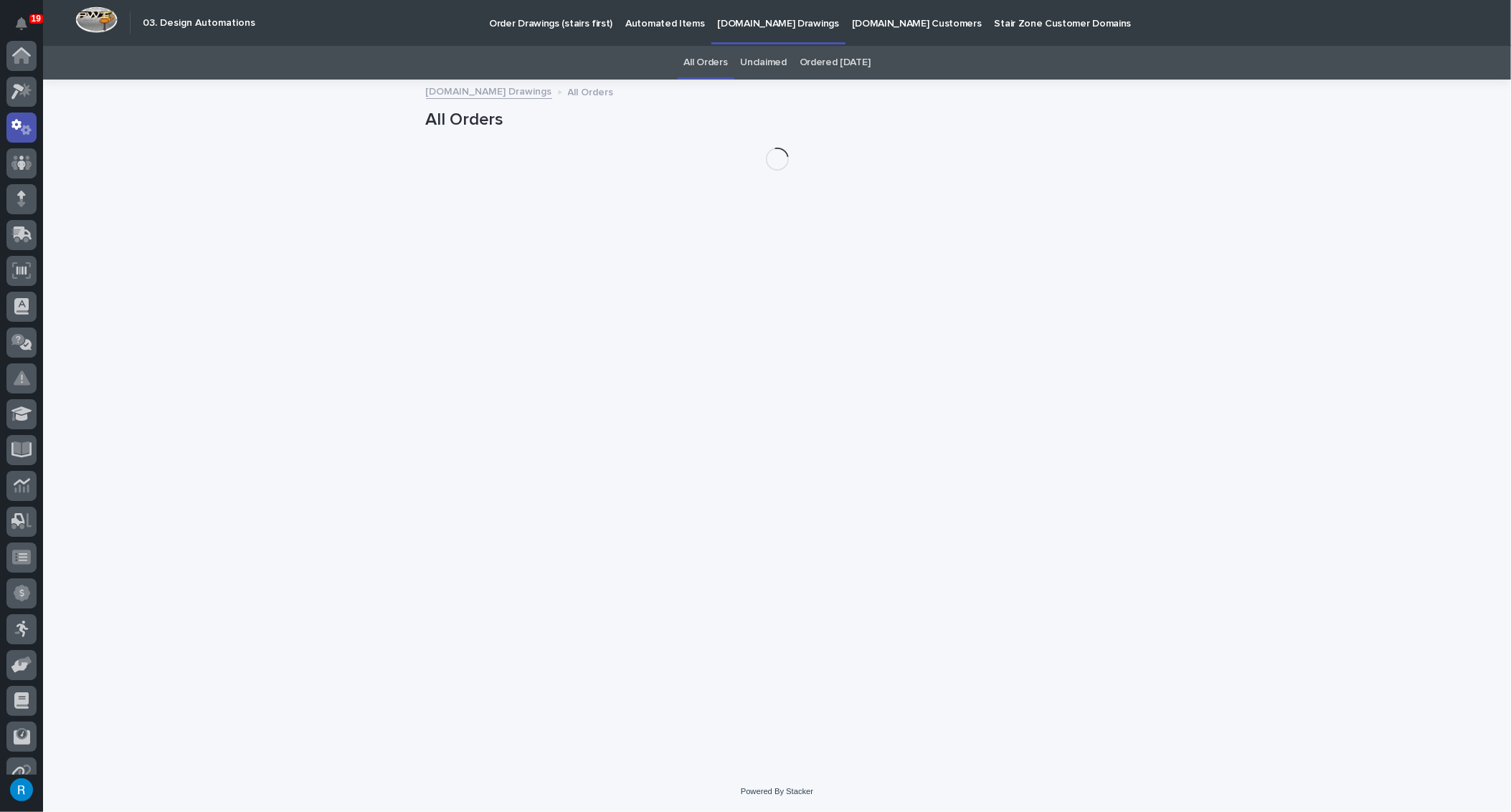
scroll to position [71, 0]
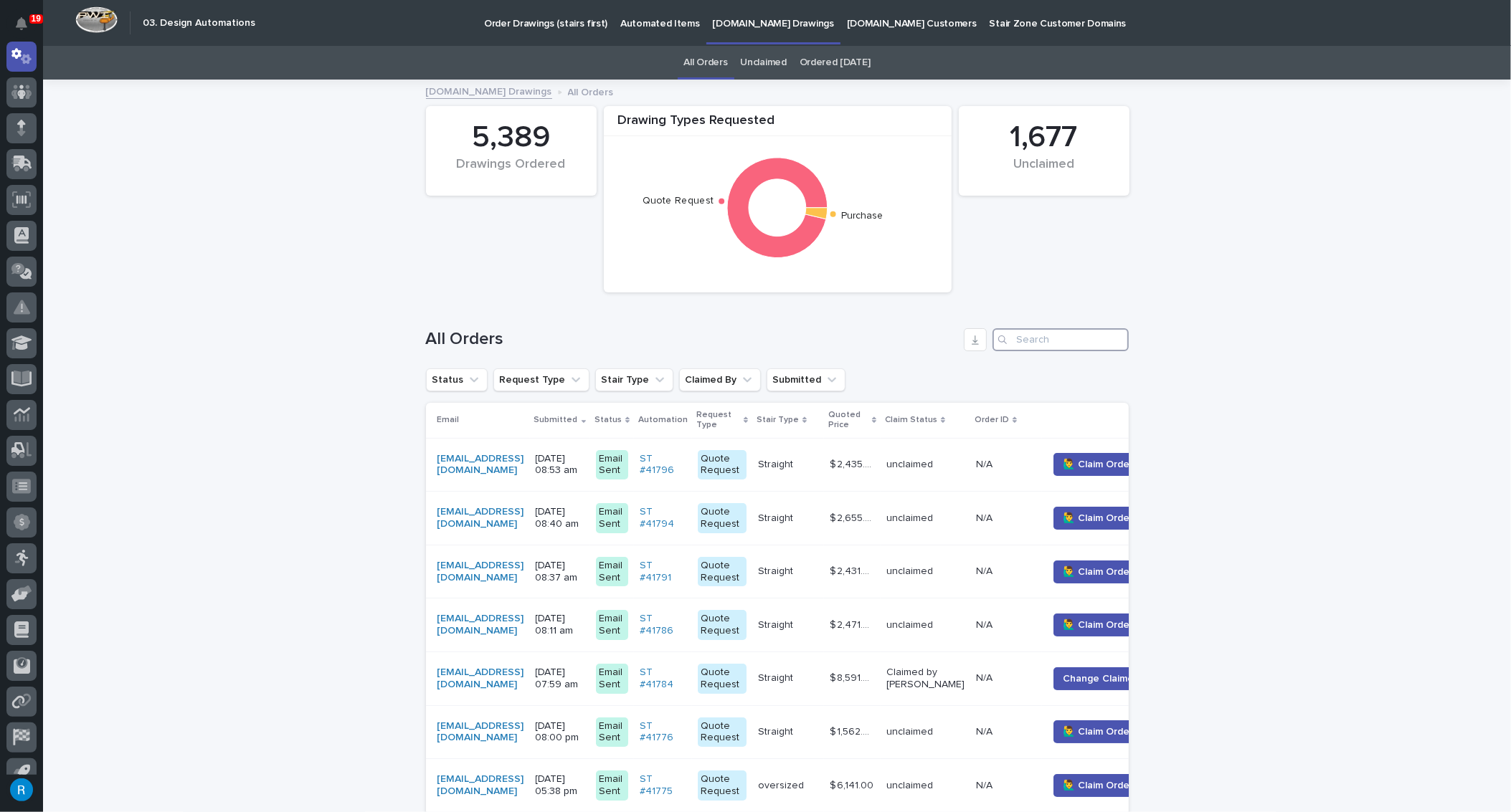
click at [1021, 341] on input "Search" at bounding box center [1061, 339] width 137 height 23
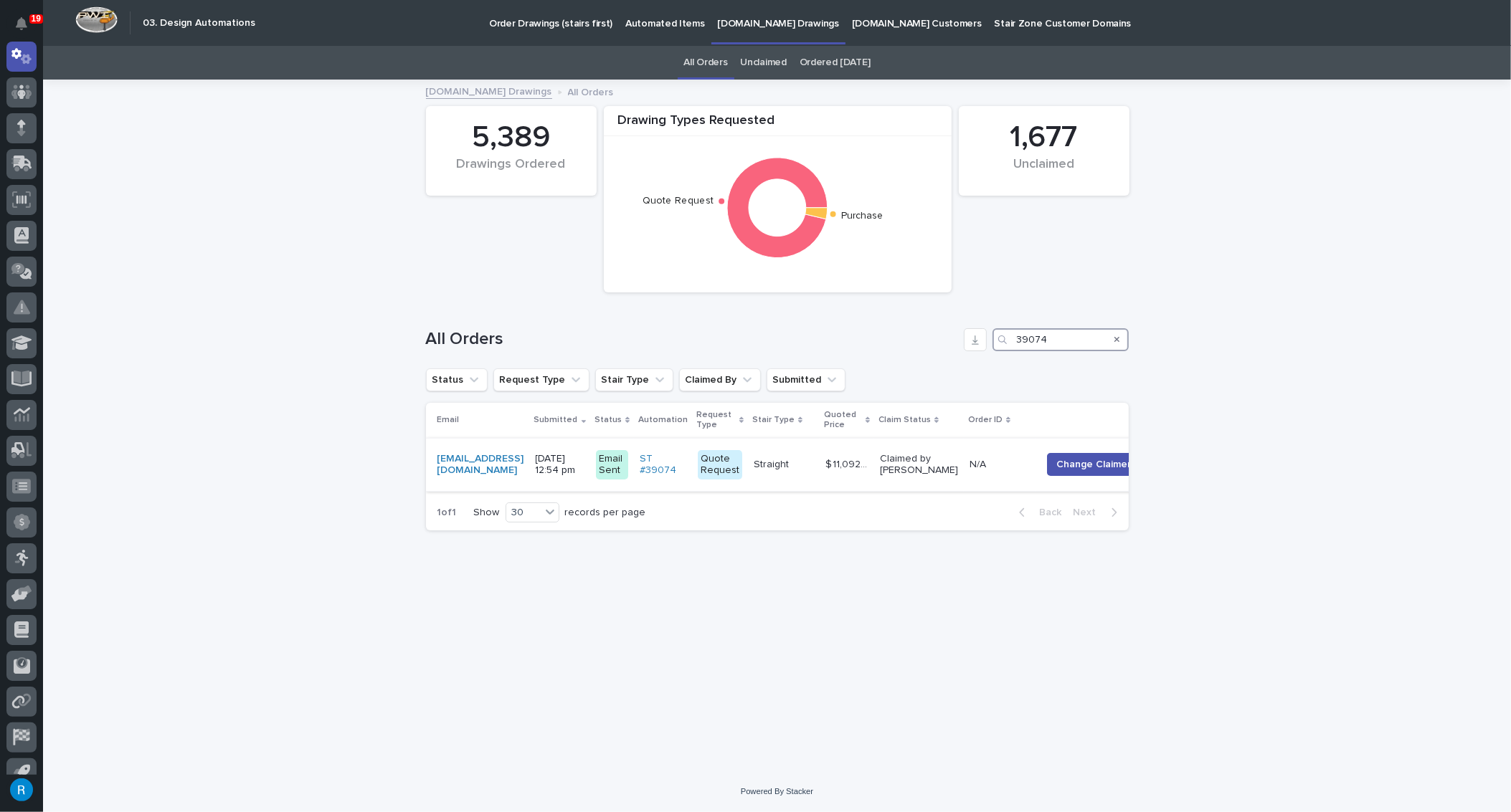
type input "39074"
click at [530, 470] on td "marcusjones@tricorbuilders.com" at bounding box center [478, 464] width 104 height 54
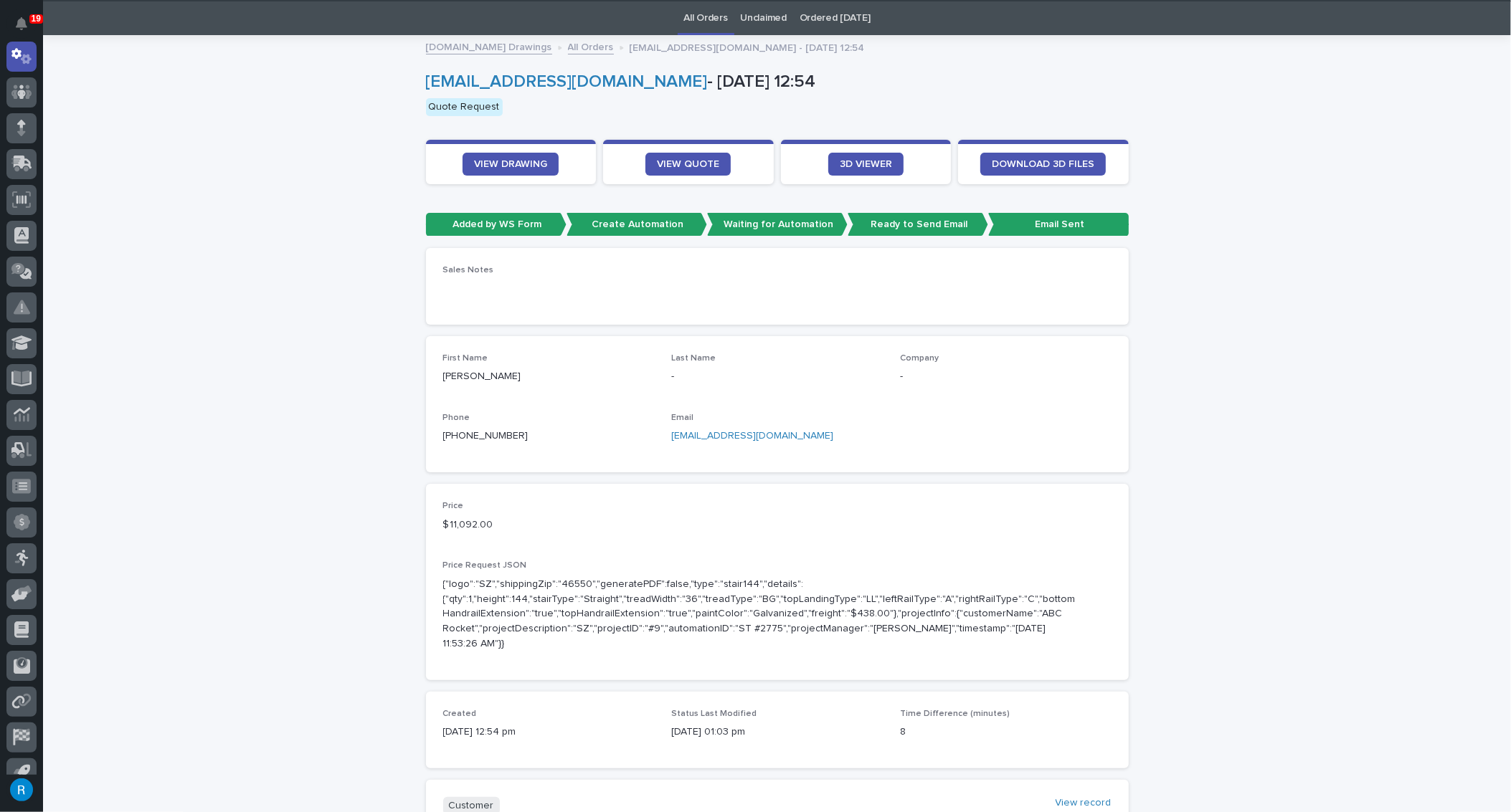
scroll to position [45, 0]
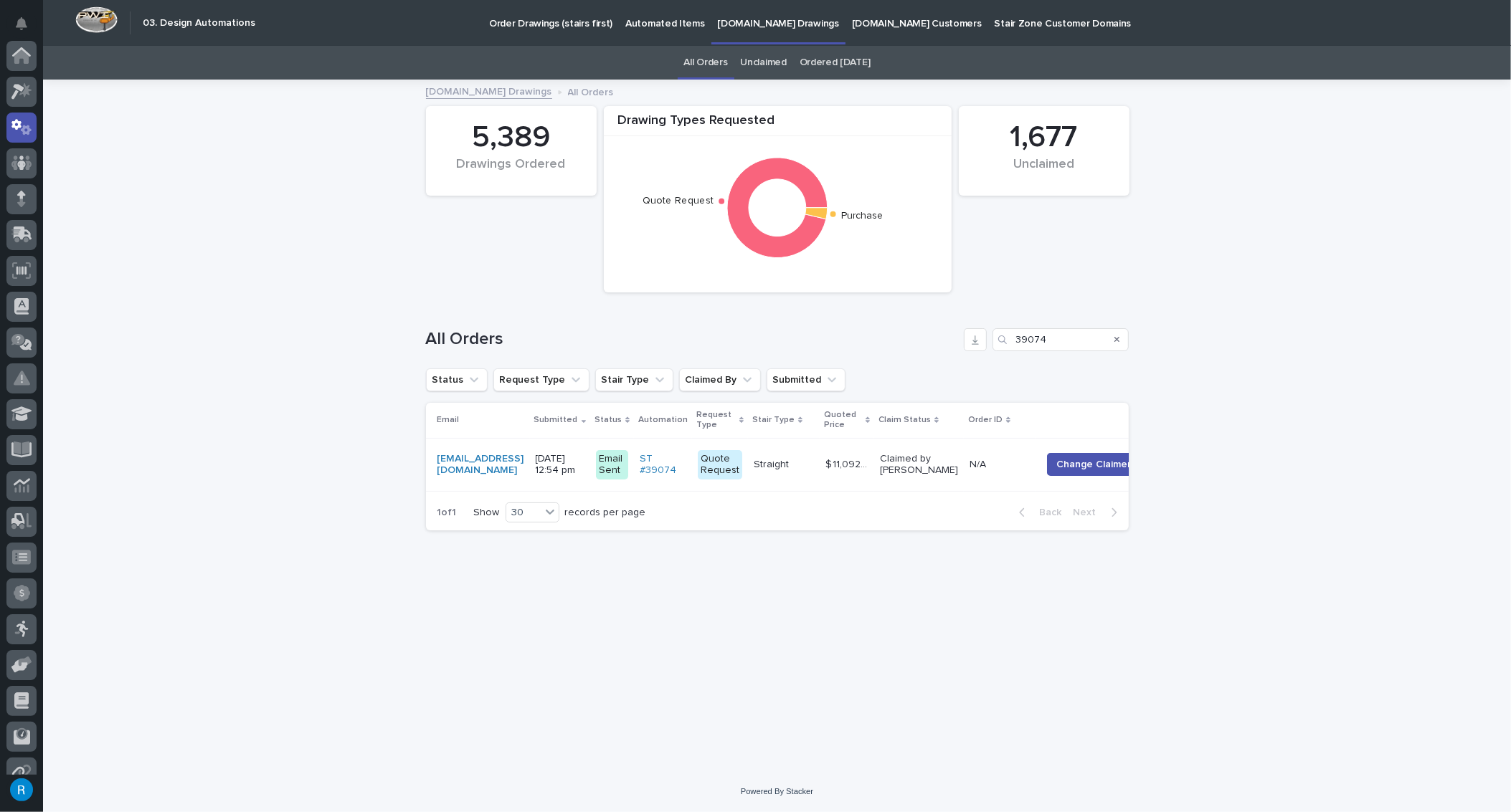
scroll to position [71, 0]
click at [1106, 468] on span "Change Claimer" at bounding box center [1094, 464] width 75 height 14
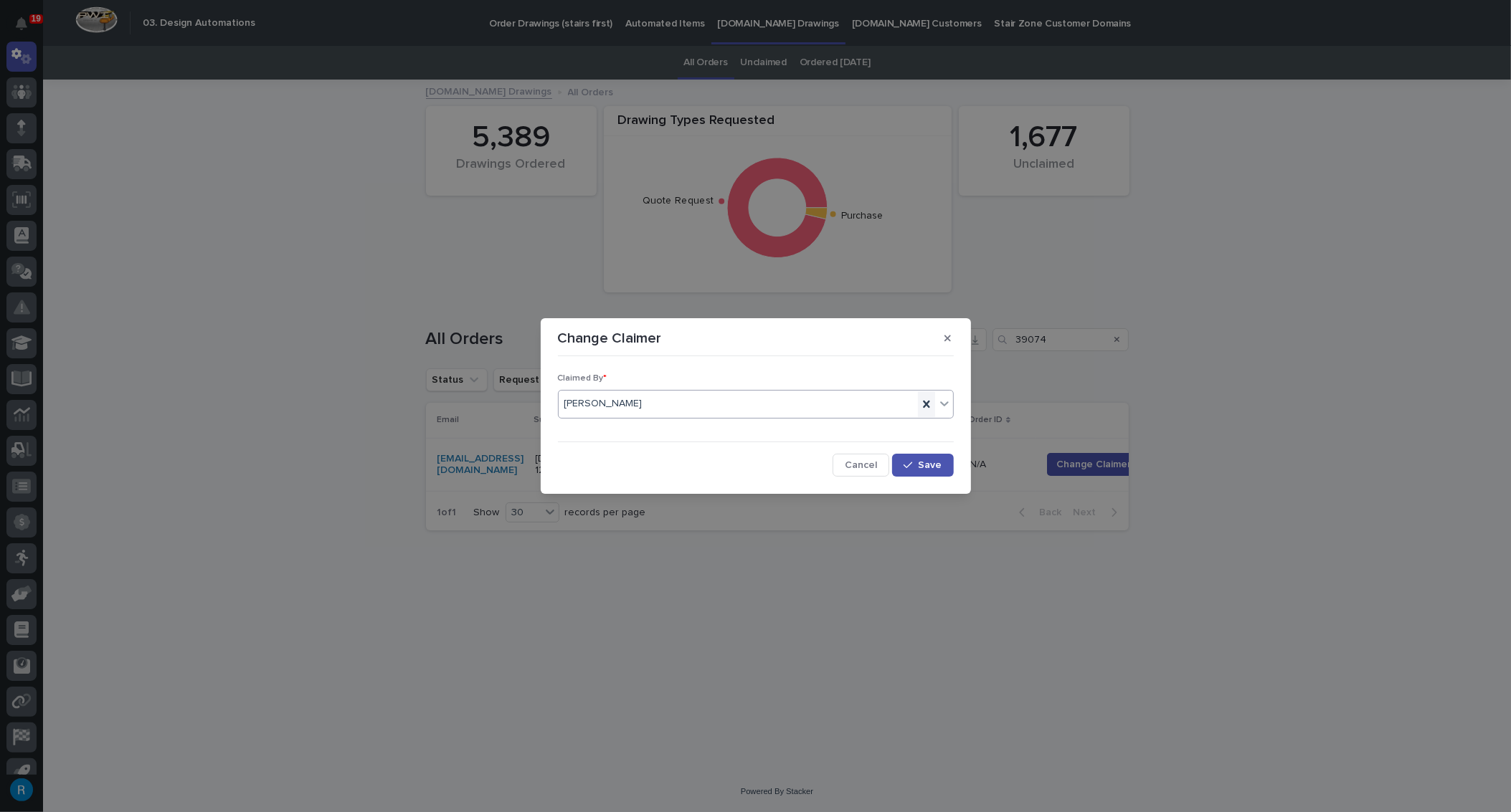
click at [928, 404] on icon at bounding box center [926, 404] width 14 height 14
type input "******"
click at [649, 430] on div "Connor Matthes" at bounding box center [756, 431] width 394 height 25
click at [939, 464] on span "Save" at bounding box center [930, 465] width 23 height 10
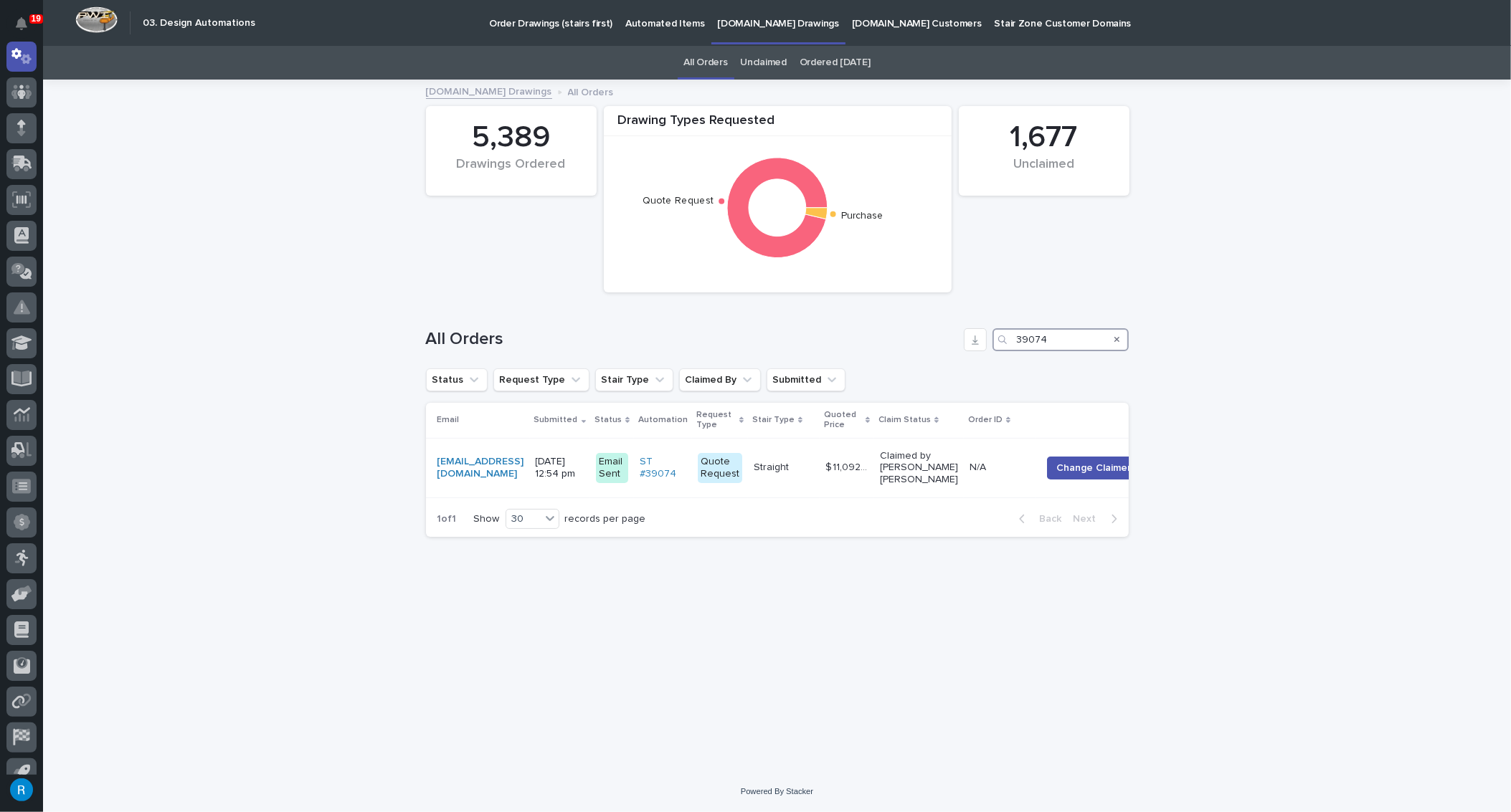
click at [1054, 337] on input "39074" at bounding box center [1061, 339] width 137 height 23
type input "39075"
click at [1101, 465] on span "Change Claimer" at bounding box center [1091, 464] width 75 height 14
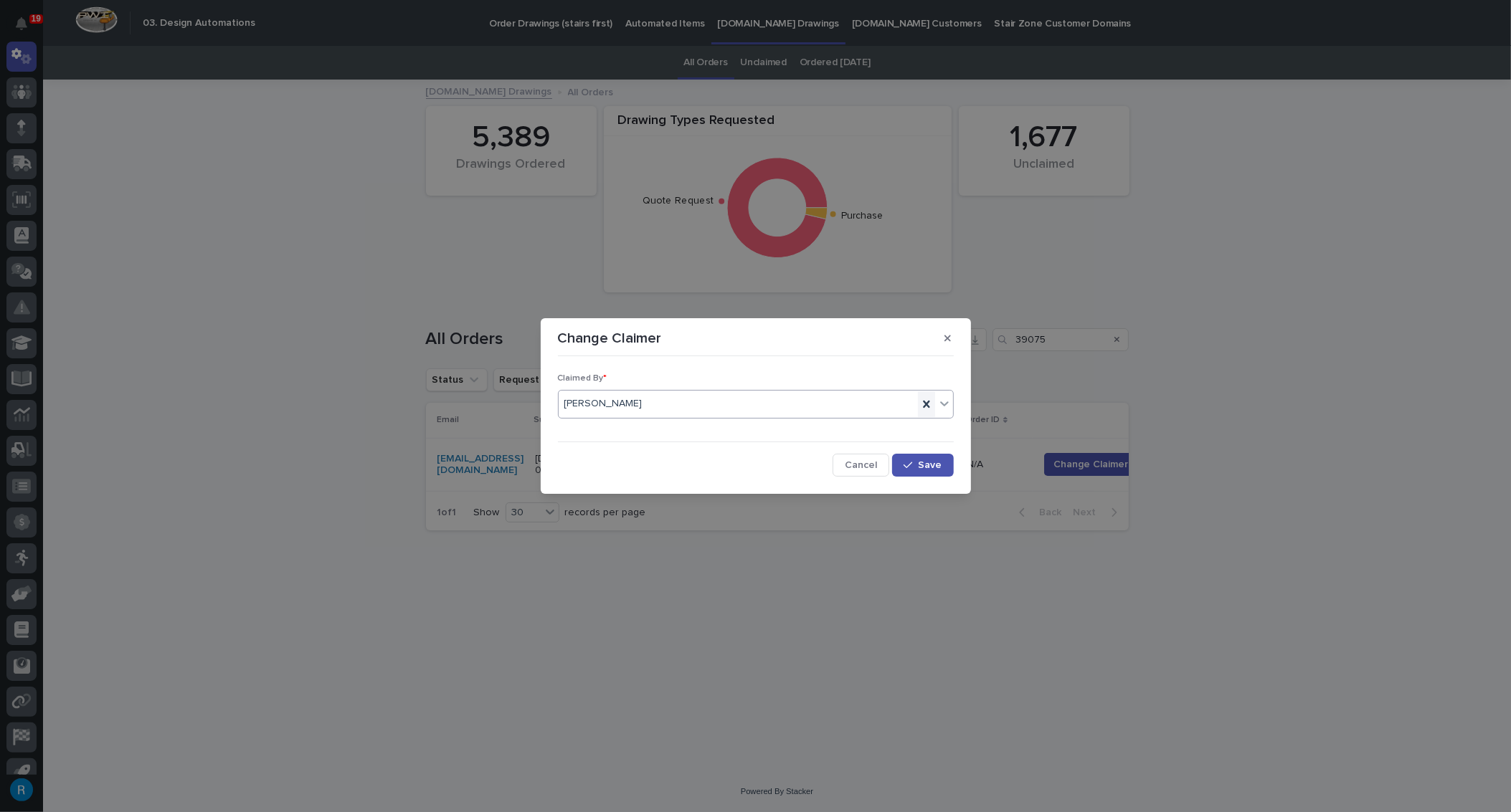
click at [928, 405] on icon at bounding box center [926, 403] width 6 height 7
type input "******"
click at [929, 470] on button "Save" at bounding box center [923, 465] width 61 height 23
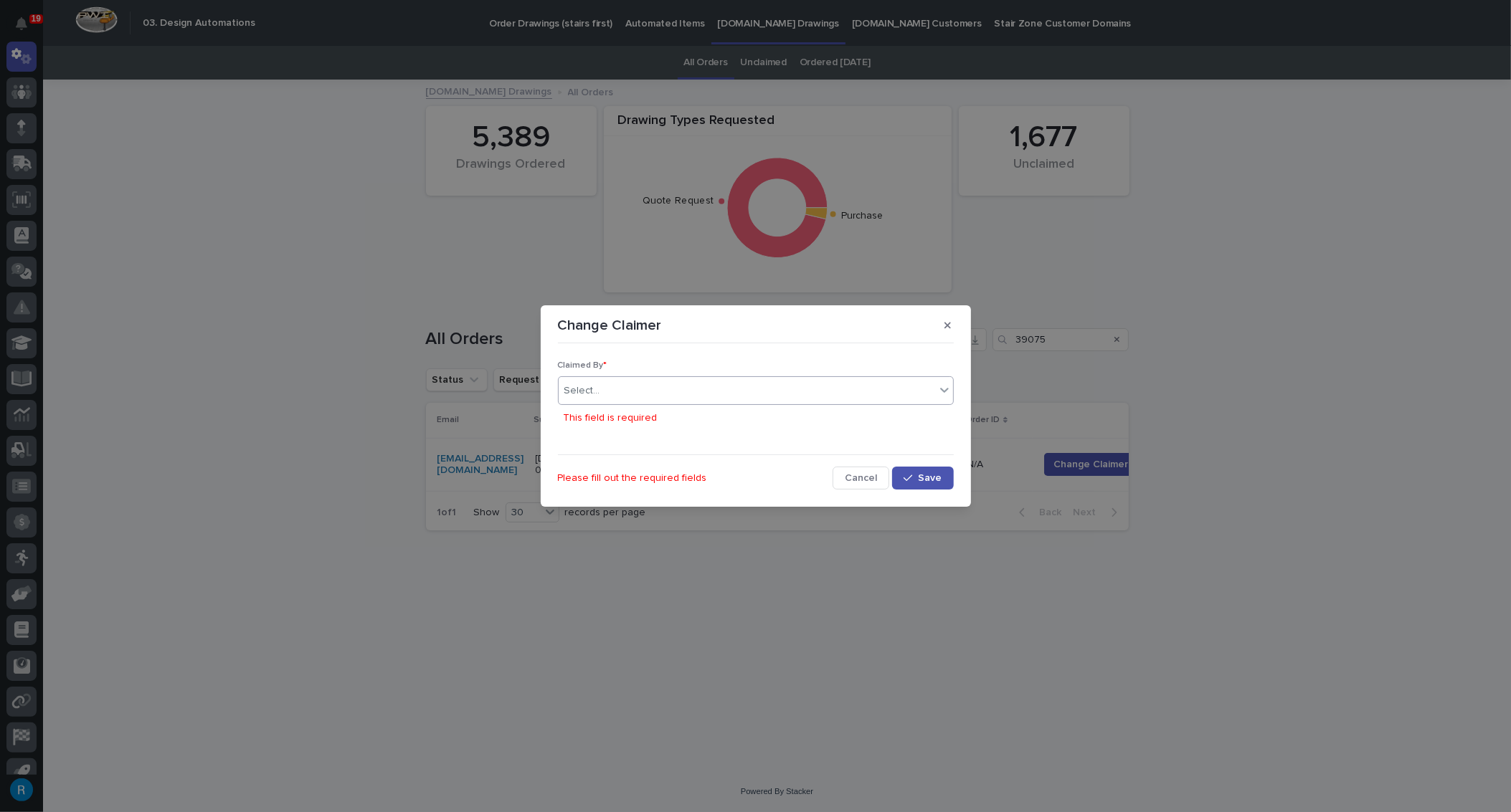
click at [615, 391] on div "Select..." at bounding box center [747, 391] width 376 height 23
type input "******"
click at [606, 414] on div "Connor Matthes" at bounding box center [756, 418] width 394 height 25
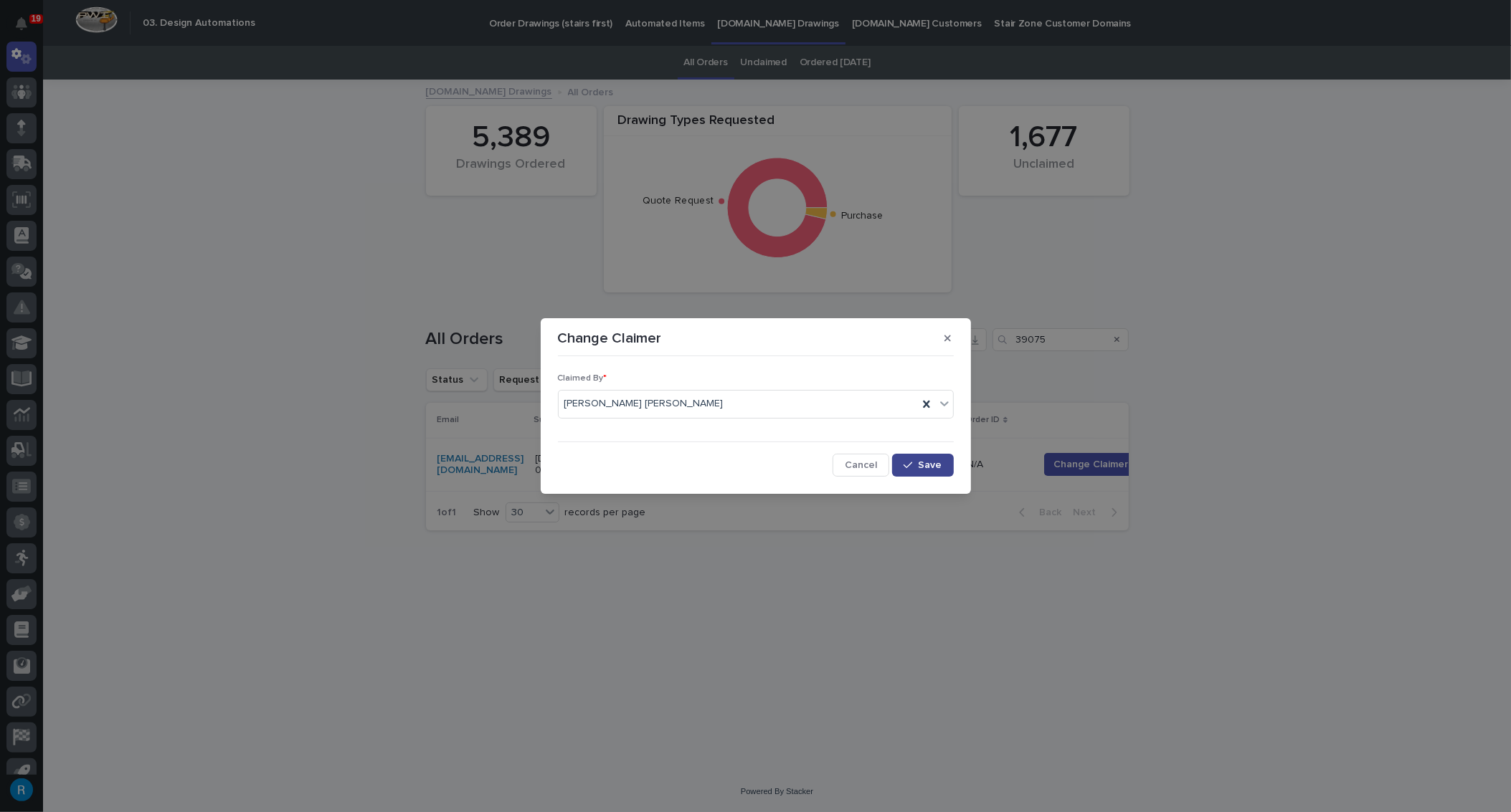
click at [922, 464] on span "Save" at bounding box center [930, 465] width 23 height 10
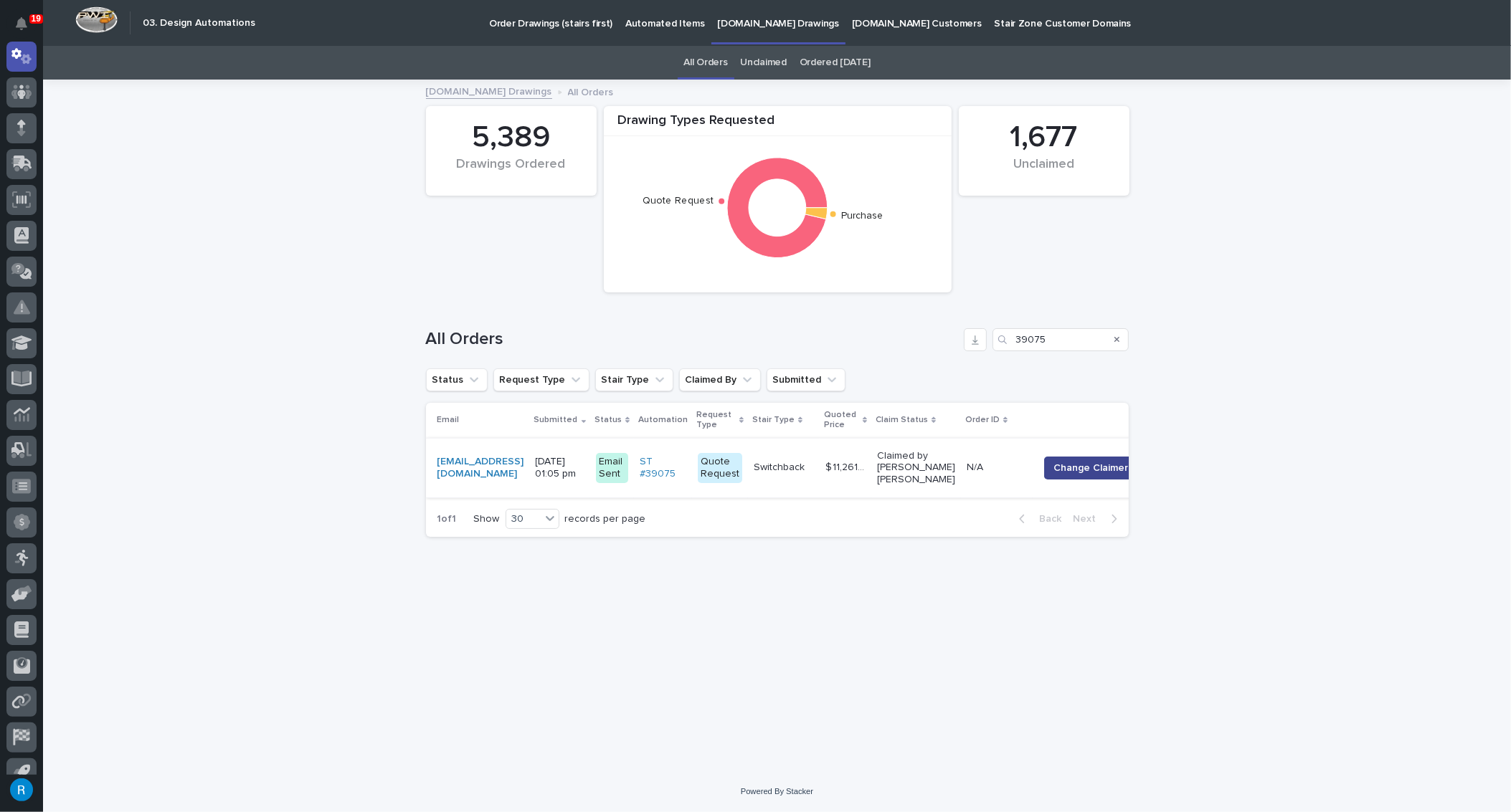
click at [1109, 465] on span "Change Claimer" at bounding box center [1091, 468] width 75 height 14
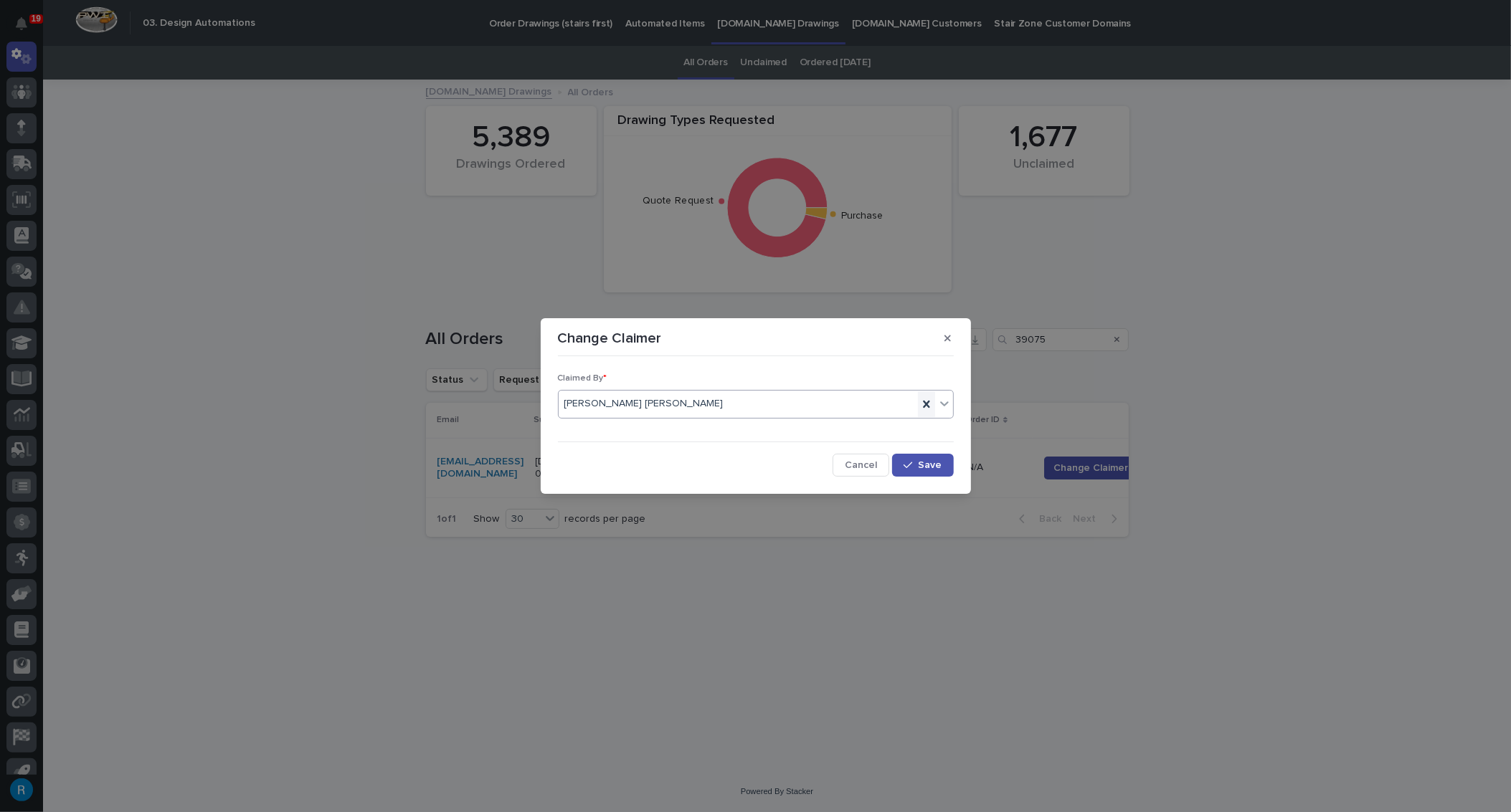
click at [926, 402] on icon at bounding box center [926, 403] width 6 height 7
type input "*****"
click at [587, 425] on div "[PERSON_NAME]" at bounding box center [756, 431] width 394 height 25
click at [916, 461] on div "button" at bounding box center [911, 465] width 14 height 10
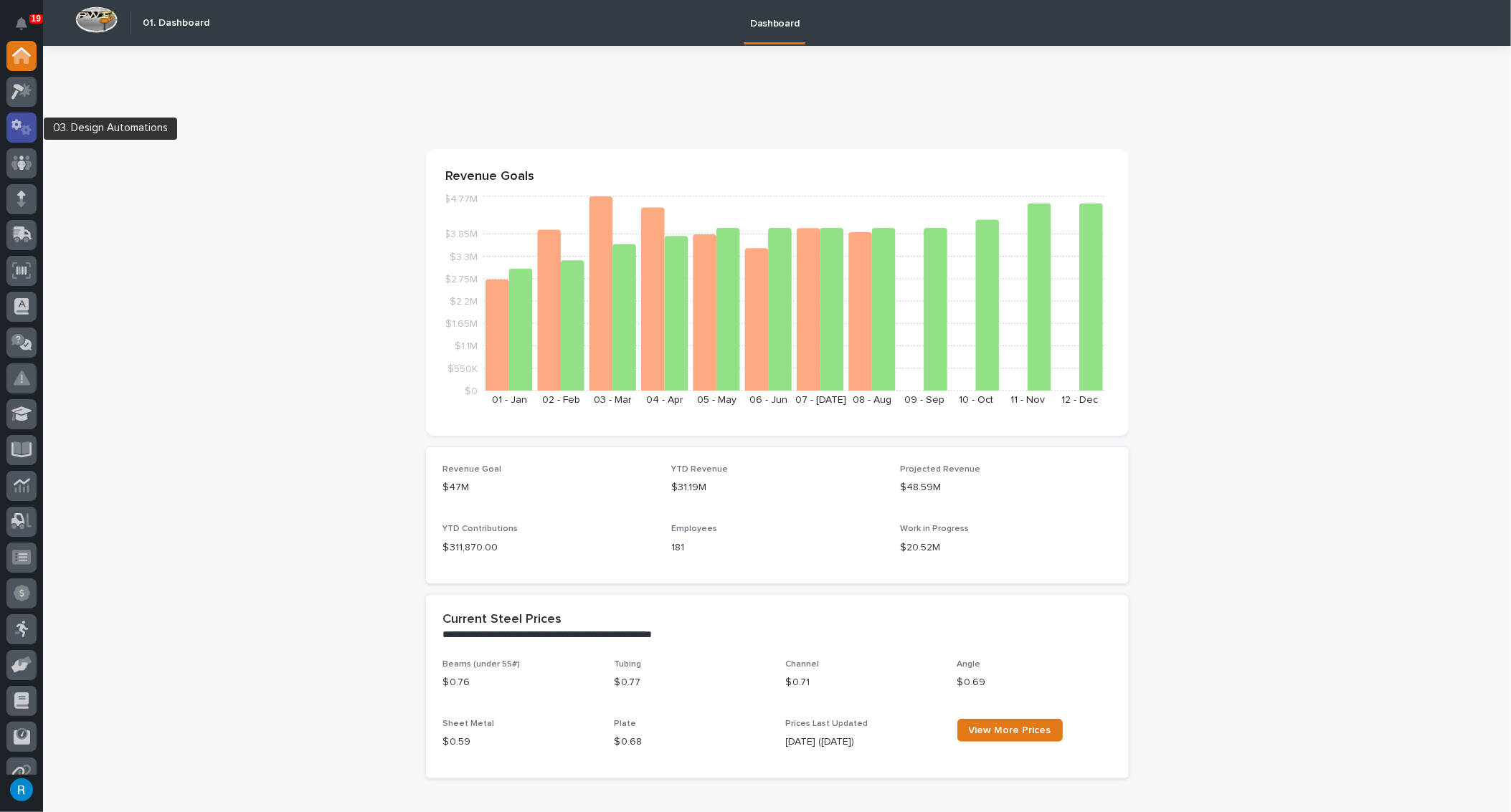
click at [18, 120] on icon at bounding box center [22, 127] width 21 height 16
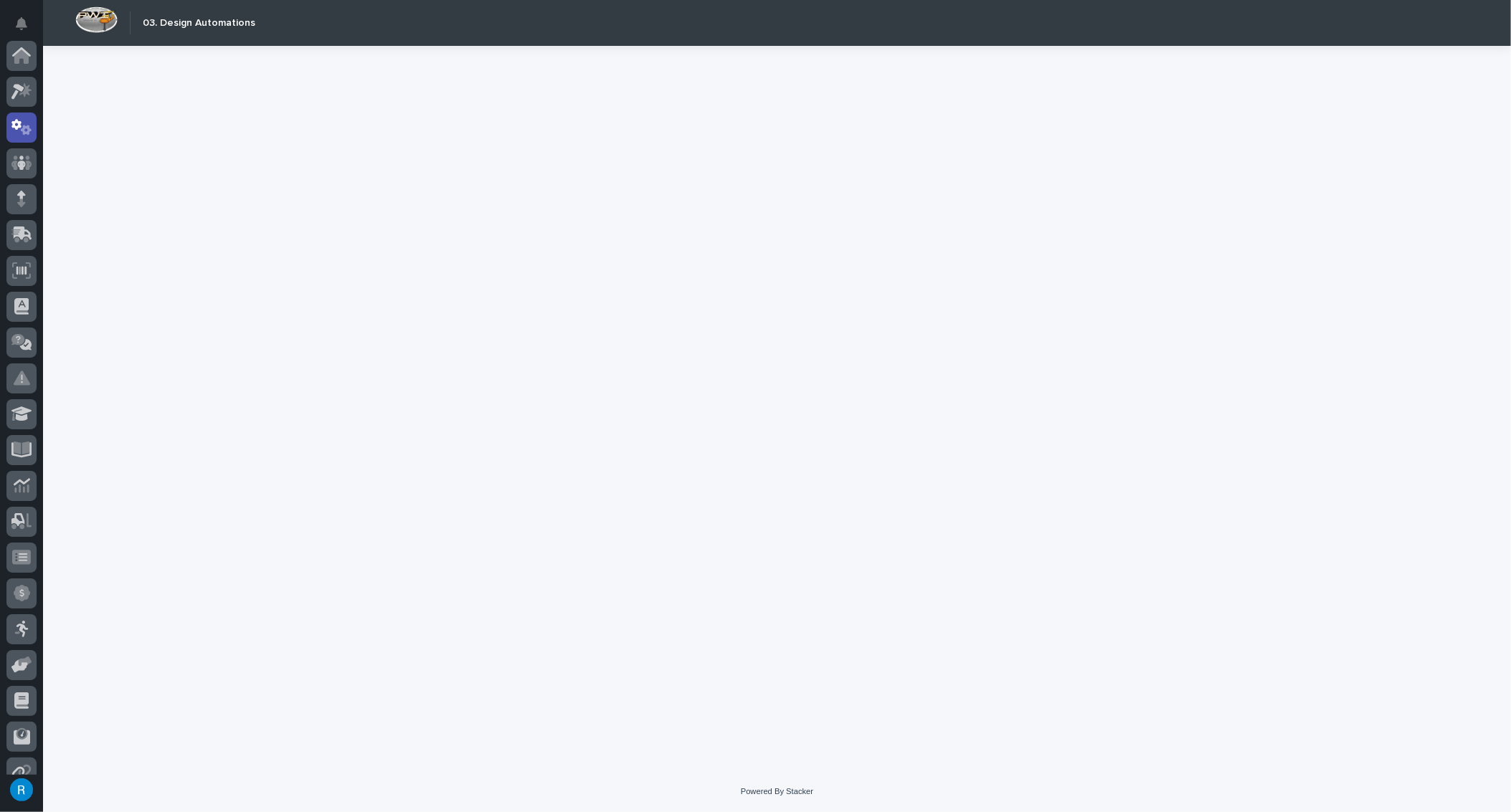
scroll to position [71, 0]
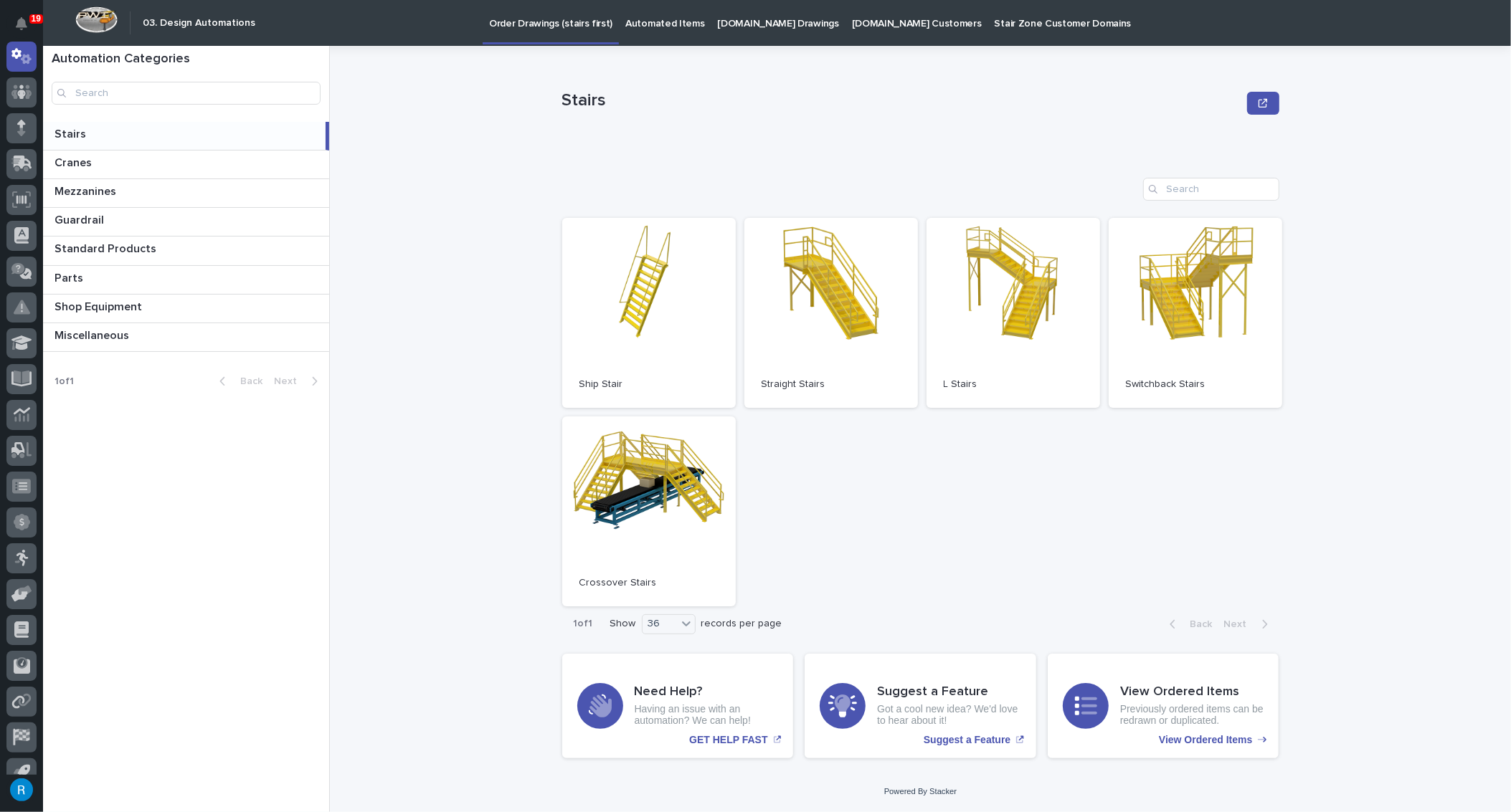
click at [667, 23] on p "Automated Items" at bounding box center [664, 15] width 79 height 30
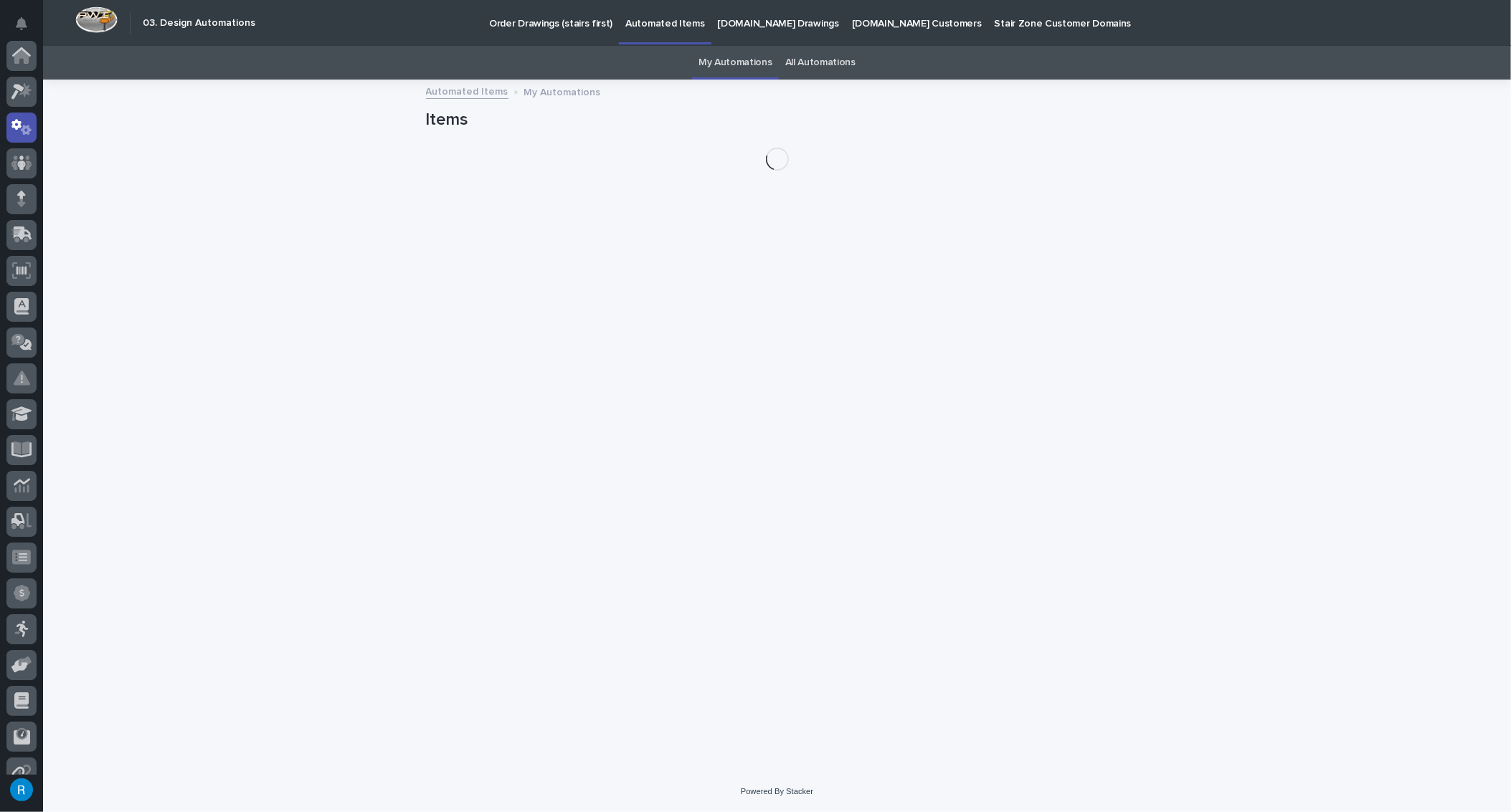
scroll to position [71, 0]
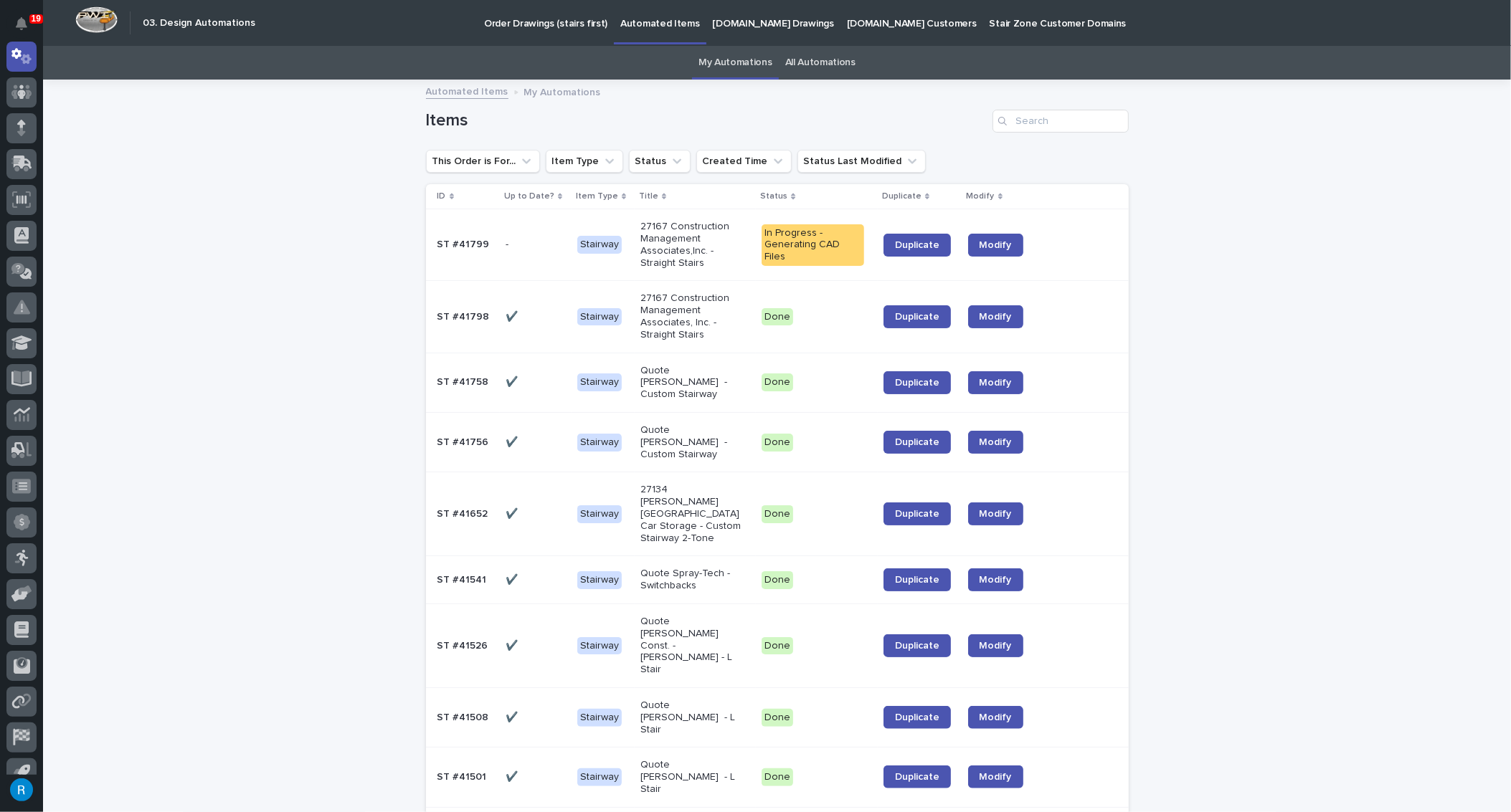
click at [815, 61] on link "All Automations" at bounding box center [820, 62] width 70 height 34
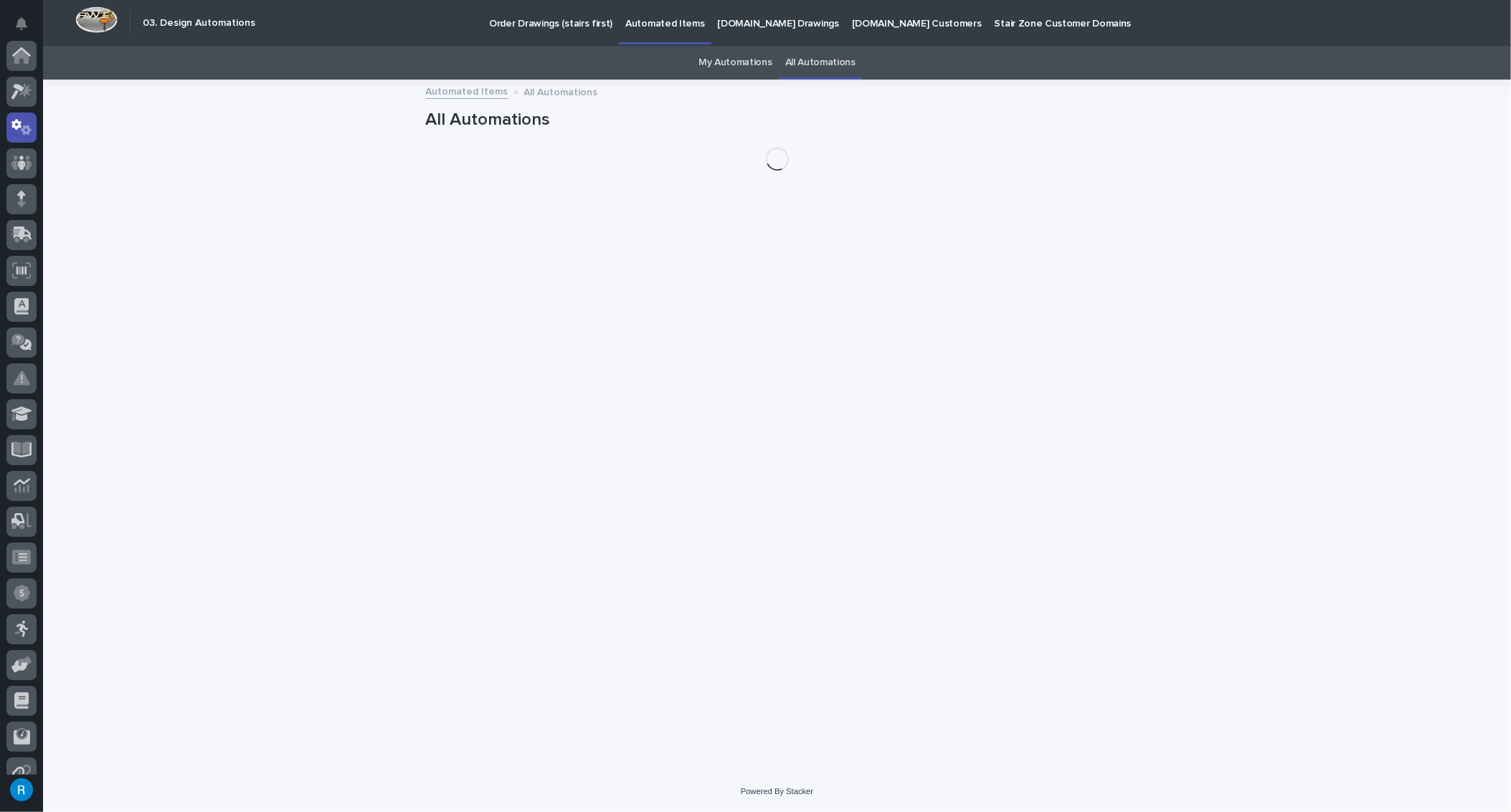
scroll to position [71, 0]
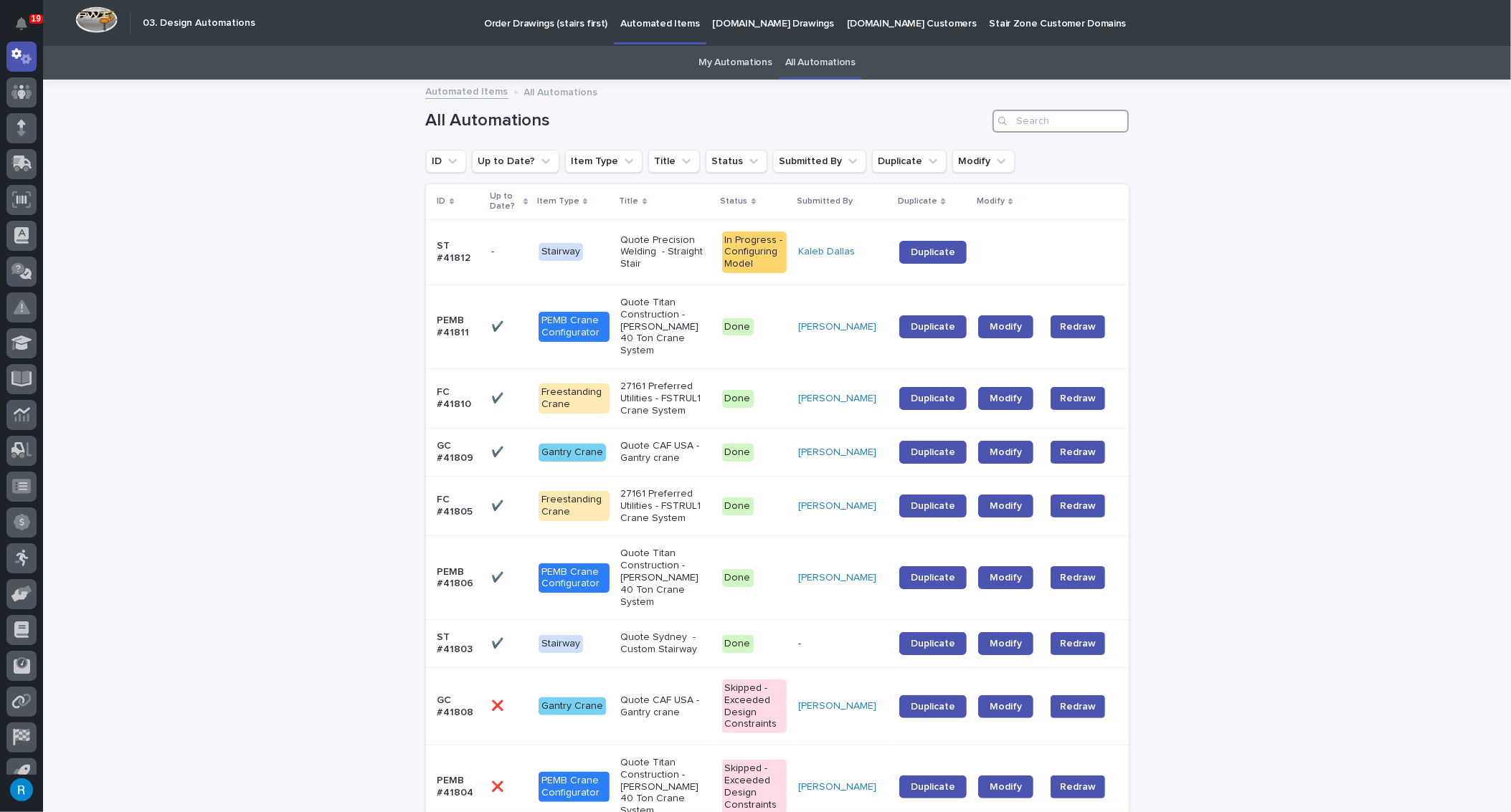
click at [1035, 122] on input "Search" at bounding box center [1061, 121] width 137 height 23
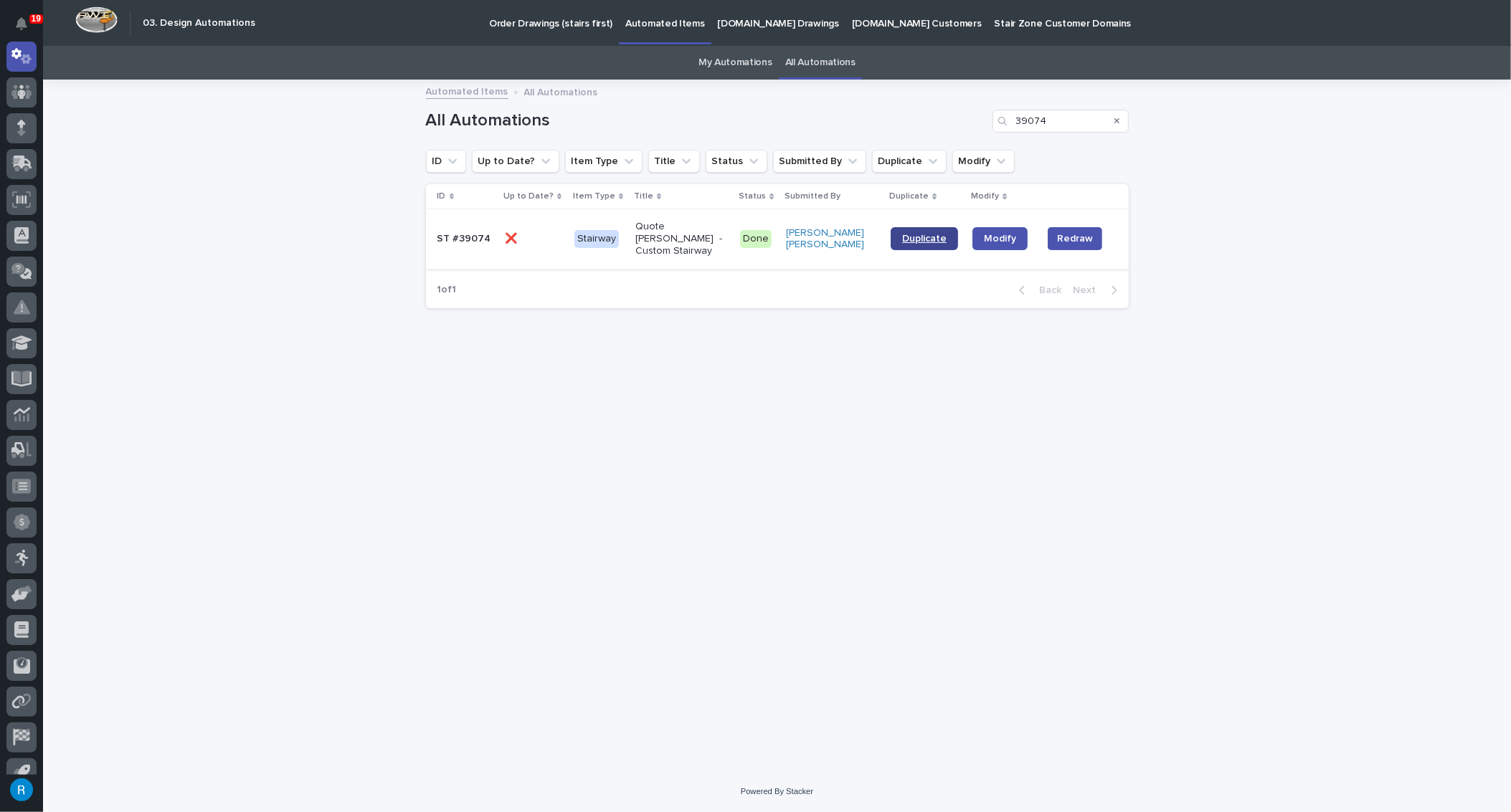
click at [915, 234] on span "Duplicate" at bounding box center [924, 239] width 44 height 10
click at [1050, 121] on input "39074" at bounding box center [1061, 121] width 137 height 23
type input "39075"
click at [545, 234] on p at bounding box center [533, 239] width 58 height 12
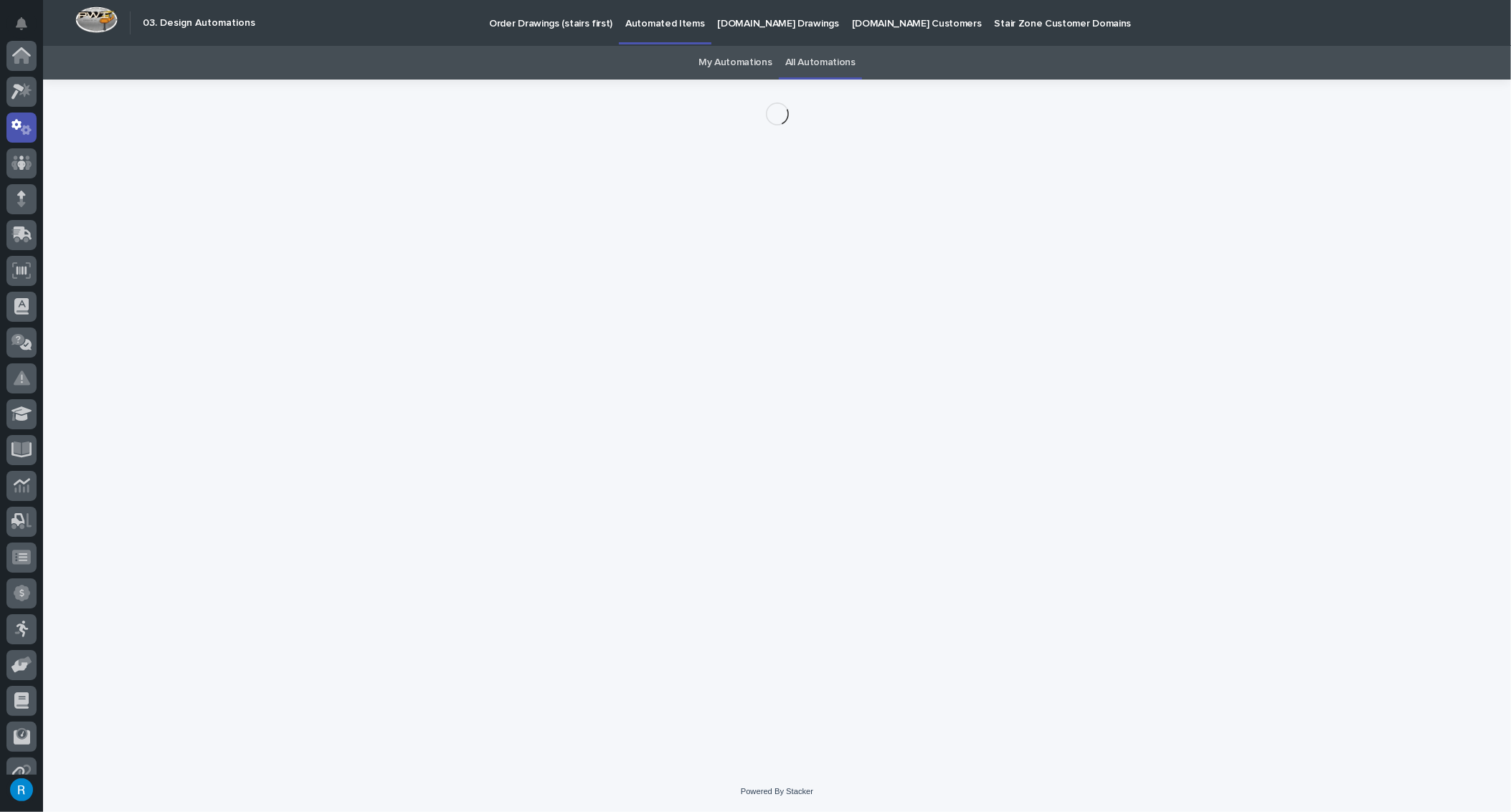
scroll to position [71, 0]
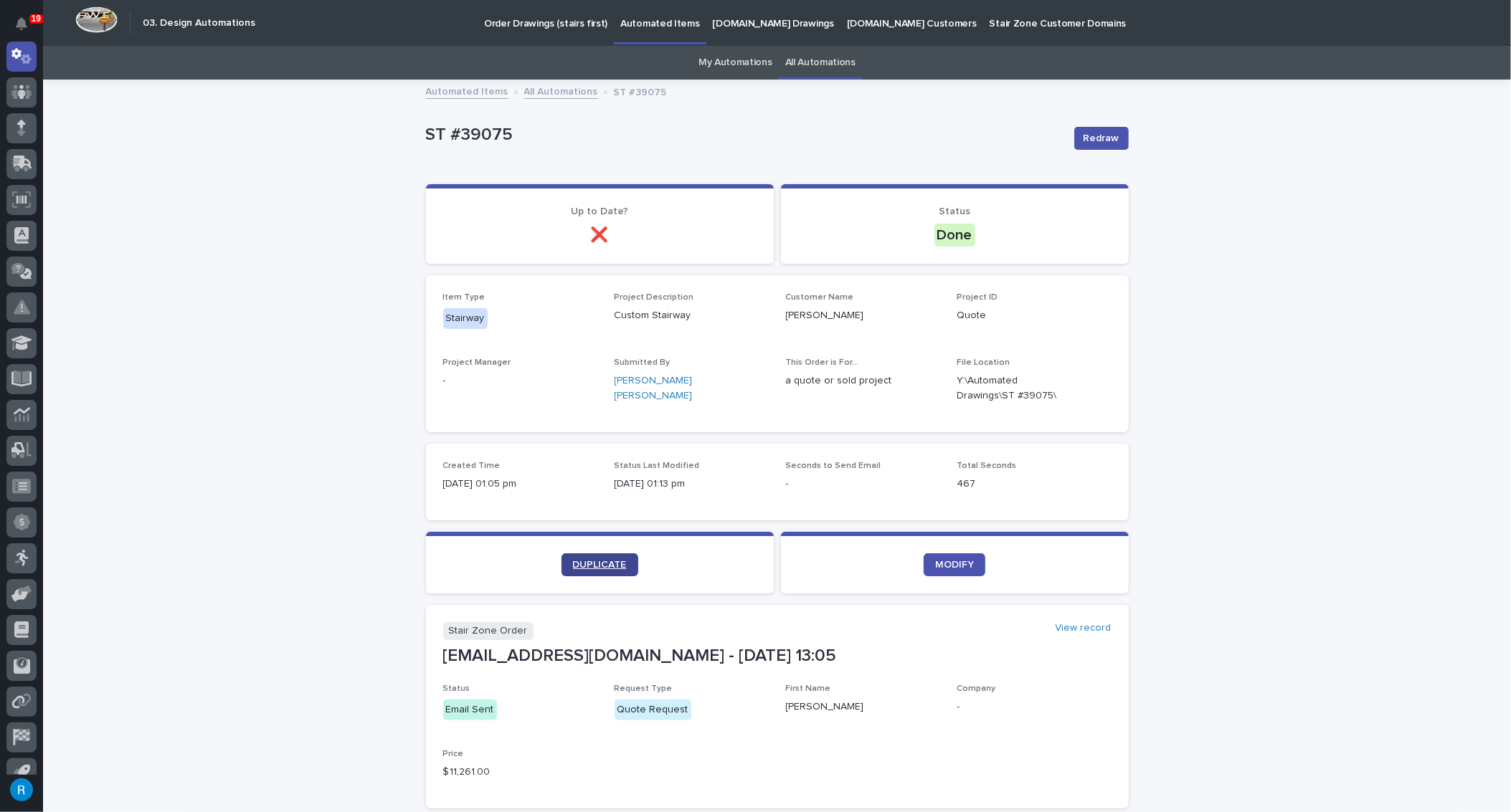
click at [594, 565] on span "DUPLICATE" at bounding box center [599, 565] width 54 height 10
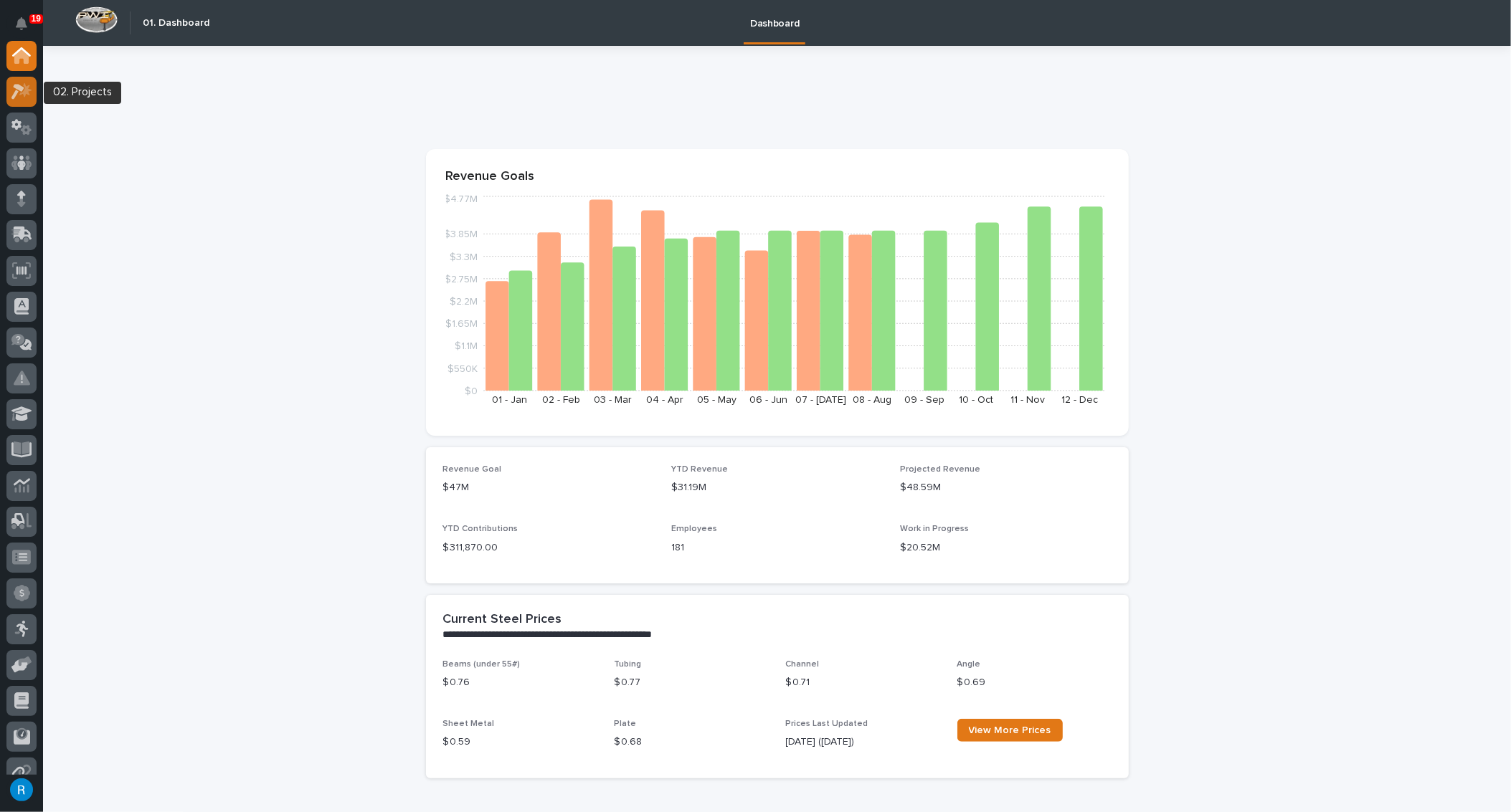
click at [17, 98] on icon at bounding box center [22, 91] width 21 height 16
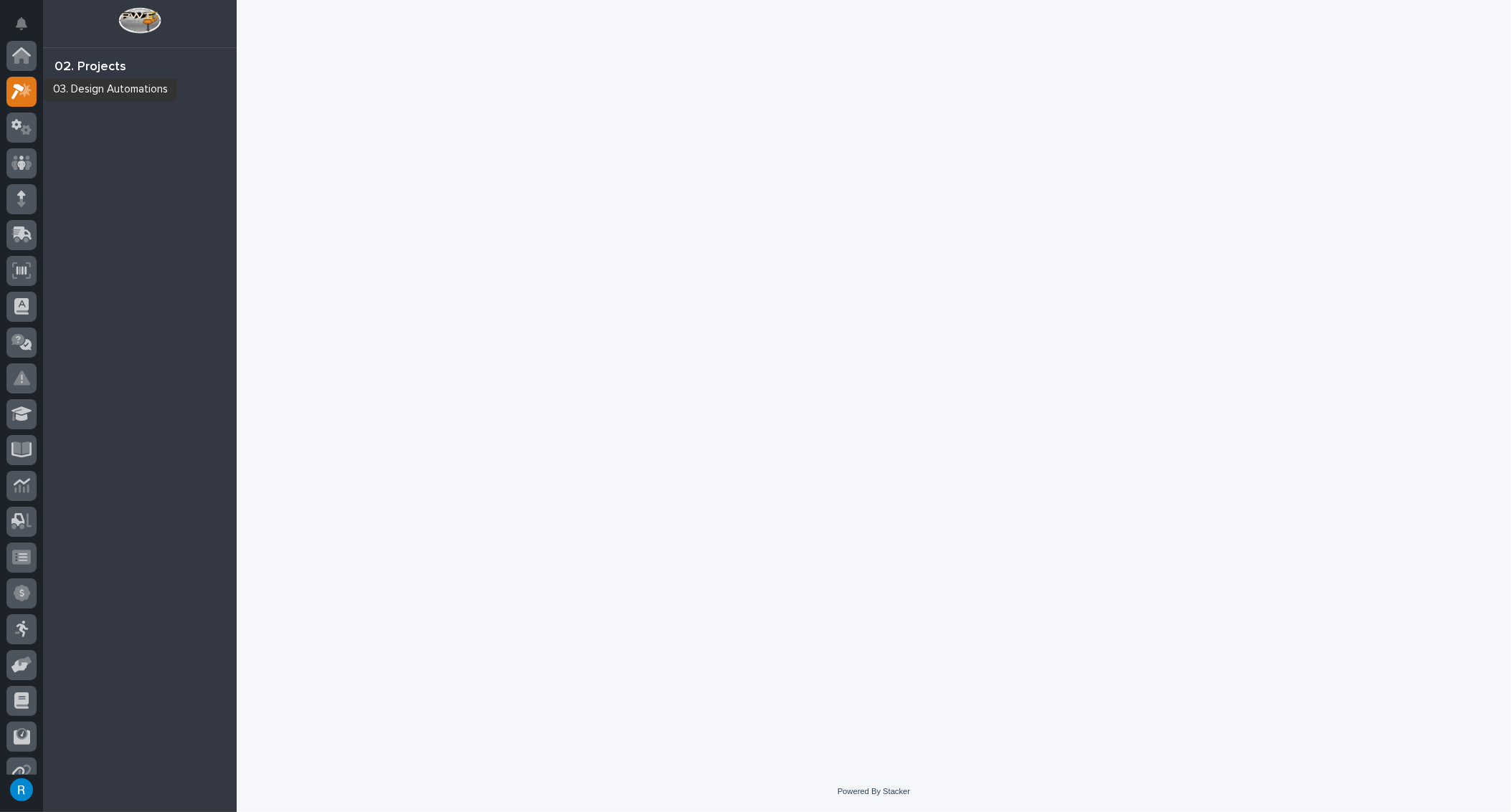
scroll to position [35, 0]
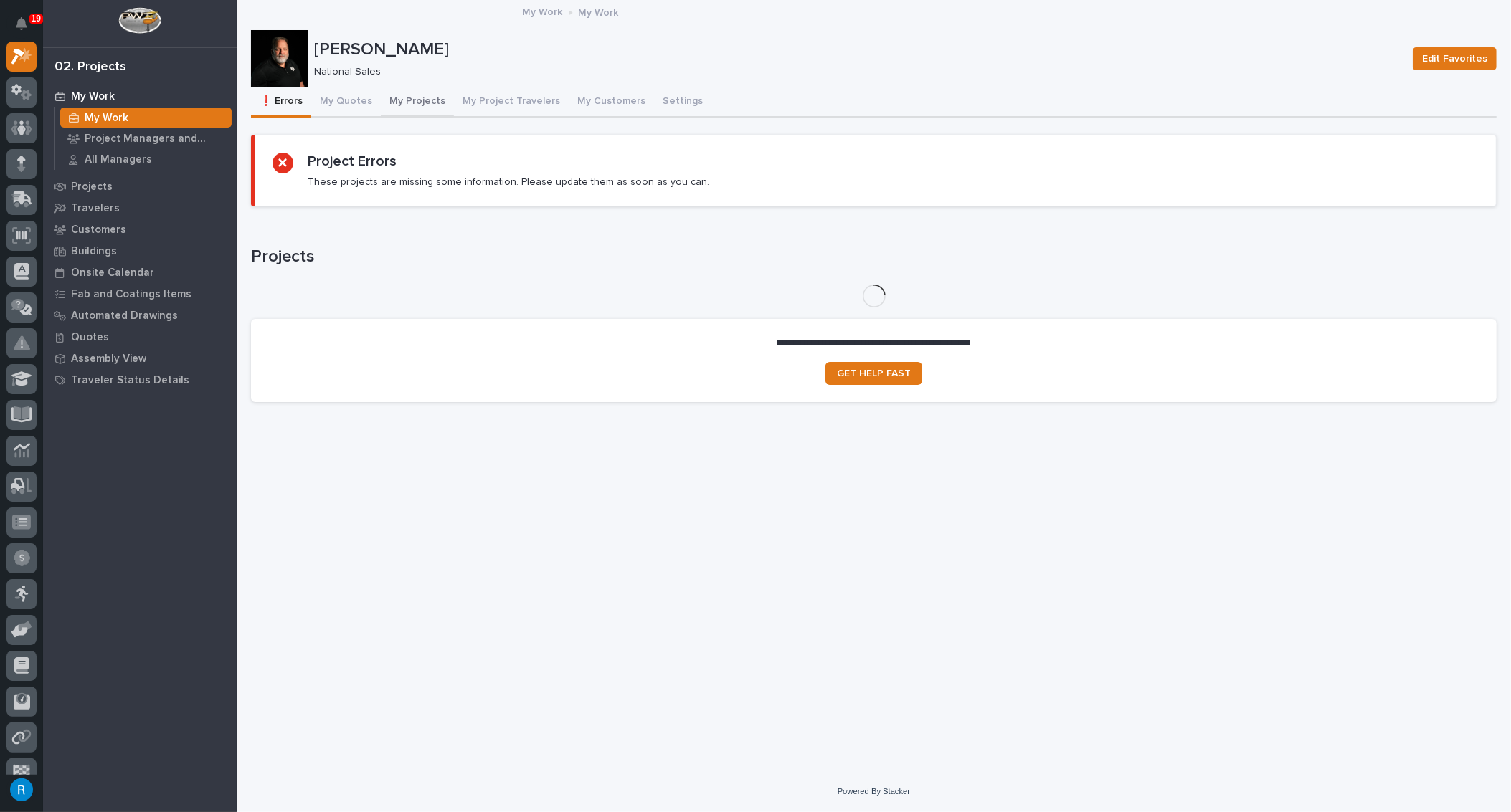
click at [418, 105] on button "My Projects" at bounding box center [418, 102] width 73 height 30
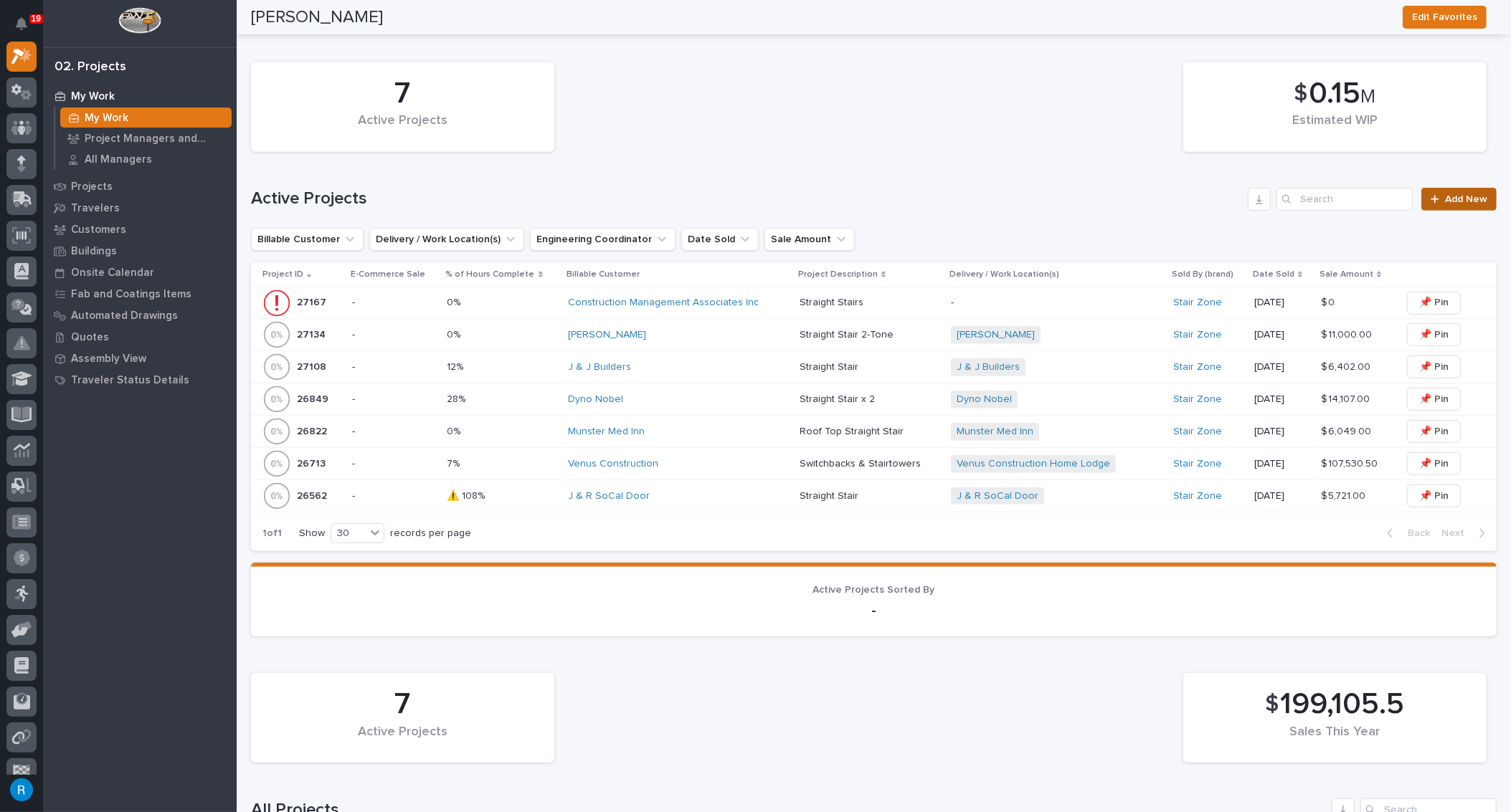
scroll to position [651, 0]
